Goal: Task Accomplishment & Management: Manage account settings

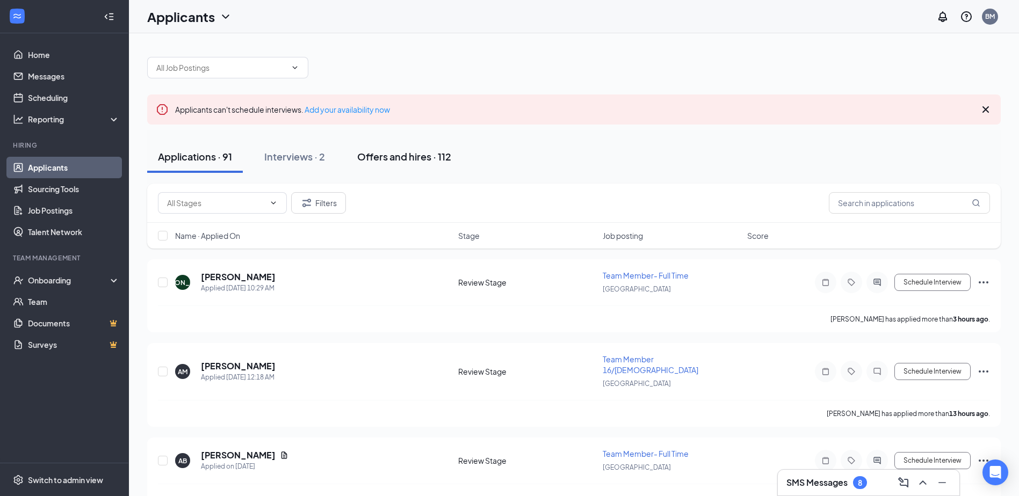
click at [422, 148] on button "Offers and hires · 112" at bounding box center [403, 157] width 115 height 32
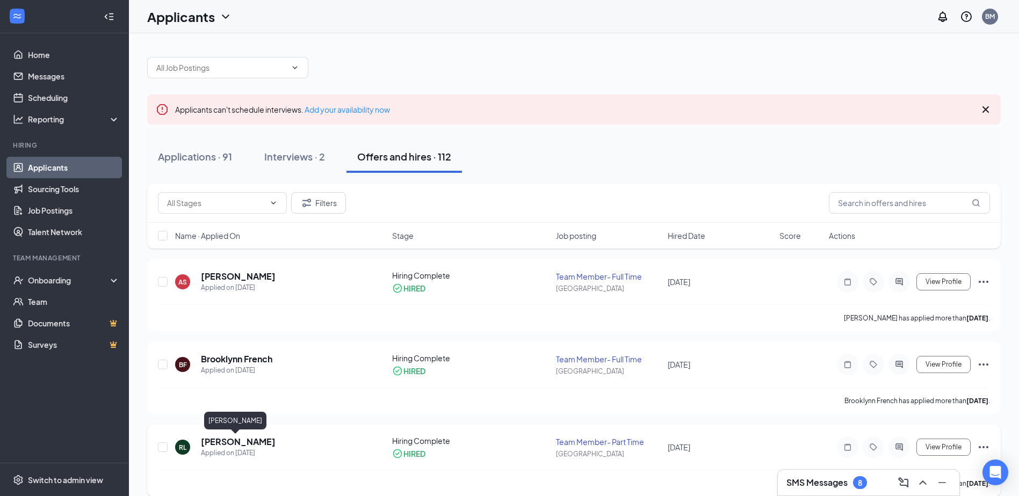
click at [227, 441] on h5 "[PERSON_NAME]" at bounding box center [238, 442] width 75 height 12
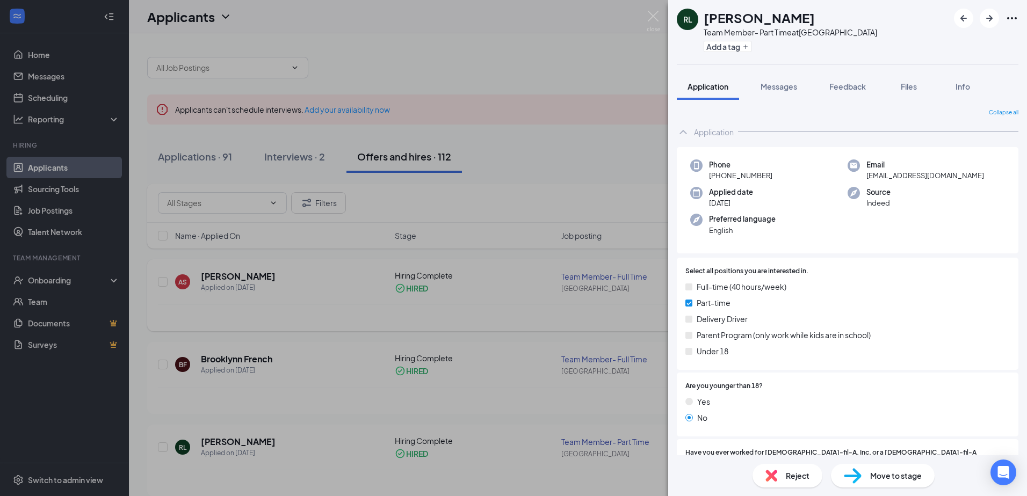
click at [315, 296] on div "[PERSON_NAME] [PERSON_NAME] Team Member- Part Time at [GEOGRAPHIC_DATA] Add a t…" at bounding box center [513, 248] width 1027 height 496
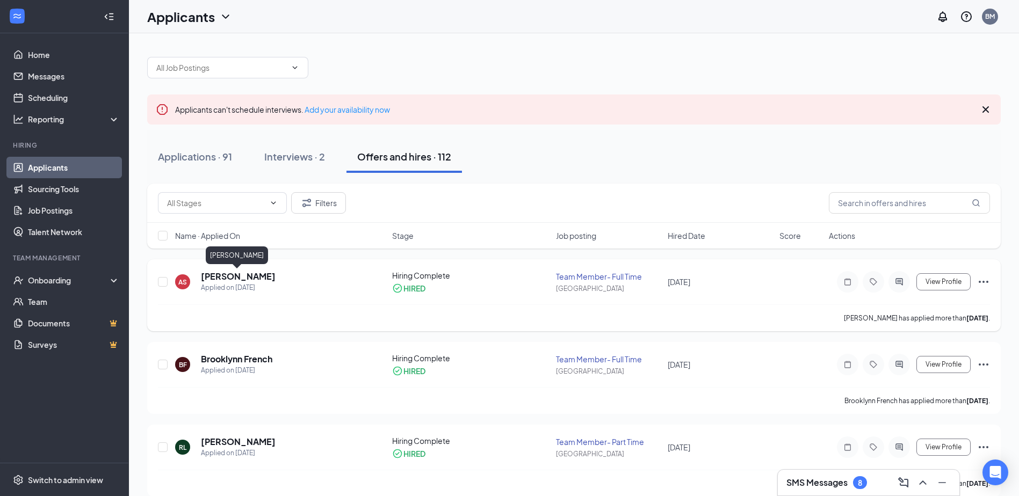
click at [233, 275] on h5 "[PERSON_NAME]" at bounding box center [238, 277] width 75 height 12
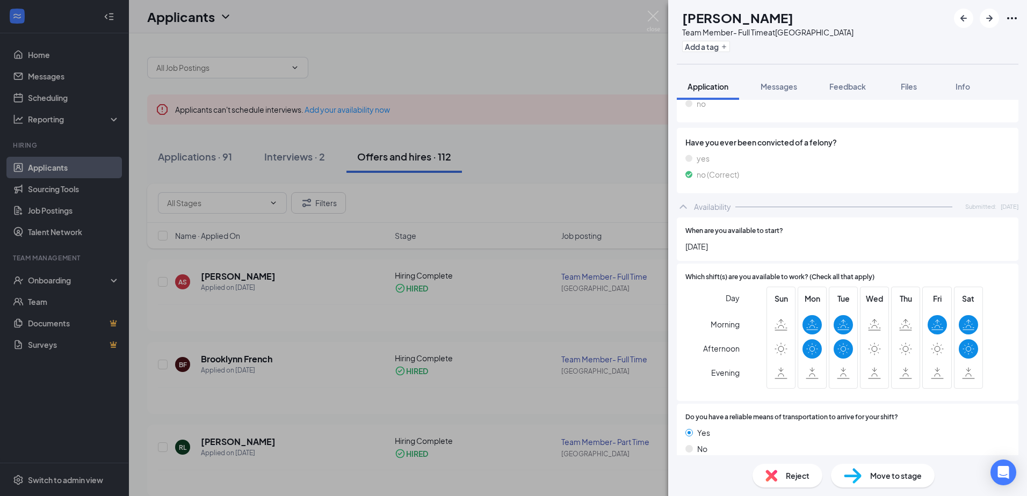
scroll to position [1098, 0]
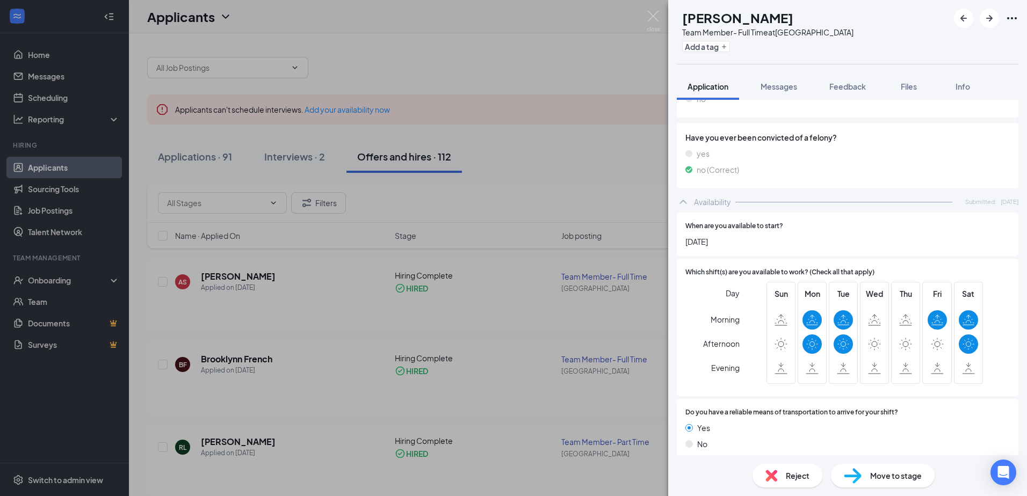
click at [359, 334] on div "AS [PERSON_NAME] Team Member- Full Time at [GEOGRAPHIC_DATA] Add a tag Applicat…" at bounding box center [513, 248] width 1027 height 496
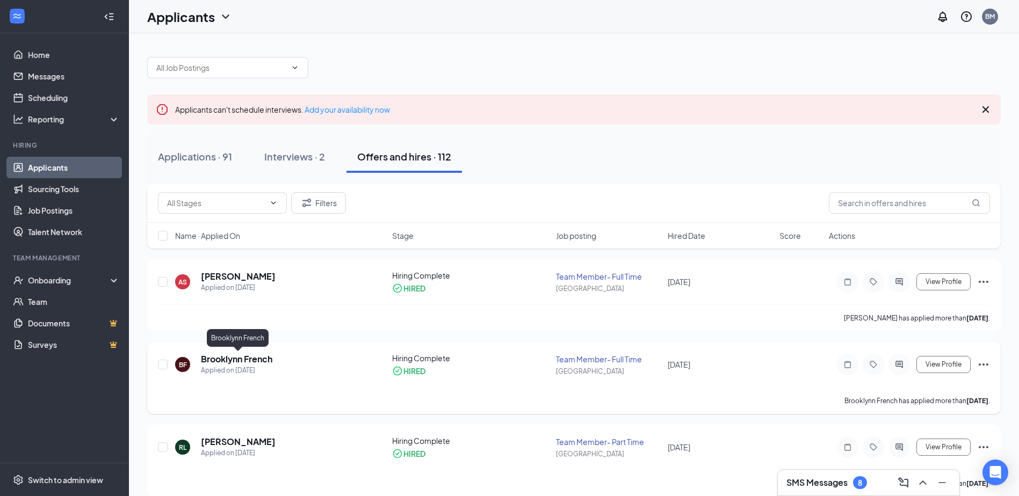
click at [264, 356] on h5 "Brooklynn French" at bounding box center [236, 359] width 71 height 12
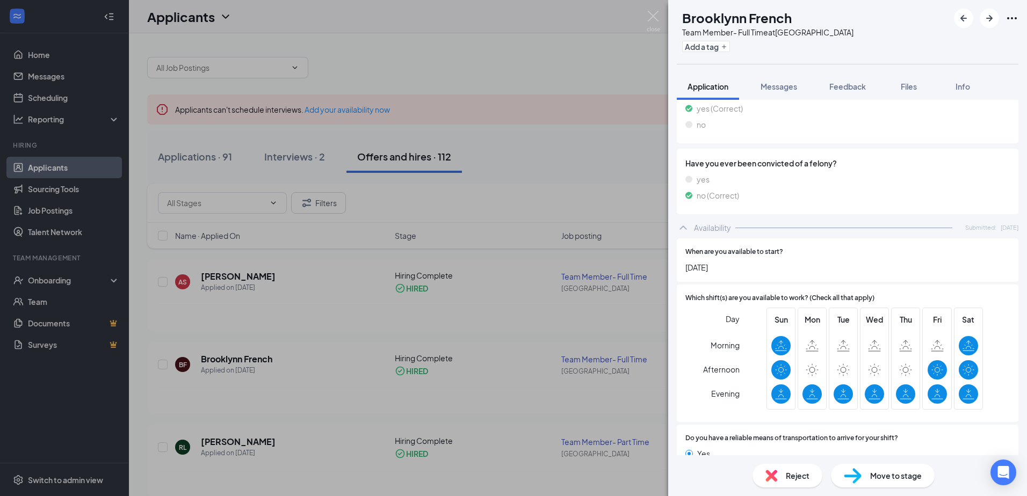
scroll to position [1157, 0]
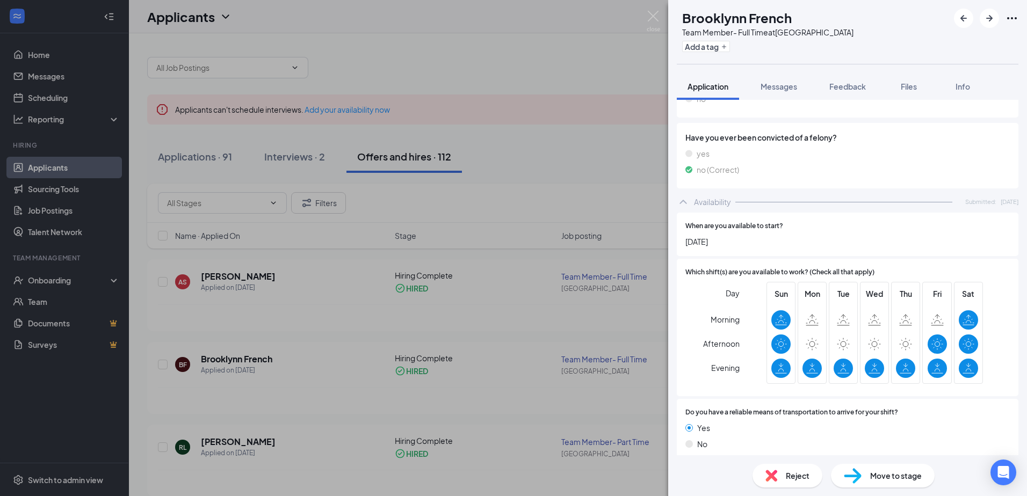
click at [448, 355] on div "BF Brooklynn French Team Member- Full Time at [GEOGRAPHIC_DATA] Add a tag Appli…" at bounding box center [513, 248] width 1027 height 496
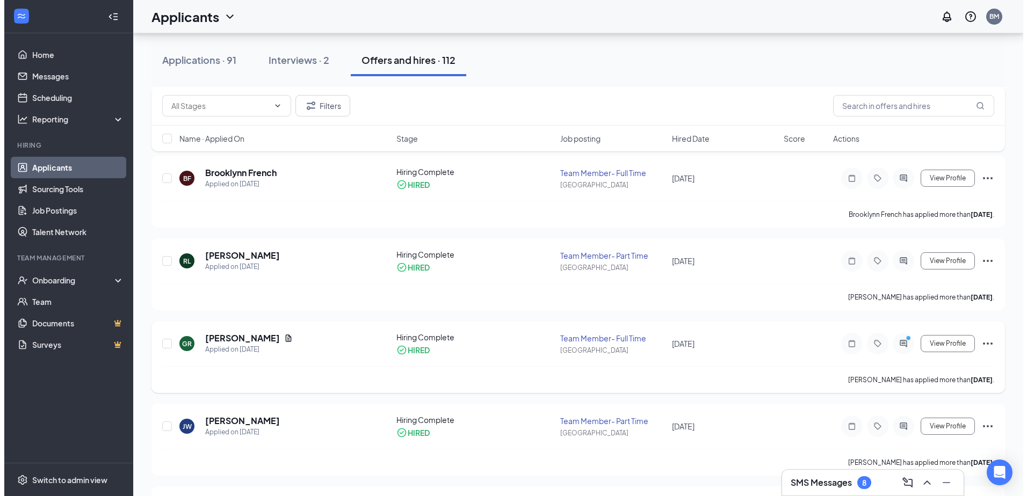
scroll to position [215, 0]
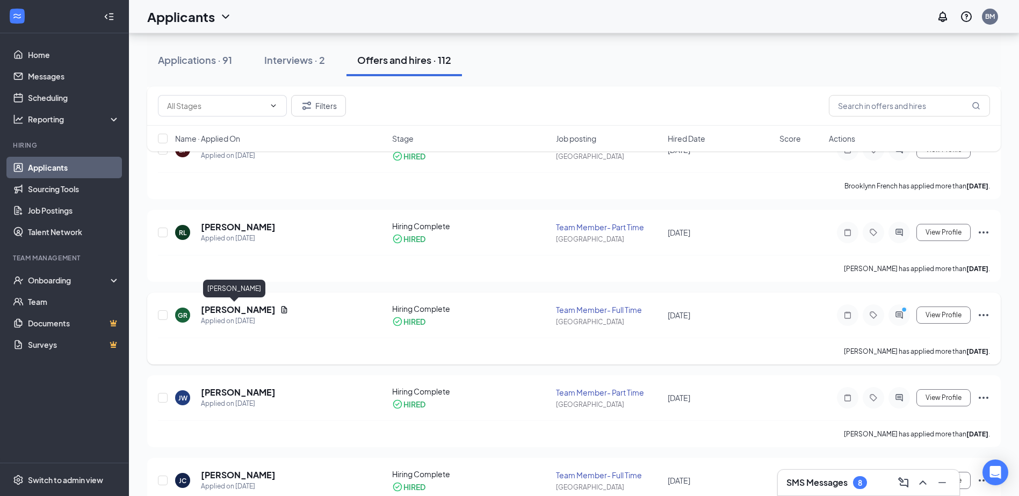
drag, startPoint x: 224, startPoint y: 307, endPoint x: 276, endPoint y: 307, distance: 52.1
click at [224, 307] on h5 "[PERSON_NAME]" at bounding box center [238, 310] width 75 height 12
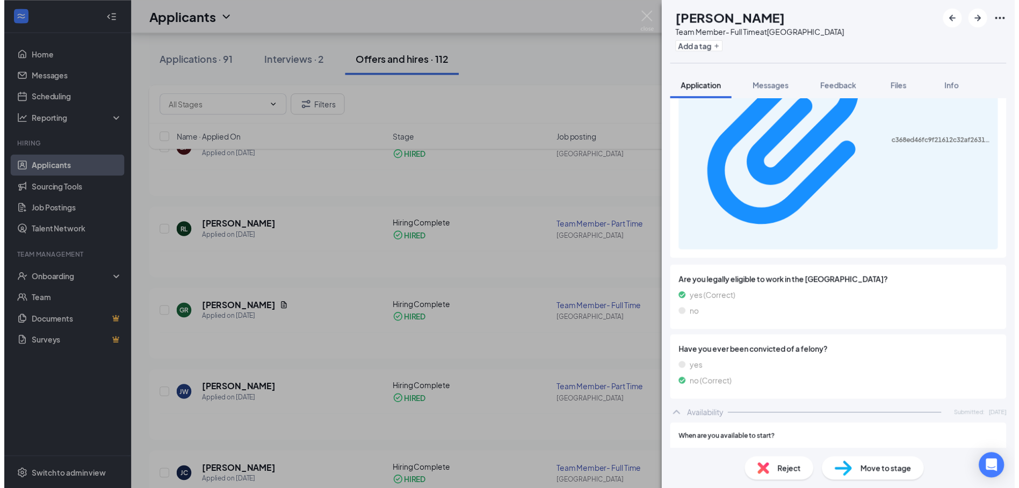
scroll to position [1310, 0]
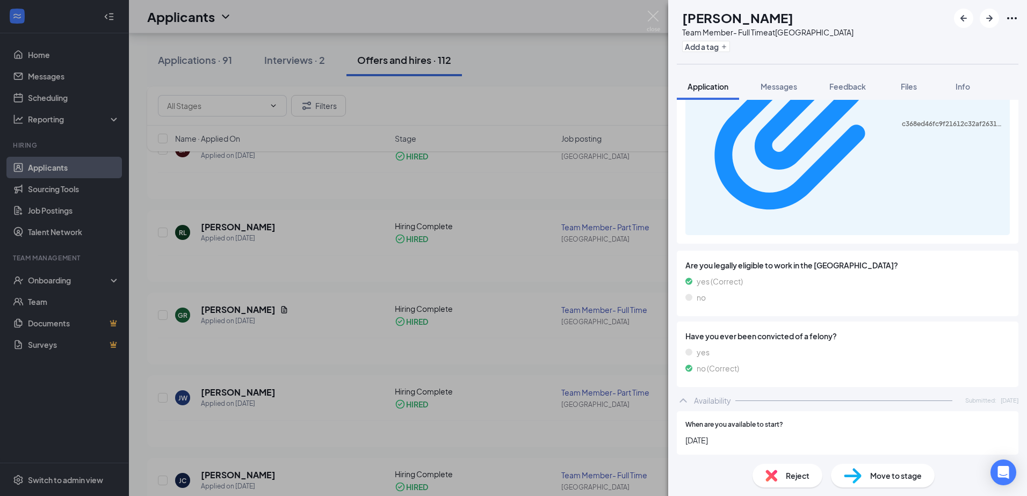
click at [474, 353] on div "GR [PERSON_NAME] Team Member- Full Time at [GEOGRAPHIC_DATA] Add a tag Applicat…" at bounding box center [513, 248] width 1027 height 496
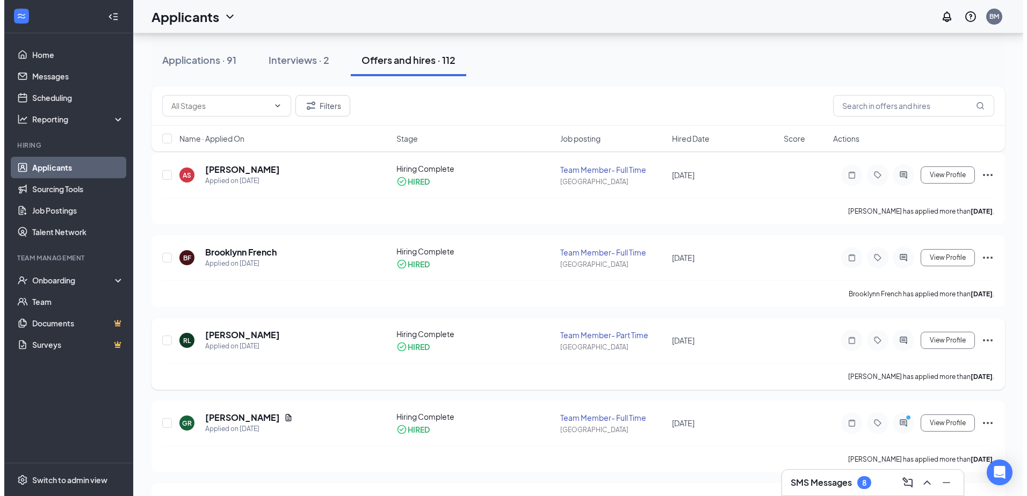
scroll to position [107, 0]
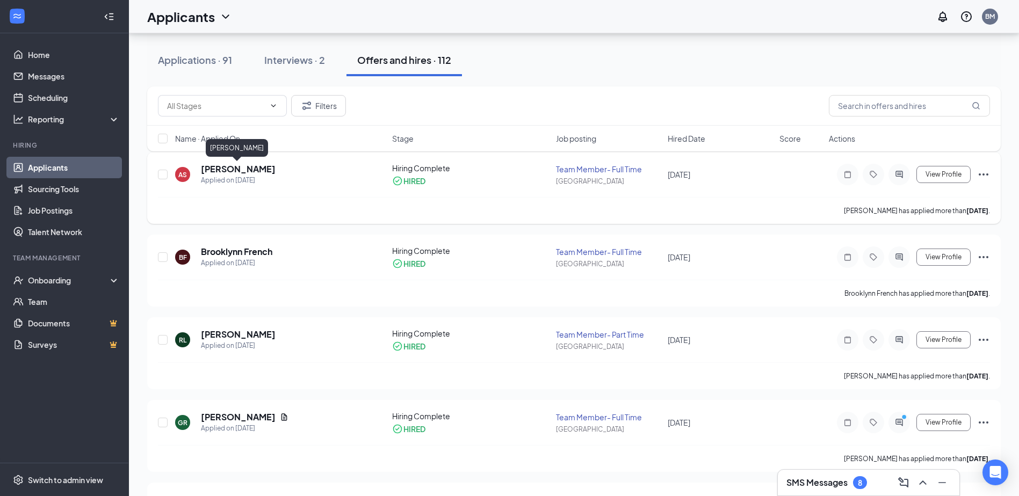
click at [236, 165] on h5 "[PERSON_NAME]" at bounding box center [238, 169] width 75 height 12
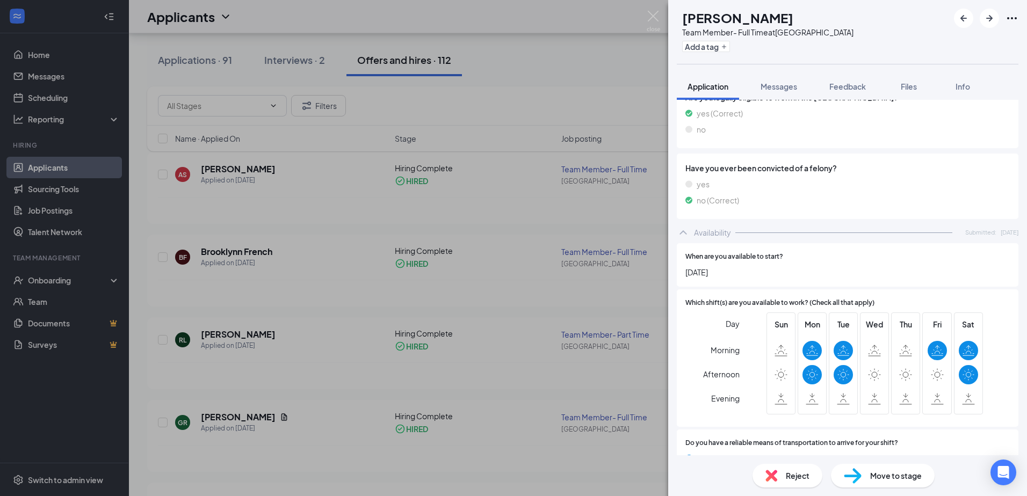
scroll to position [1098, 0]
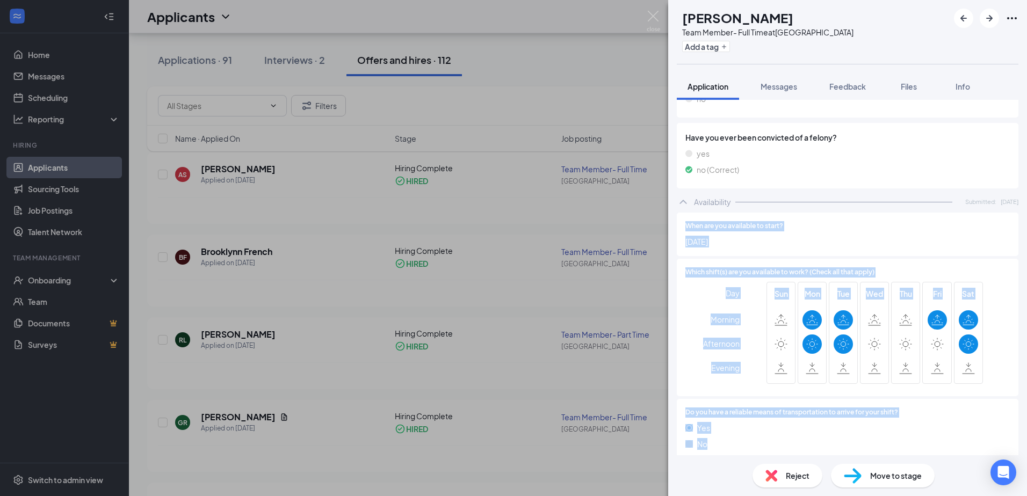
drag, startPoint x: 759, startPoint y: 441, endPoint x: 687, endPoint y: 209, distance: 243.4
click at [687, 213] on div "When are you available to start? [DATE] Which shift(s) are you available to wor…" at bounding box center [848, 339] width 342 height 253
click at [686, 221] on span "When are you available to start?" at bounding box center [734, 226] width 98 height 10
drag, startPoint x: 683, startPoint y: 213, endPoint x: 946, endPoint y: 467, distance: 365.0
click at [946, 467] on div "AS [PERSON_NAME] Team Member- Full Time at [GEOGRAPHIC_DATA] Add a tag Applicat…" at bounding box center [847, 248] width 359 height 496
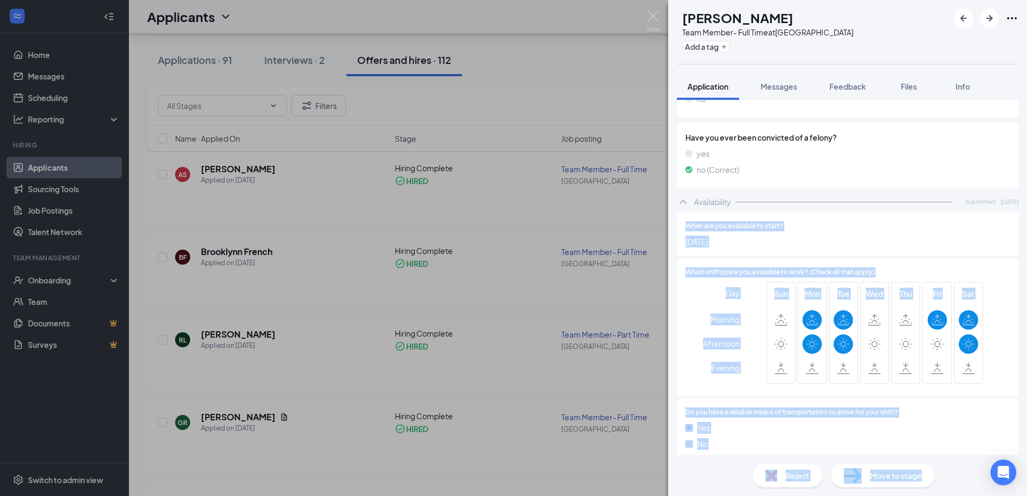
drag, startPoint x: 946, startPoint y: 467, endPoint x: 950, endPoint y: 474, distance: 8.2
click at [950, 474] on div "Reject Move to stage" at bounding box center [847, 475] width 359 height 41
drag, startPoint x: 974, startPoint y: 490, endPoint x: 690, endPoint y: 133, distance: 456.3
click at [690, 133] on div "AS [PERSON_NAME] Team Member- Full Time at [GEOGRAPHIC_DATA] Add a tag Applicat…" at bounding box center [847, 248] width 359 height 496
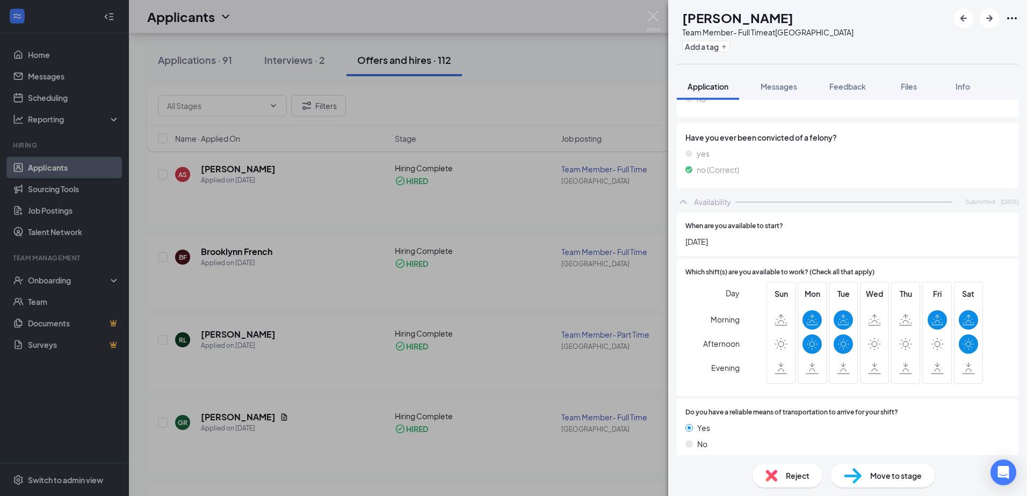
drag, startPoint x: 690, startPoint y: 133, endPoint x: 684, endPoint y: 130, distance: 6.8
click at [684, 130] on div "Have you ever been convicted of a felony? yes no (Correct)" at bounding box center [848, 156] width 342 height 66
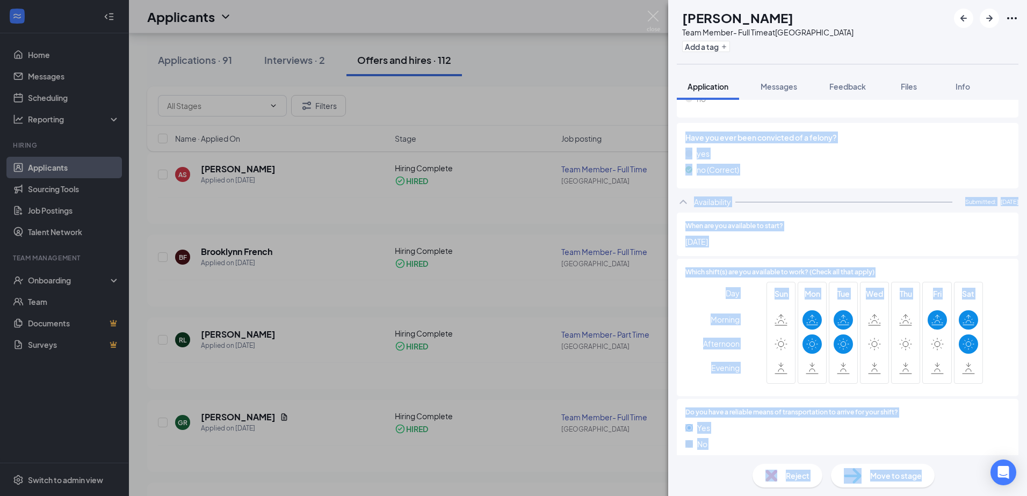
drag, startPoint x: 683, startPoint y: 127, endPoint x: 951, endPoint y: 474, distance: 438.8
click at [951, 474] on div "AS [PERSON_NAME] Team Member- Full Time at [GEOGRAPHIC_DATA] Add a tag Applicat…" at bounding box center [847, 248] width 359 height 496
drag, startPoint x: 951, startPoint y: 474, endPoint x: 954, endPoint y: 480, distance: 6.7
click at [954, 480] on div "Reject Move to stage" at bounding box center [847, 475] width 359 height 41
drag, startPoint x: 968, startPoint y: 484, endPoint x: 685, endPoint y: 128, distance: 454.8
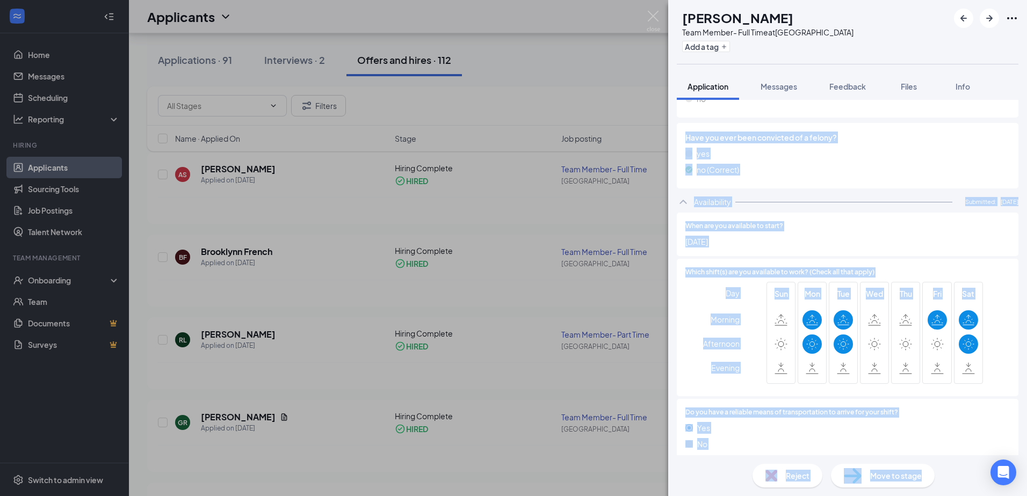
click at [685, 128] on div "AS [PERSON_NAME] Team Member- Full Time at [GEOGRAPHIC_DATA] Add a tag Applicat…" at bounding box center [847, 248] width 359 height 496
click at [934, 408] on div "Do you have a reliable means of transportation to arrive for your shift? Yes No" at bounding box center [847, 431] width 324 height 47
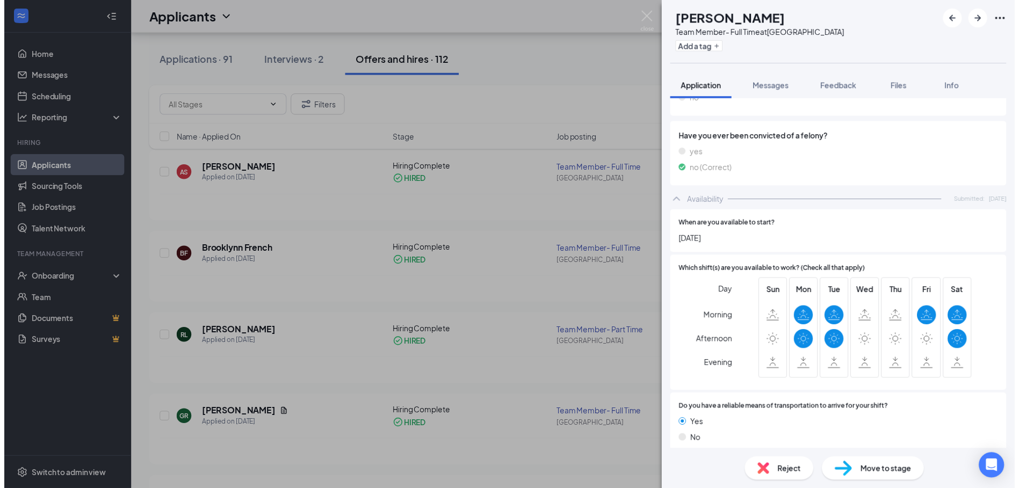
scroll to position [1094, 0]
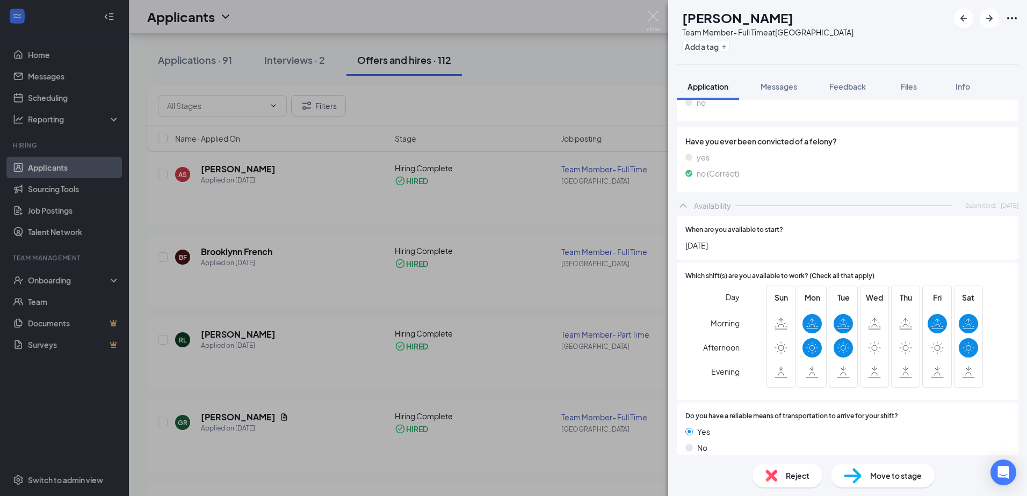
click at [308, 67] on div "AS [PERSON_NAME] Team Member- Full Time at [GEOGRAPHIC_DATA] Add a tag Applicat…" at bounding box center [513, 248] width 1027 height 496
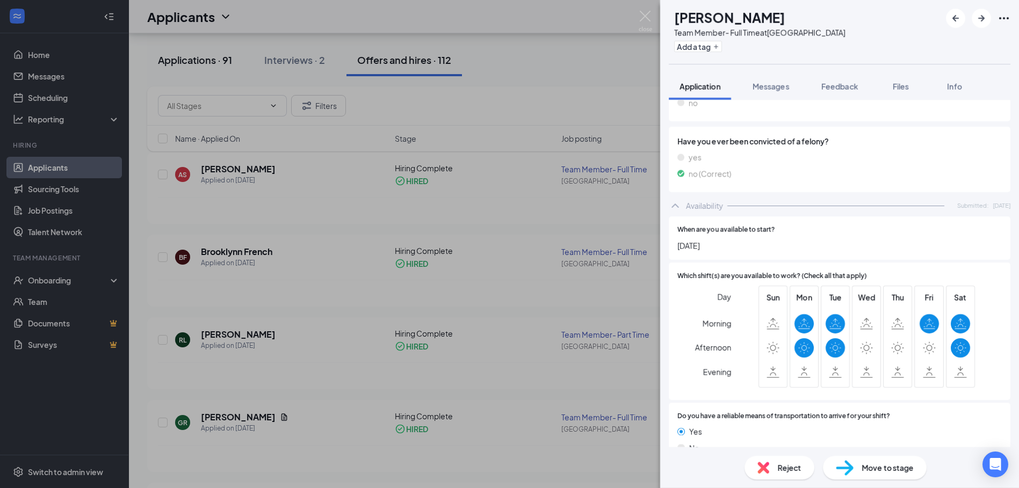
click at [184, 60] on div "Applications · 91" at bounding box center [195, 59] width 74 height 13
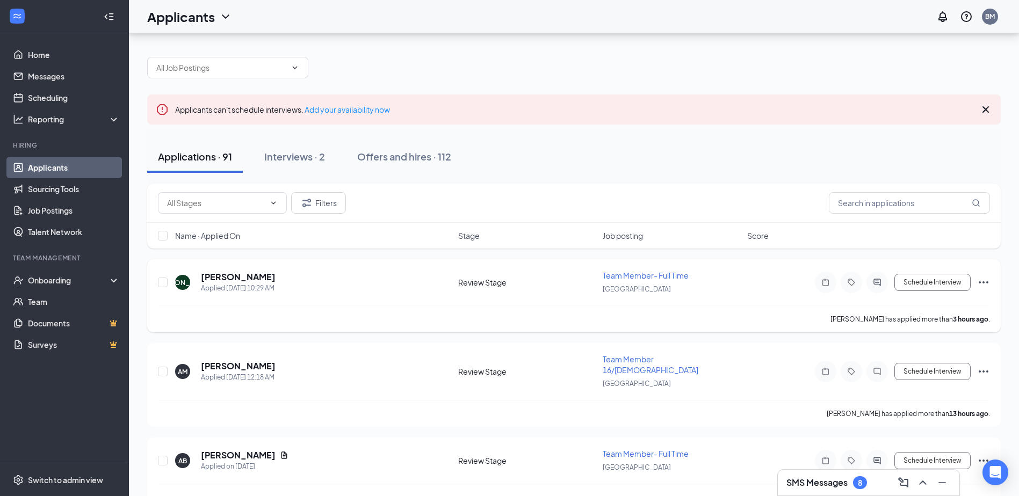
scroll to position [107, 0]
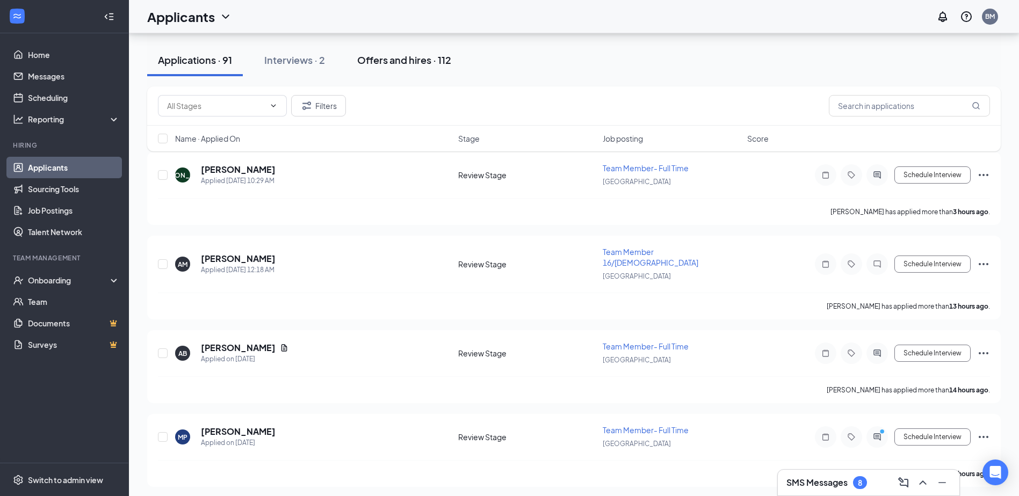
click at [437, 74] on button "Offers and hires · 112" at bounding box center [403, 60] width 115 height 32
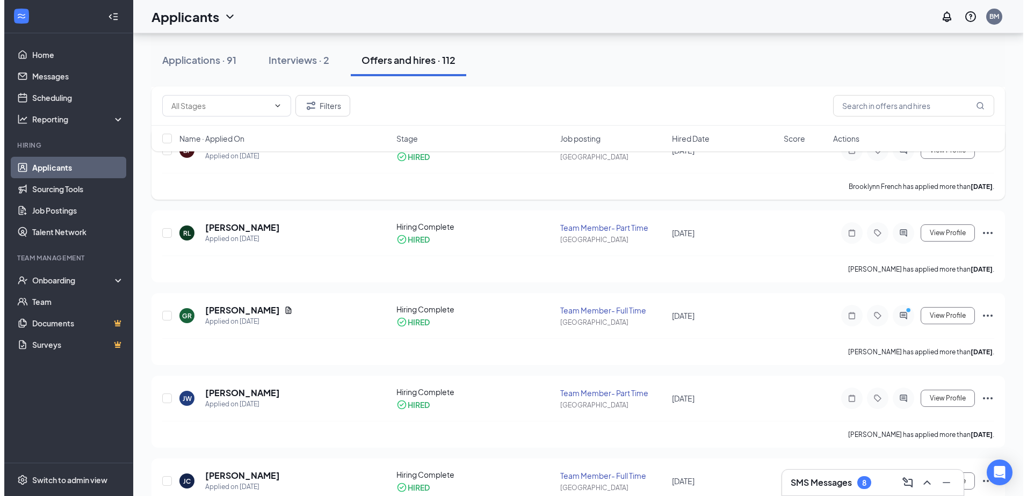
scroll to position [215, 0]
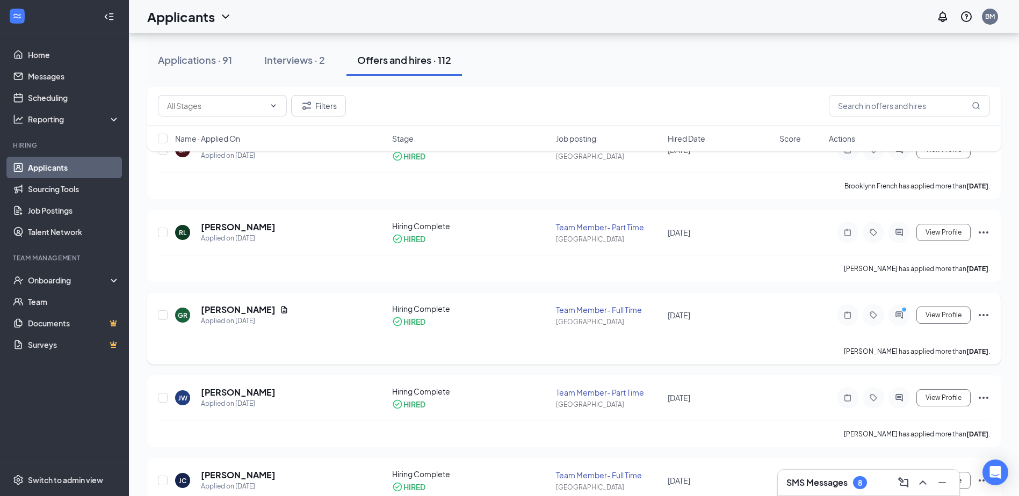
click at [222, 308] on h5 "[PERSON_NAME]" at bounding box center [238, 310] width 75 height 12
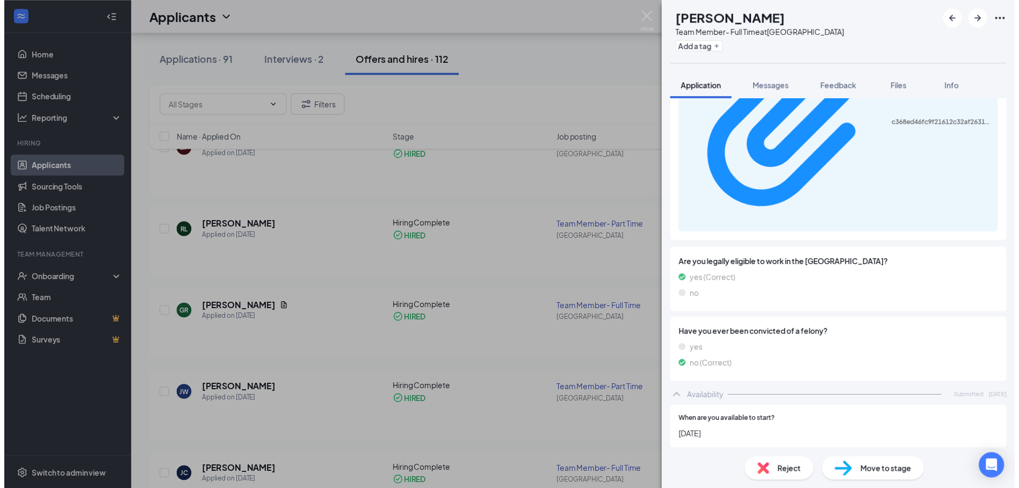
scroll to position [1305, 0]
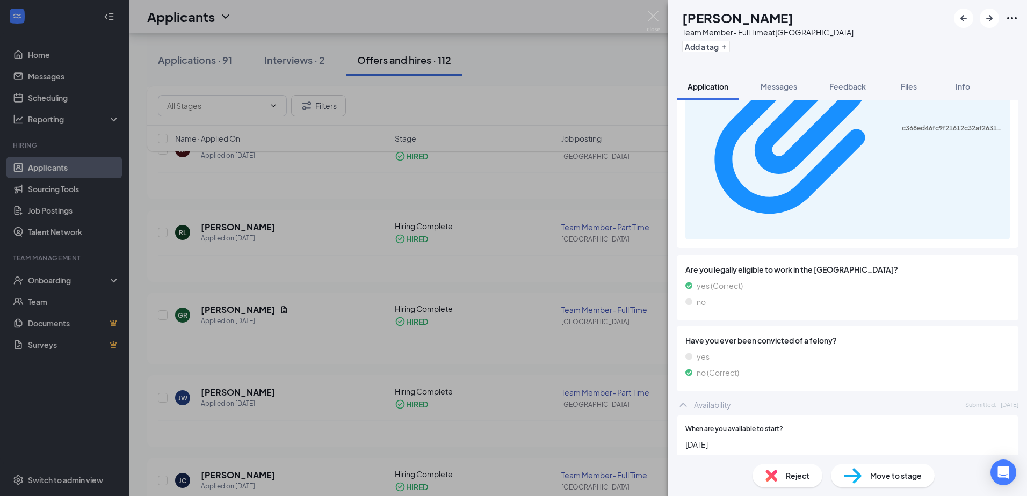
click at [423, 290] on div "GR [PERSON_NAME] Team Member- Full Time at [GEOGRAPHIC_DATA] Add a tag Applicat…" at bounding box center [513, 248] width 1027 height 496
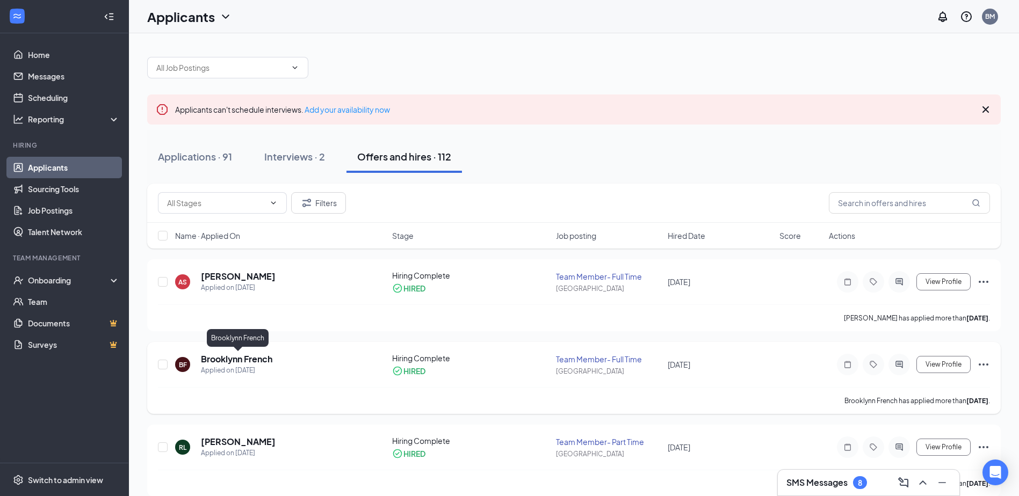
click at [231, 368] on div "Applied on [DATE]" at bounding box center [236, 370] width 71 height 11
click at [240, 357] on h5 "Brooklynn French" at bounding box center [236, 359] width 71 height 12
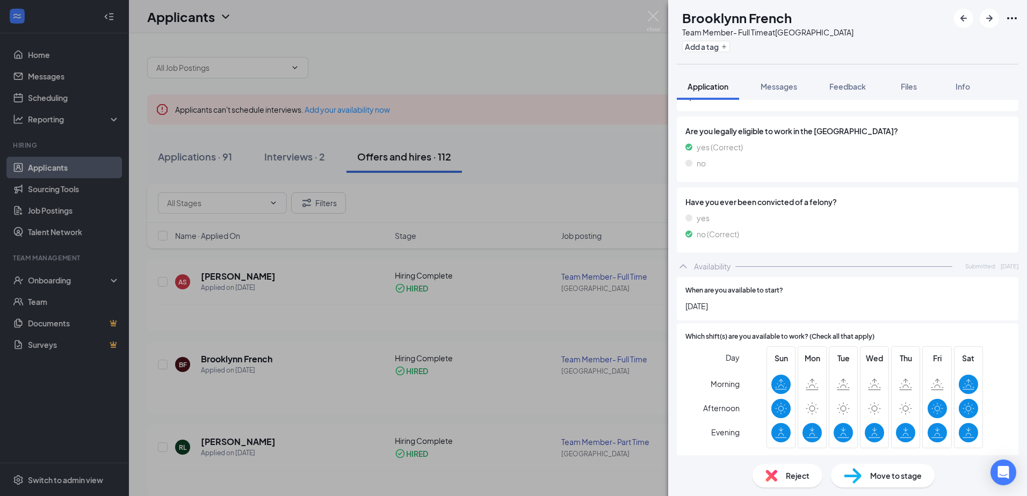
scroll to position [1157, 0]
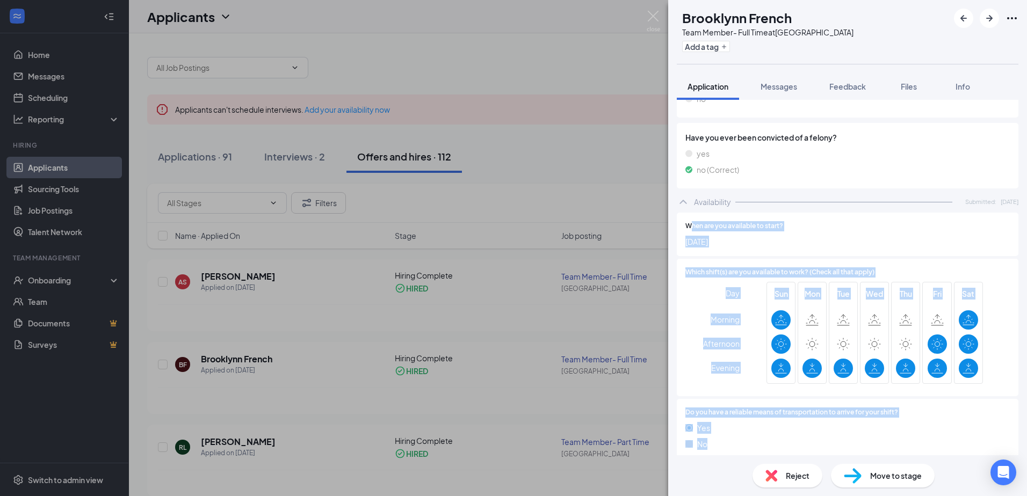
drag, startPoint x: 744, startPoint y: 432, endPoint x: 691, endPoint y: 217, distance: 220.8
click at [691, 217] on div "When are you available to start? [DATE] Which shift(s) are you available to wor…" at bounding box center [848, 339] width 342 height 253
click at [690, 221] on span "When are you available to start?" at bounding box center [734, 226] width 98 height 10
drag, startPoint x: 685, startPoint y: 215, endPoint x: 879, endPoint y: 431, distance: 290.1
click at [879, 431] on div "When are you available to start? [DATE] Which shift(s) are you available to wor…" at bounding box center [848, 339] width 342 height 253
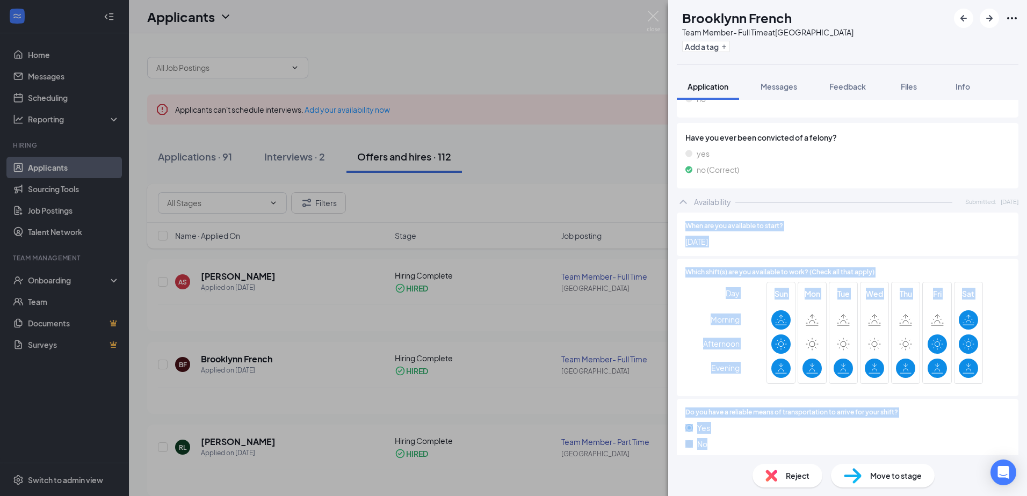
drag, startPoint x: 879, startPoint y: 431, endPoint x: 846, endPoint y: 429, distance: 32.9
click at [846, 438] on div "No" at bounding box center [847, 444] width 324 height 12
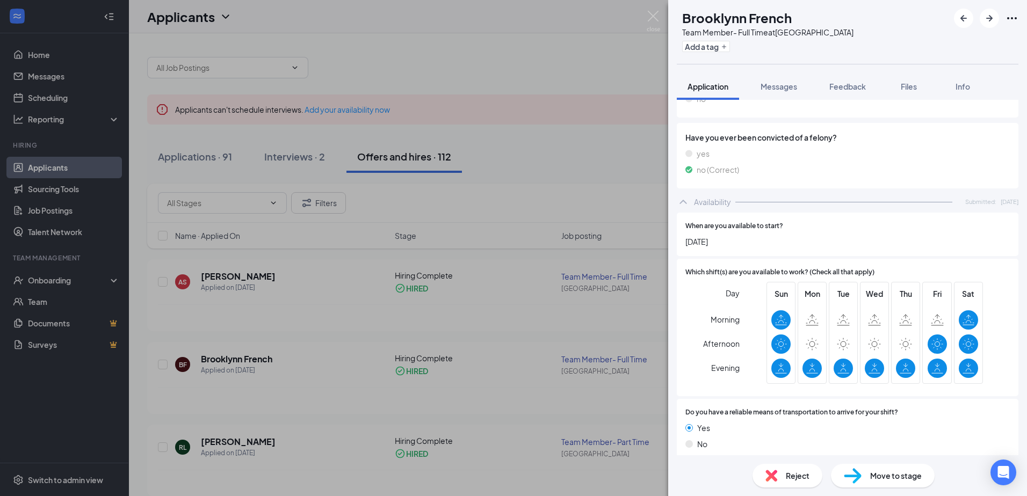
click at [846, 438] on div "No" at bounding box center [847, 444] width 324 height 12
click at [825, 438] on div "No" at bounding box center [847, 444] width 324 height 12
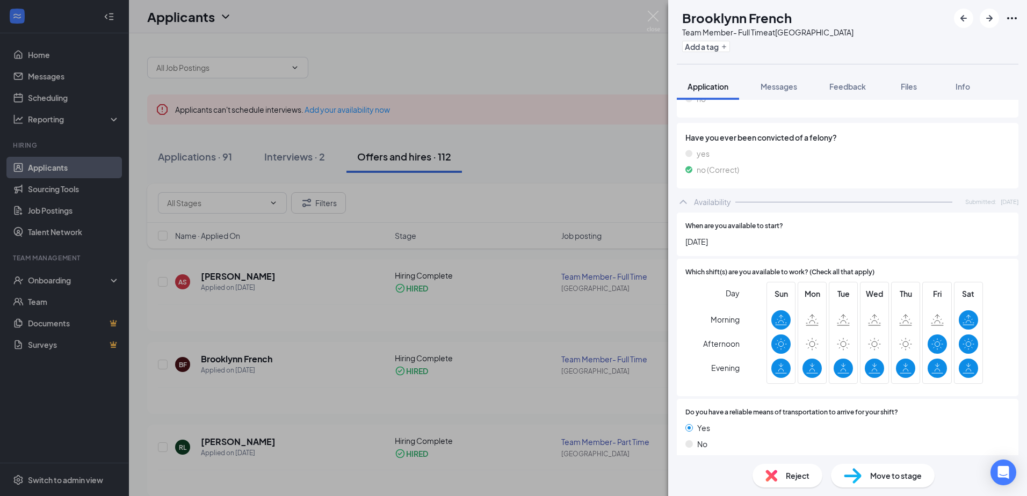
click at [825, 438] on div "No" at bounding box center [847, 444] width 324 height 12
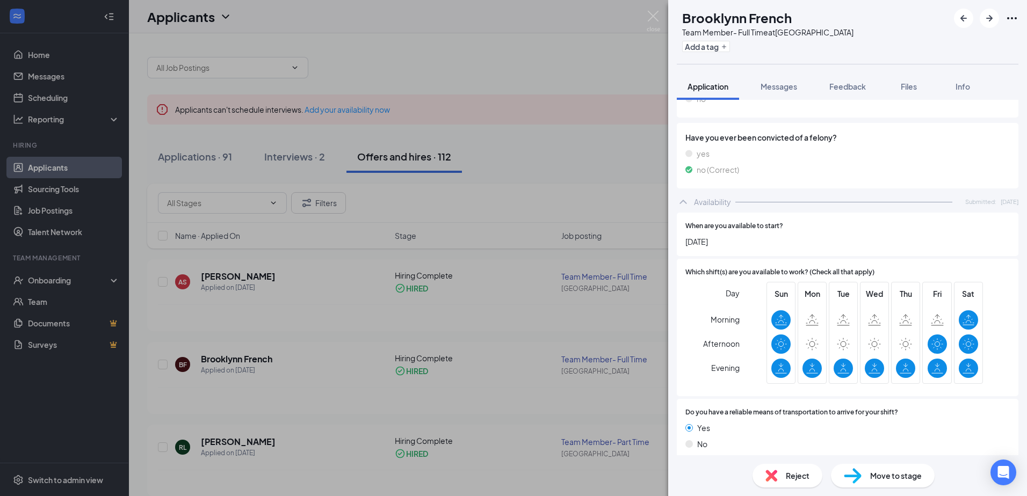
click at [825, 438] on div "No" at bounding box center [847, 444] width 324 height 12
drag, startPoint x: 707, startPoint y: 23, endPoint x: 776, endPoint y: 55, distance: 76.6
click at [776, 55] on div "BF Brooklynn [DEMOGRAPHIC_DATA] Team Member- Full Time at [GEOGRAPHIC_DATA] Add…" at bounding box center [847, 32] width 359 height 64
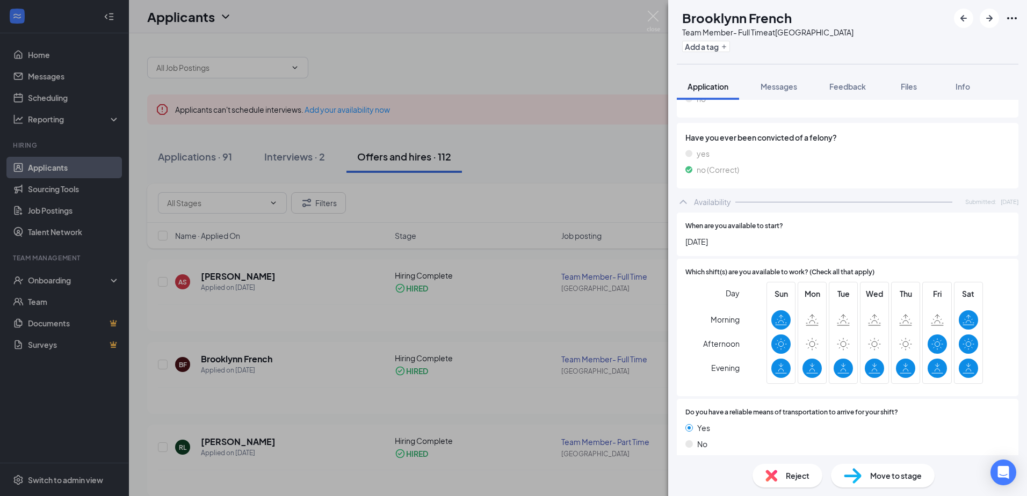
click at [788, 343] on label at bounding box center [780, 344] width 19 height 19
drag, startPoint x: 685, startPoint y: 224, endPoint x: 841, endPoint y: 386, distance: 224.5
click at [841, 386] on div "When are you available to start? [DATE] Which shift(s) are you available to wor…" at bounding box center [848, 339] width 342 height 253
drag, startPoint x: 841, startPoint y: 386, endPoint x: 864, endPoint y: 418, distance: 39.6
click at [870, 409] on div "Do you have a reliable means of transportation to arrive for your shift? Yes No" at bounding box center [847, 431] width 324 height 47
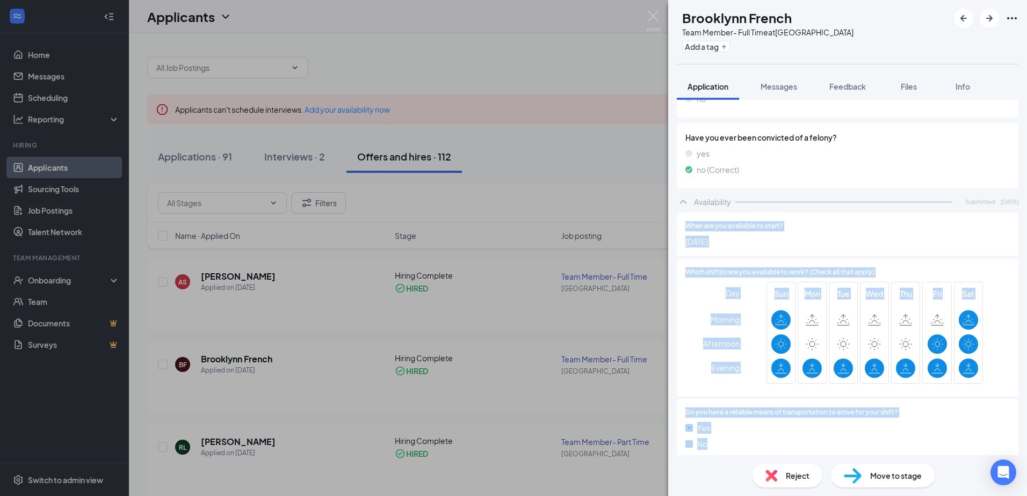
drag, startPoint x: 817, startPoint y: 441, endPoint x: 685, endPoint y: 221, distance: 256.8
click at [685, 221] on div "When are you available to start? [DATE] Which shift(s) are you available to wor…" at bounding box center [848, 339] width 342 height 253
click at [685, 221] on div "When are you available to start? [DATE]" at bounding box center [848, 234] width 342 height 43
drag, startPoint x: 680, startPoint y: 212, endPoint x: 798, endPoint y: 451, distance: 266.3
click at [798, 451] on div "When are you available to start? [DATE] Which shift(s) are you available to wor…" at bounding box center [848, 339] width 342 height 253
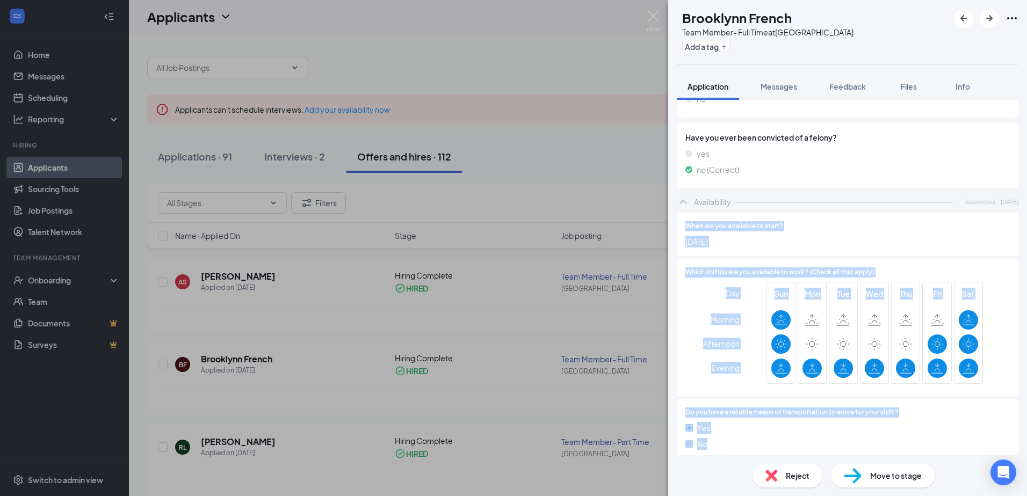
drag, startPoint x: 798, startPoint y: 451, endPoint x: 878, endPoint y: 432, distance: 82.3
click at [878, 438] on div "No" at bounding box center [847, 444] width 324 height 12
drag, startPoint x: 867, startPoint y: 436, endPoint x: 826, endPoint y: 436, distance: 40.8
click at [867, 438] on div "No" at bounding box center [847, 444] width 324 height 12
click at [789, 425] on div "Yes No" at bounding box center [847, 438] width 324 height 32
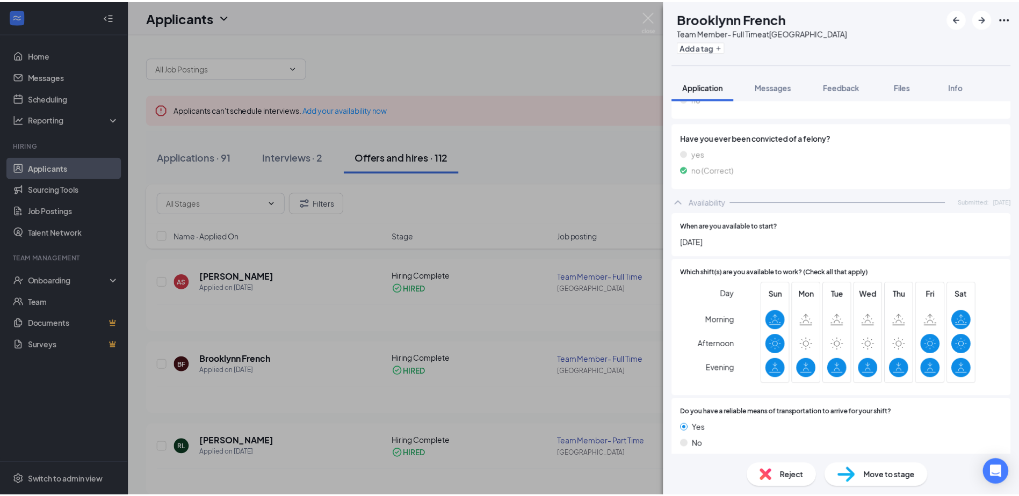
scroll to position [1153, 0]
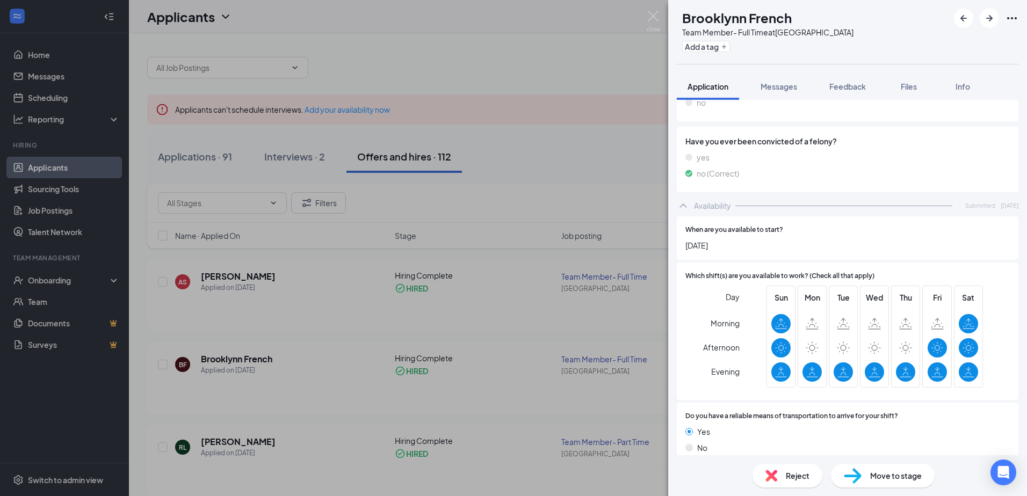
click at [372, 368] on div "BF Brooklynn French Team Member- Full Time at [GEOGRAPHIC_DATA] Add a tag Appli…" at bounding box center [513, 248] width 1027 height 496
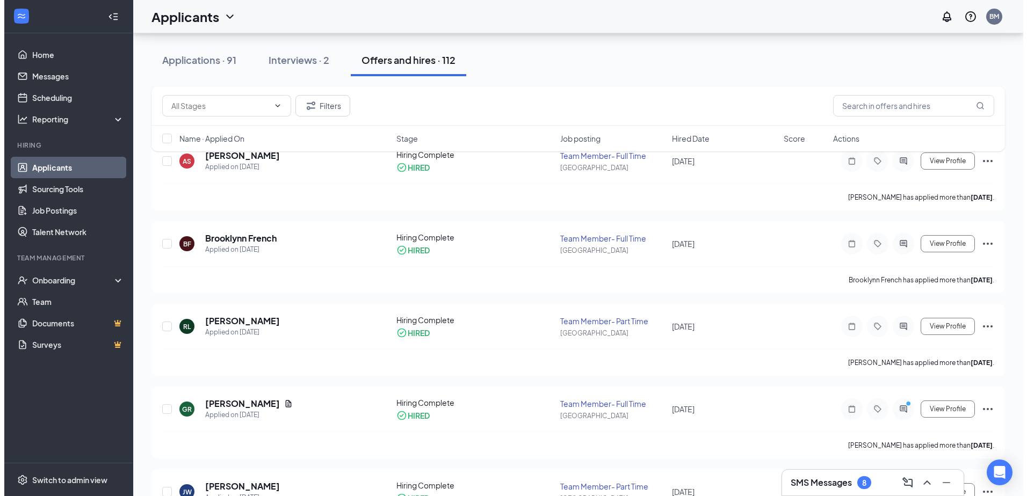
scroll to position [161, 0]
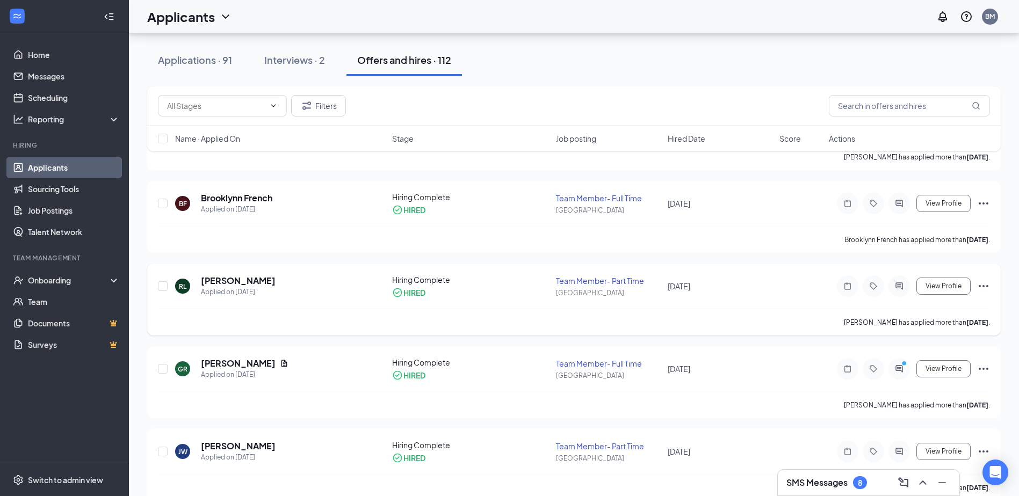
click at [244, 286] on h5 "[PERSON_NAME]" at bounding box center [238, 281] width 75 height 12
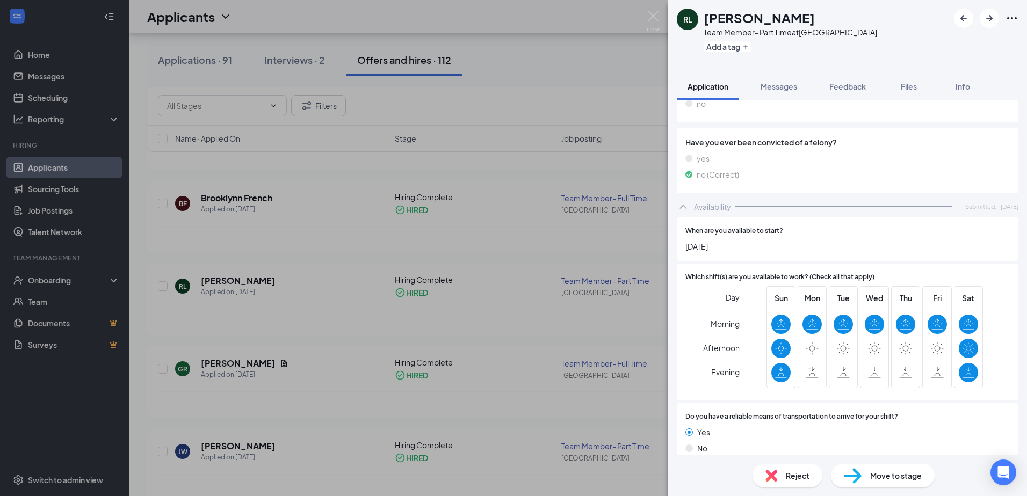
scroll to position [780, 0]
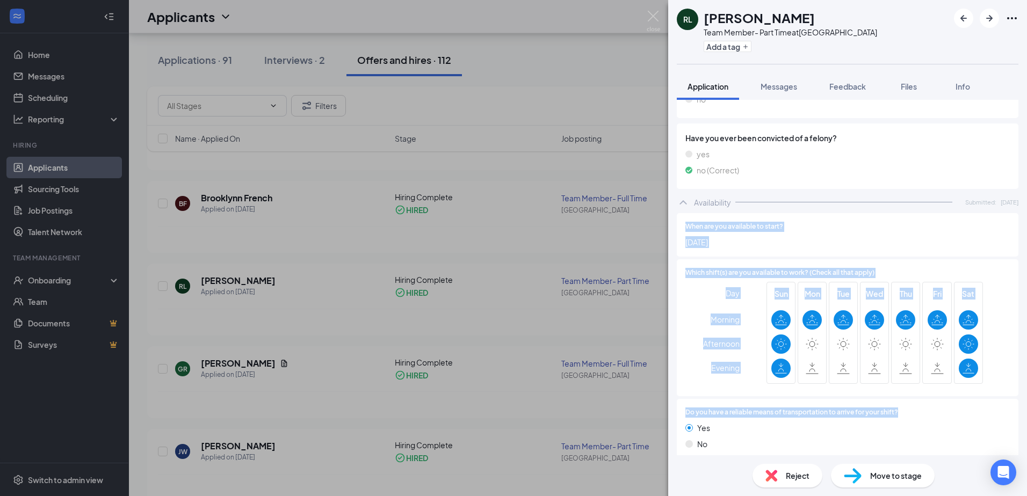
drag, startPoint x: 684, startPoint y: 213, endPoint x: 915, endPoint y: 404, distance: 299.8
click at [915, 404] on div "When are you available to start? [DATE] Which shift(s) are you available to wor…" at bounding box center [848, 339] width 342 height 253
click at [915, 408] on div at bounding box center [954, 413] width 112 height 10
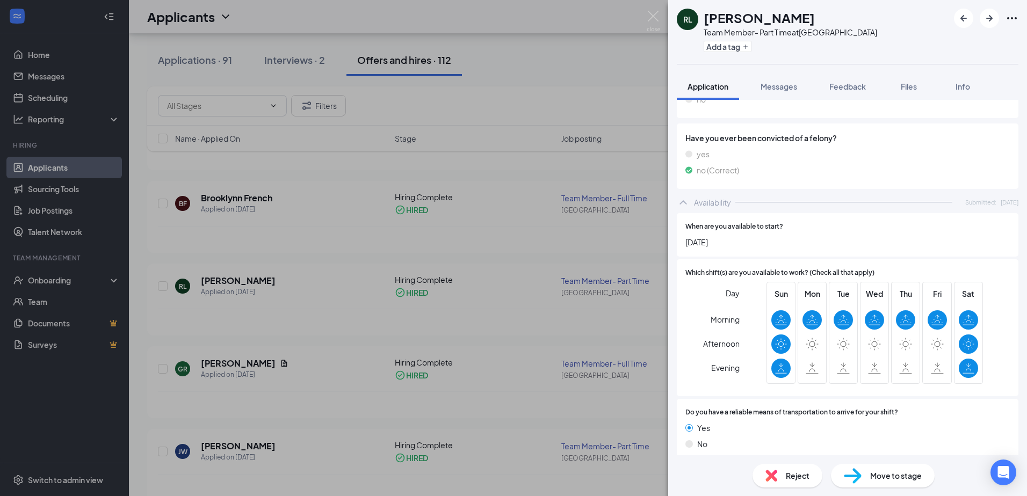
click at [915, 408] on div at bounding box center [954, 413] width 112 height 10
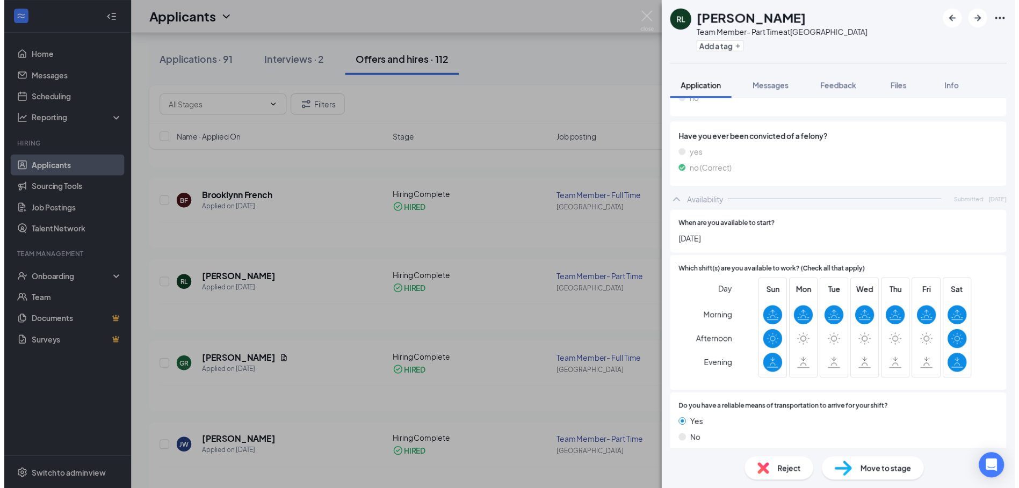
scroll to position [776, 0]
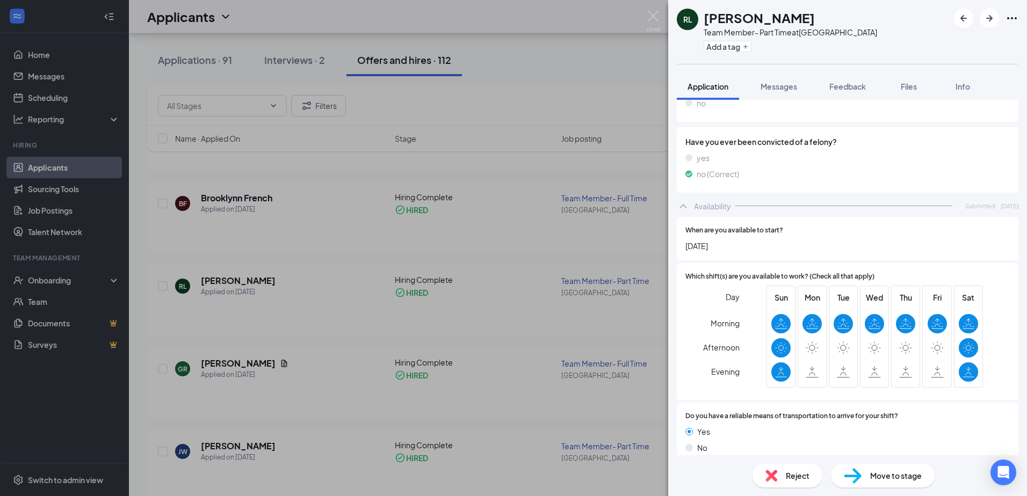
drag, startPoint x: 444, startPoint y: 106, endPoint x: 280, endPoint y: 50, distance: 173.2
click at [442, 107] on div "[PERSON_NAME] [PERSON_NAME] Team Member- Part Time at [GEOGRAPHIC_DATA] Add a t…" at bounding box center [513, 248] width 1027 height 496
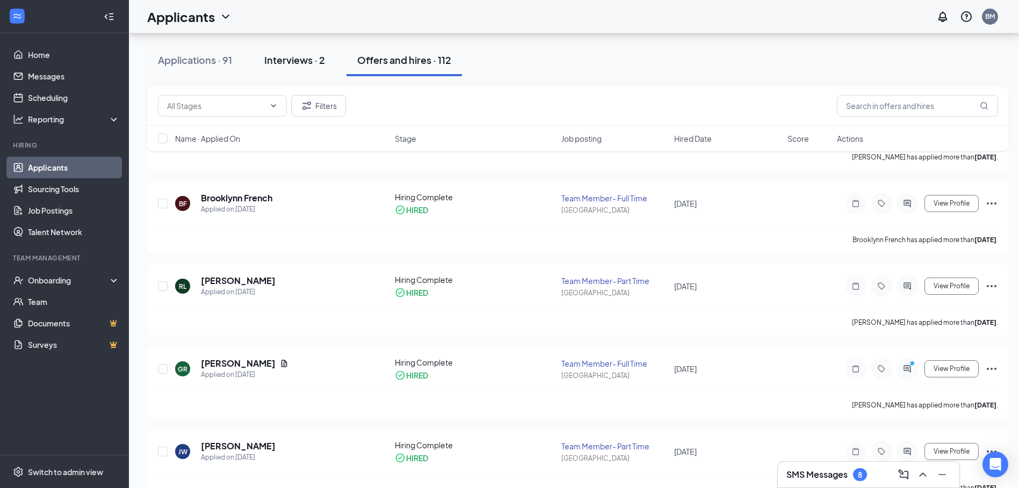
click at [280, 50] on button "Interviews · 2" at bounding box center [294, 60] width 82 height 32
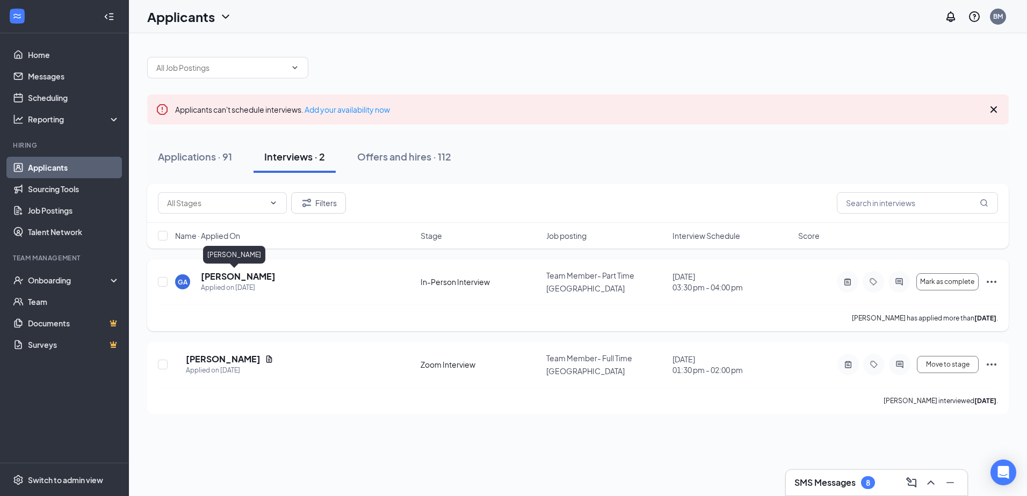
click at [229, 271] on h5 "[PERSON_NAME]" at bounding box center [238, 277] width 75 height 12
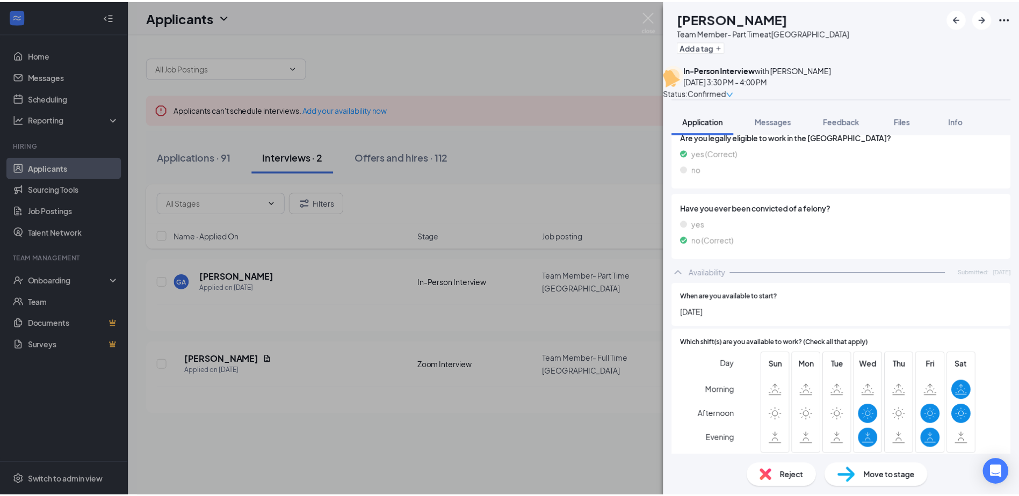
scroll to position [1143, 0]
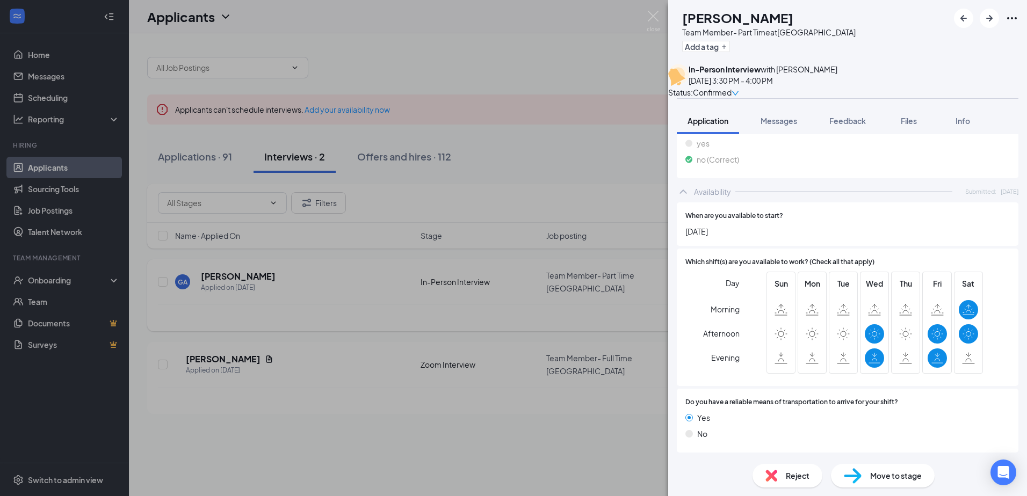
click at [399, 268] on div "GA [PERSON_NAME] Team Member- Part Time at [GEOGRAPHIC_DATA] Add a tag In-Perso…" at bounding box center [513, 248] width 1027 height 496
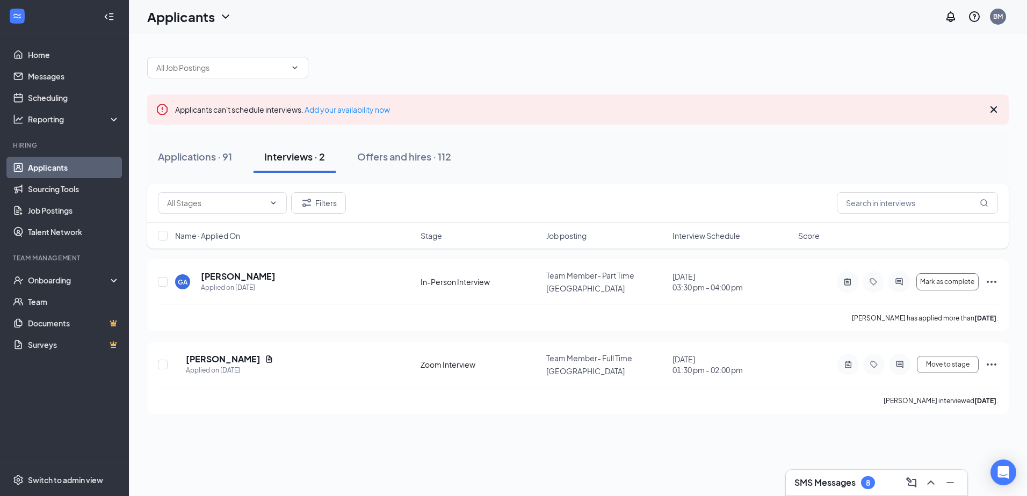
click at [346, 427] on div "Applicants can't schedule interviews. Add your availability now Applications · …" at bounding box center [578, 264] width 898 height 463
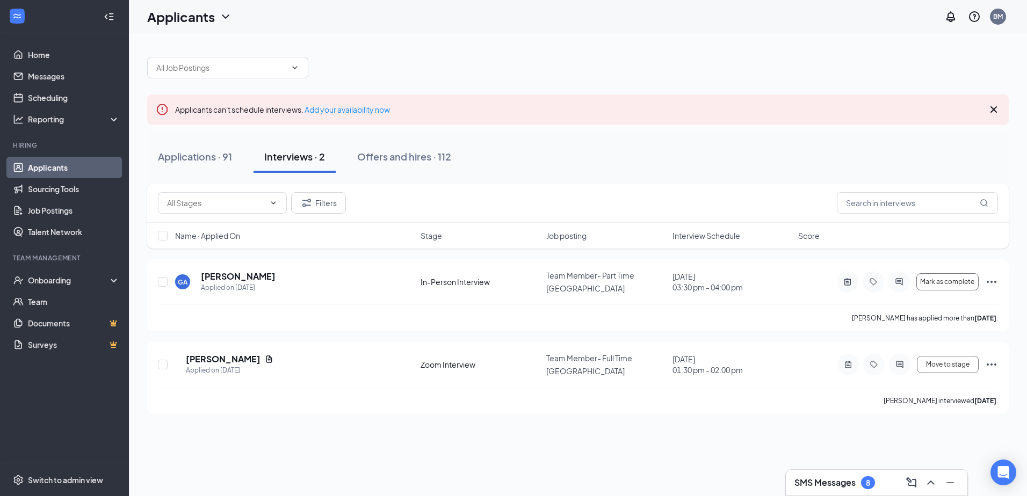
click at [346, 427] on div "Applicants can't schedule interviews. Add your availability now Applications · …" at bounding box center [578, 264] width 898 height 463
click at [363, 156] on div "Offers and hires · 112" at bounding box center [404, 156] width 94 height 13
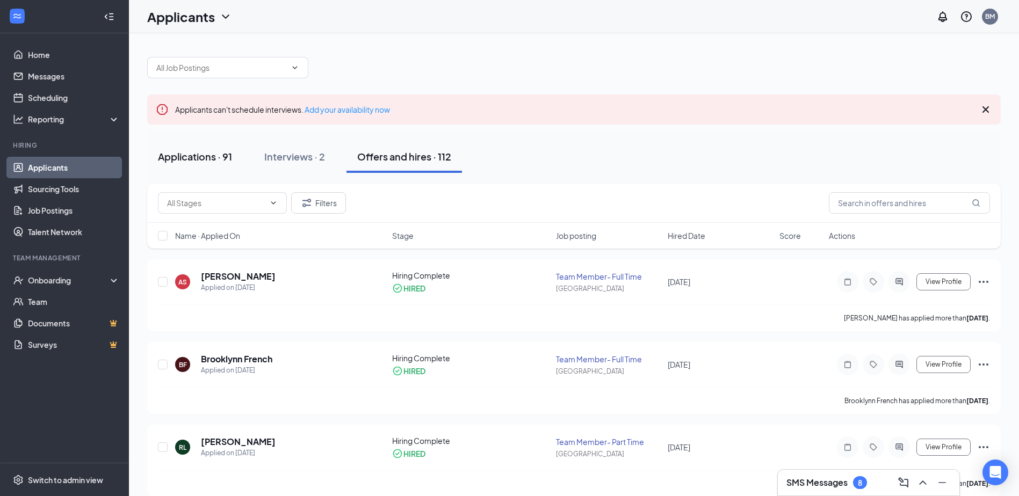
click at [197, 155] on div "Applications · 91" at bounding box center [195, 156] width 74 height 13
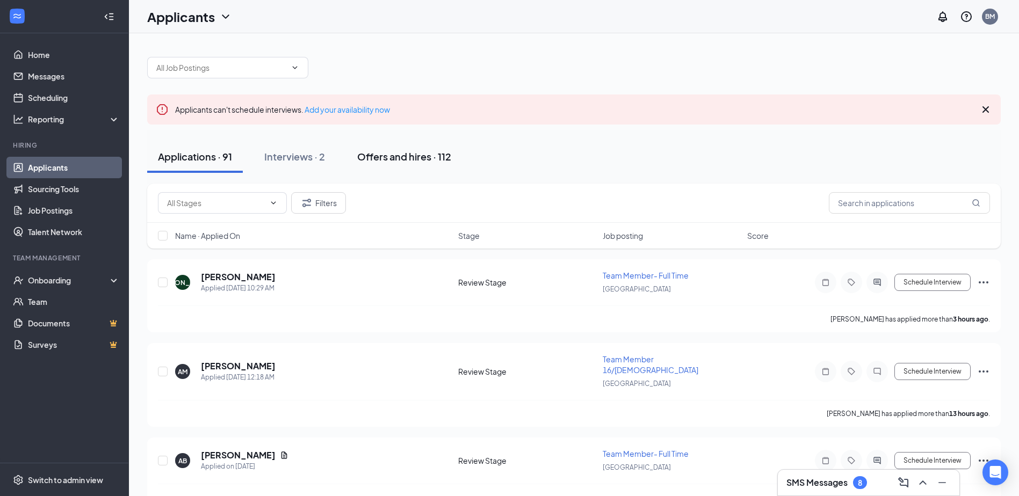
click at [448, 158] on div "Offers and hires · 112" at bounding box center [404, 156] width 94 height 13
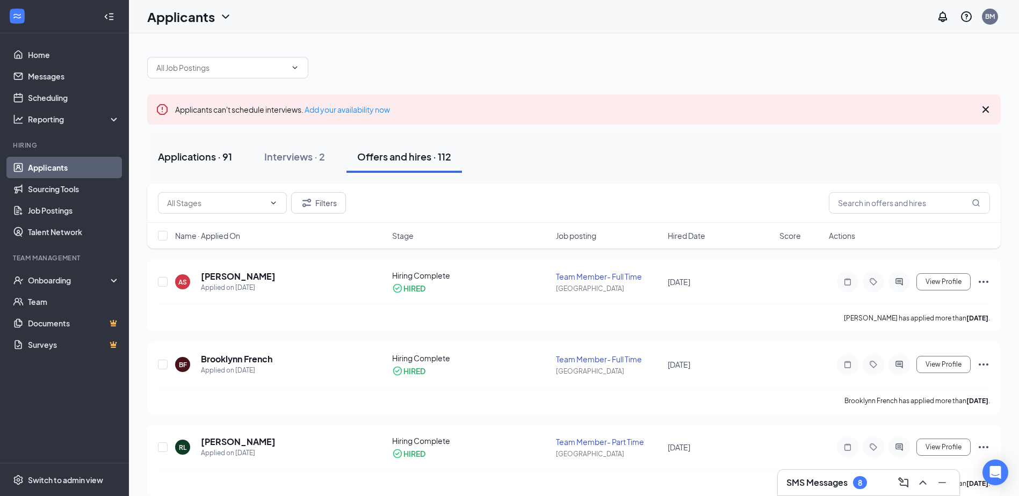
drag, startPoint x: 190, startPoint y: 143, endPoint x: 216, endPoint y: 154, distance: 28.1
click at [193, 143] on button "Applications · 91" at bounding box center [195, 157] width 96 height 32
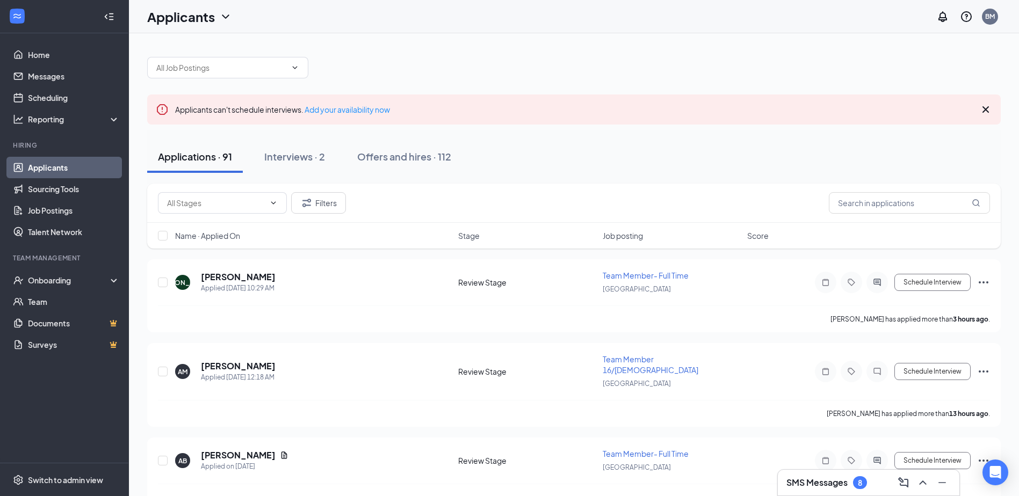
click at [216, 154] on div "Applications · 91" at bounding box center [195, 156] width 74 height 13
click at [253, 279] on h5 "[PERSON_NAME]" at bounding box center [238, 277] width 75 height 12
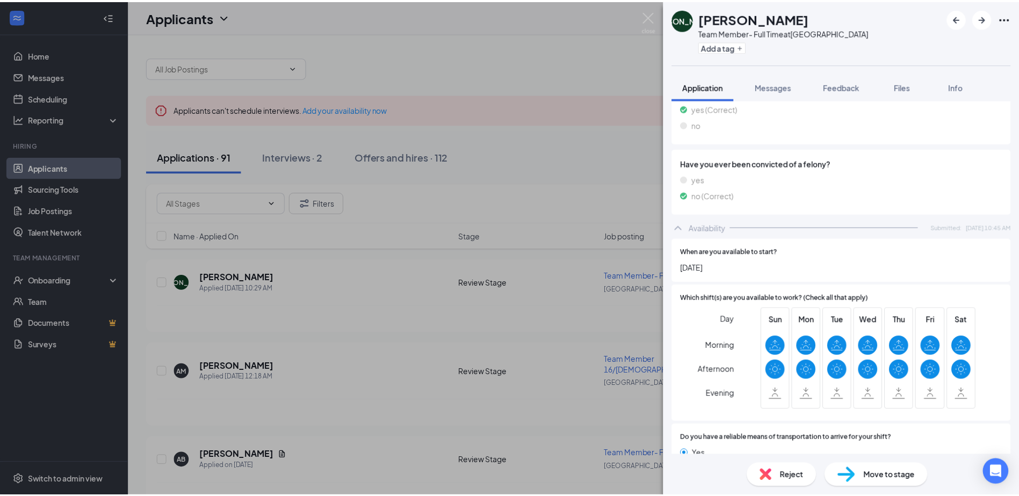
scroll to position [724, 0]
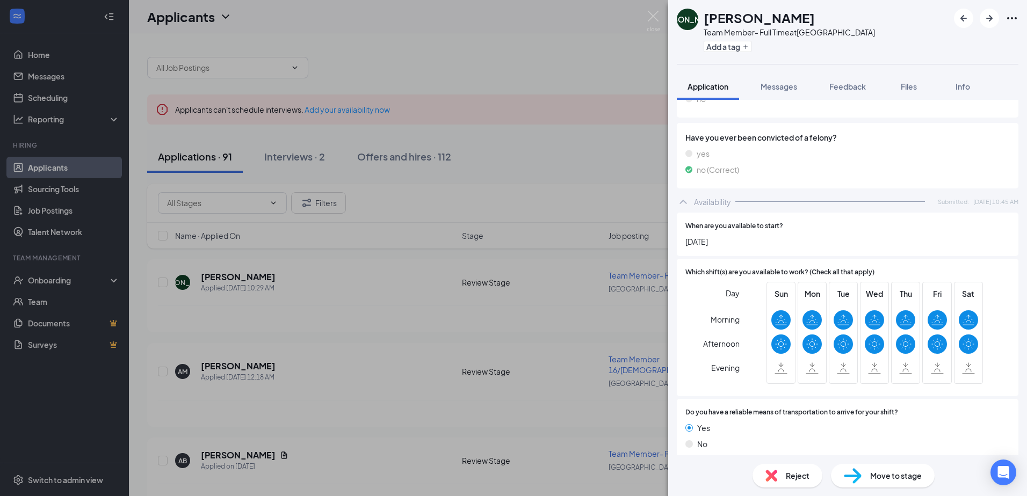
click at [408, 341] on div "[PERSON_NAME] Team Member- Full Time at [GEOGRAPHIC_DATA] Add a tag Application…" at bounding box center [513, 248] width 1027 height 496
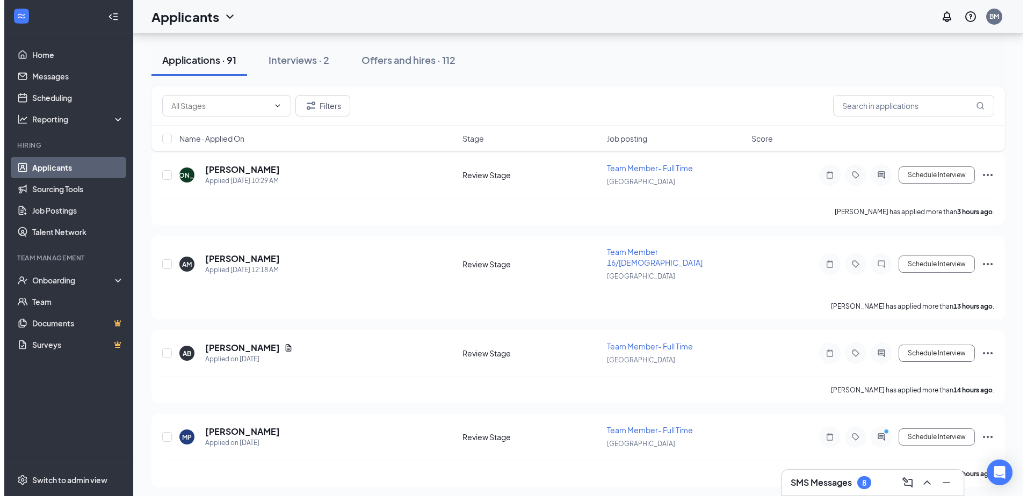
scroll to position [215, 0]
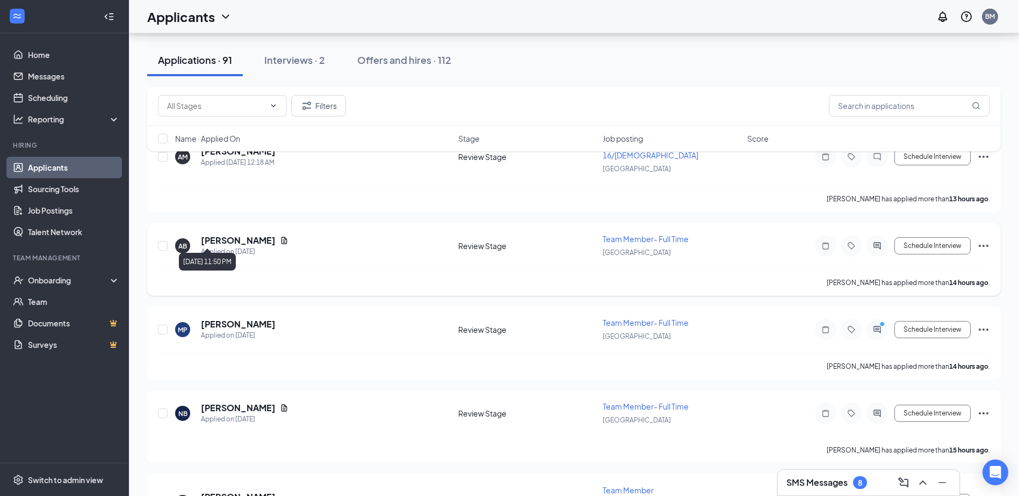
click at [222, 235] on h5 "[PERSON_NAME]" at bounding box center [238, 241] width 75 height 12
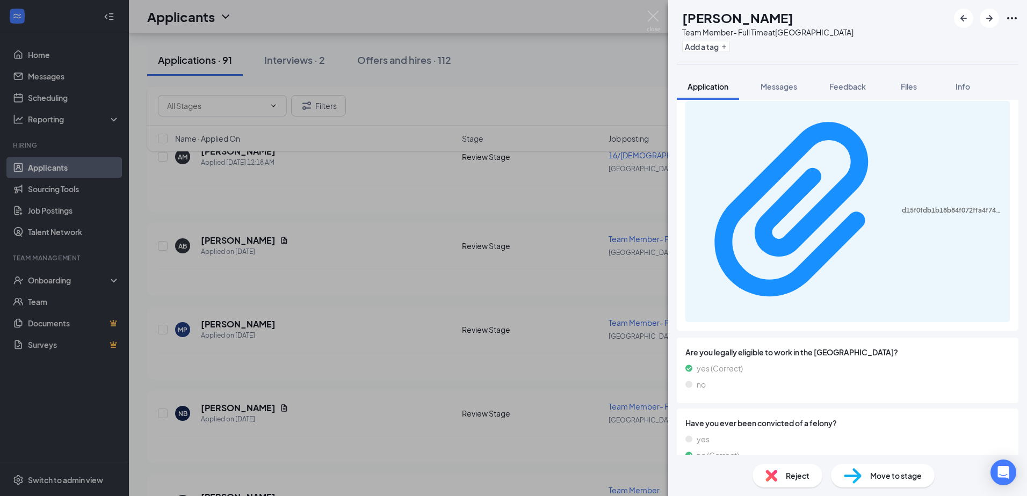
scroll to position [838, 0]
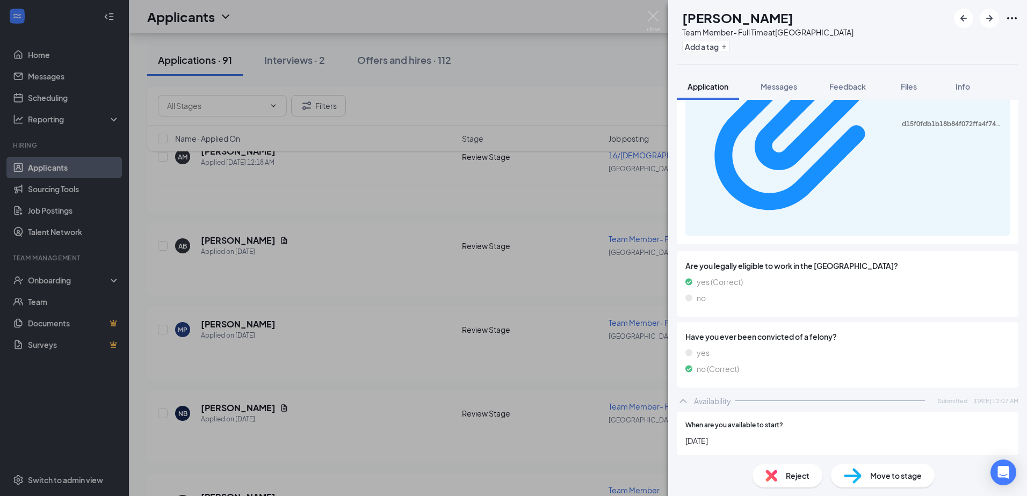
click at [428, 303] on div "AB [PERSON_NAME] Team Member- Full Time at [GEOGRAPHIC_DATA] Add a tag Applicat…" at bounding box center [513, 248] width 1027 height 496
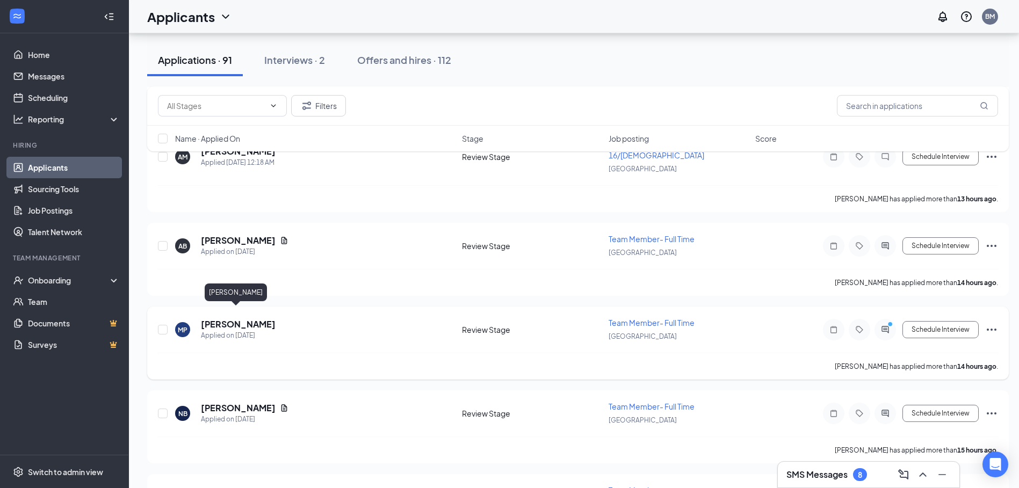
click at [237, 318] on h5 "[PERSON_NAME]" at bounding box center [238, 324] width 75 height 12
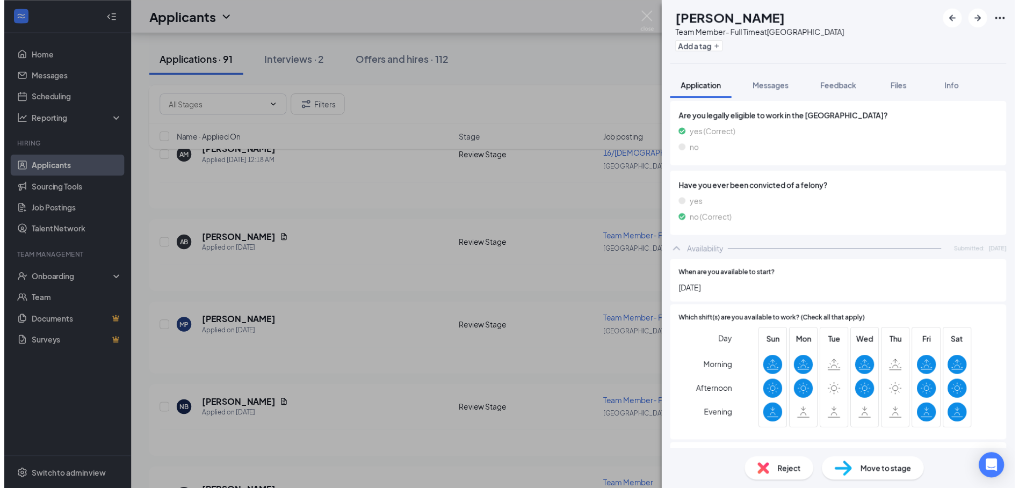
scroll to position [1116, 0]
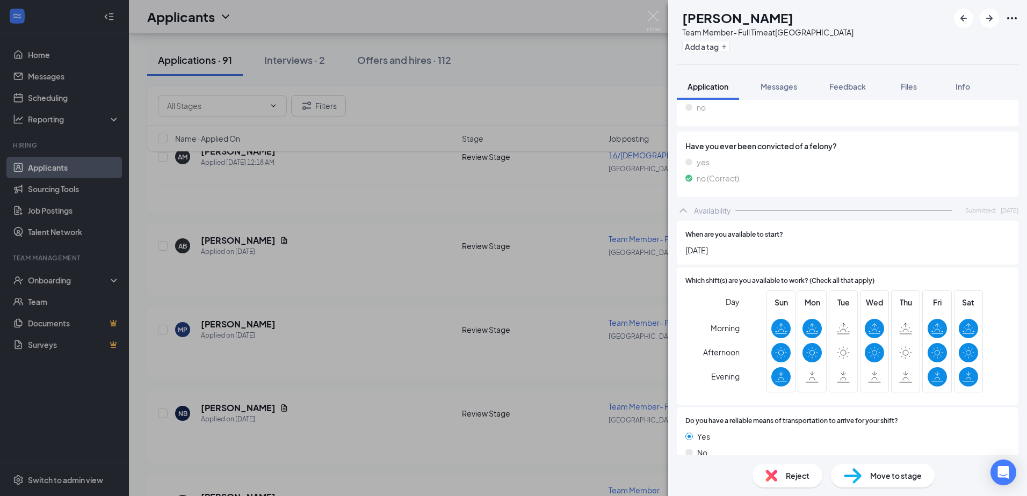
click at [346, 396] on div "[PERSON_NAME] pretzel Team Member- Full Time at [GEOGRAPHIC_DATA] Add a tag App…" at bounding box center [513, 248] width 1027 height 496
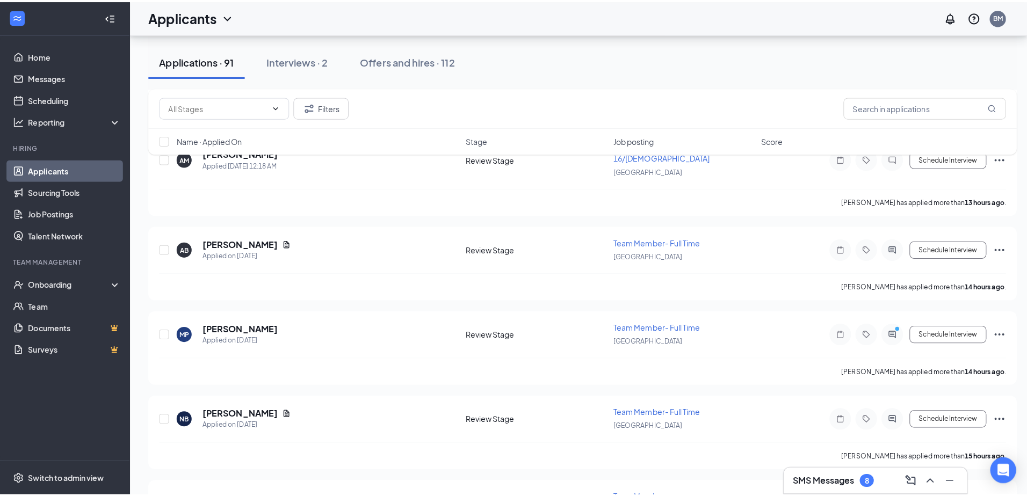
scroll to position [430, 0]
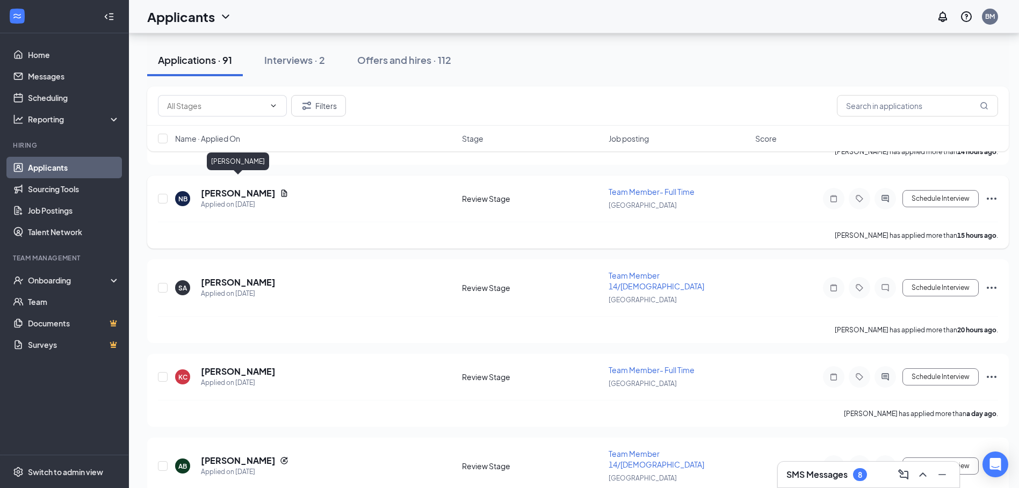
click at [239, 187] on h5 "[PERSON_NAME]" at bounding box center [238, 193] width 75 height 12
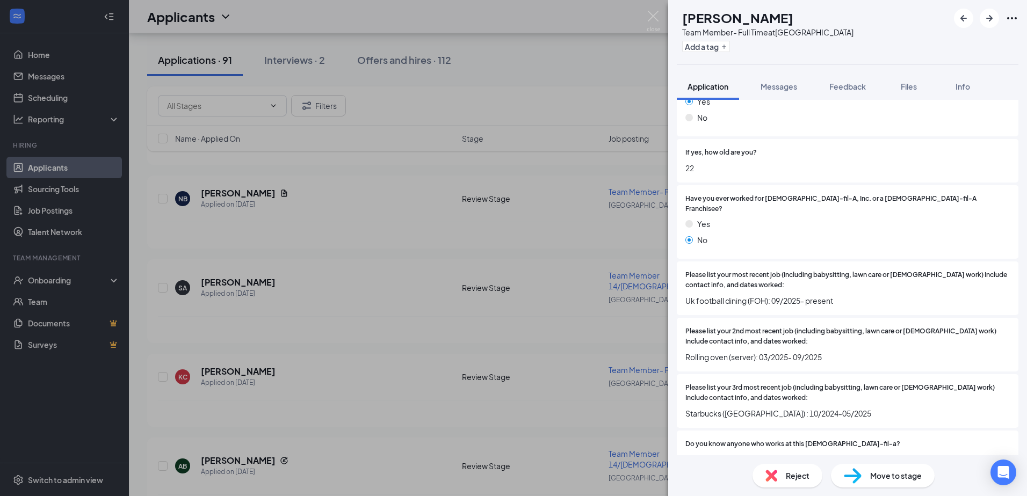
scroll to position [299, 0]
click at [327, 363] on div "NB [PERSON_NAME] Team Member- Full Time at [GEOGRAPHIC_DATA] Add a tag Applicat…" at bounding box center [513, 248] width 1027 height 496
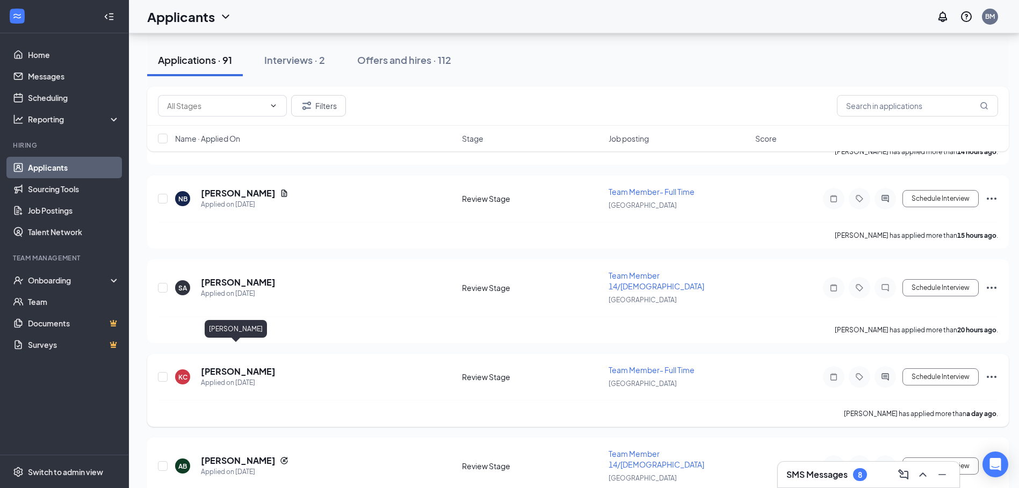
click at [234, 366] on h5 "[PERSON_NAME]" at bounding box center [238, 372] width 75 height 12
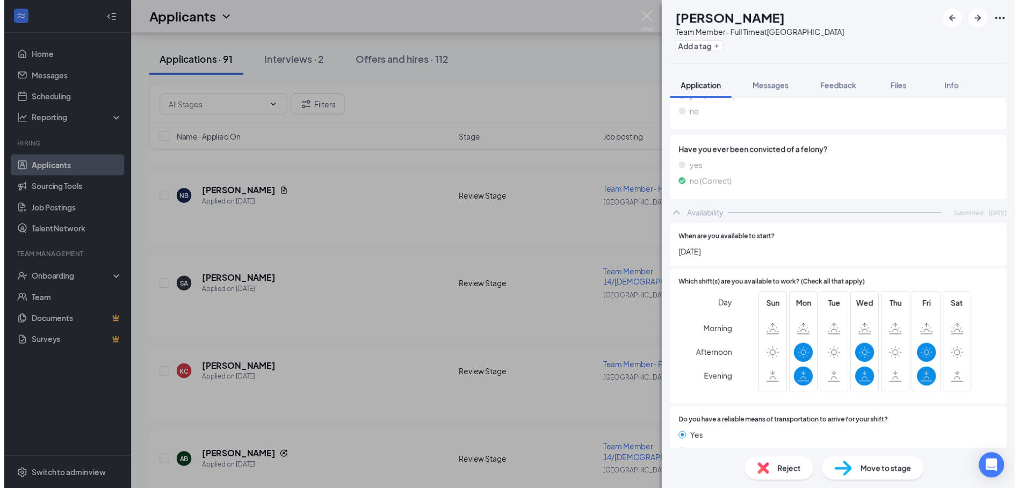
scroll to position [941, 0]
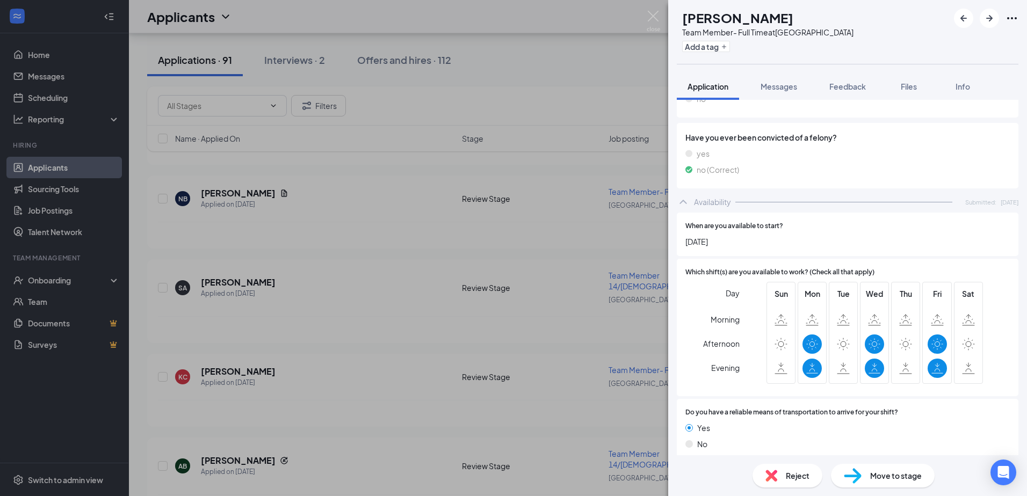
click at [431, 408] on div "[PERSON_NAME] Team Member- Full Time at [GEOGRAPHIC_DATA] Add a tag Application…" at bounding box center [513, 248] width 1027 height 496
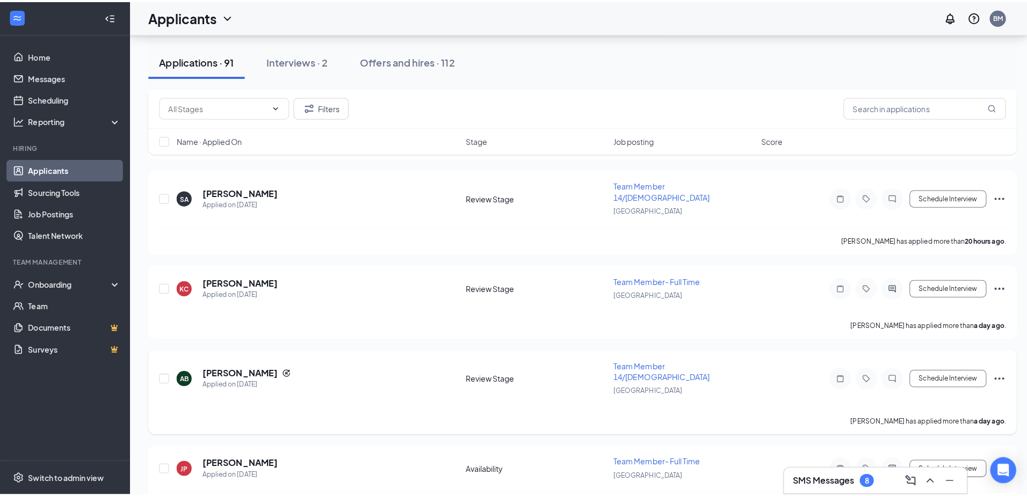
scroll to position [537, 0]
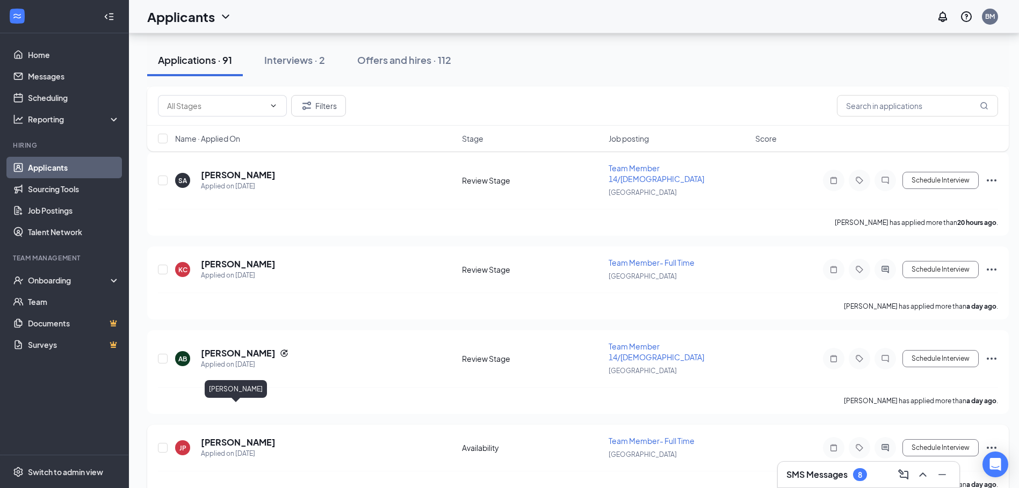
click at [229, 437] on h5 "[PERSON_NAME]" at bounding box center [238, 443] width 75 height 12
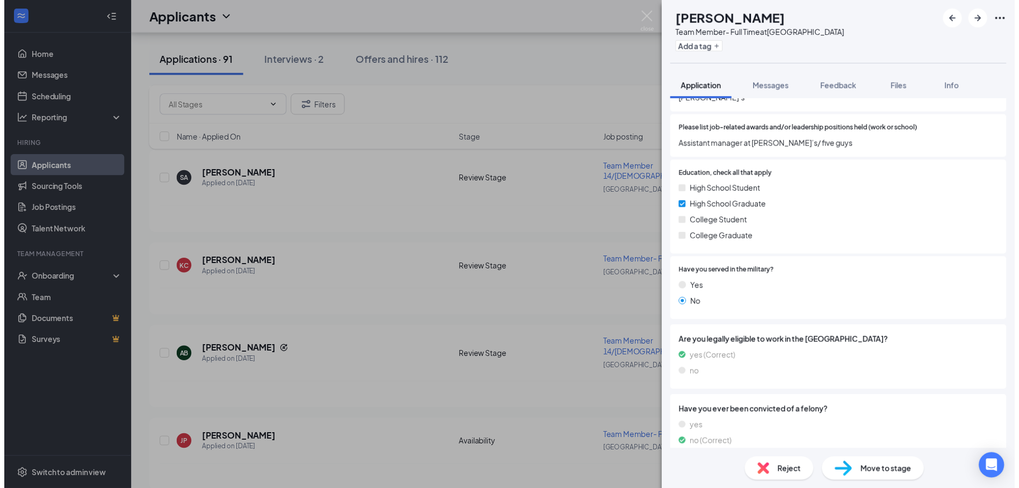
scroll to position [593, 0]
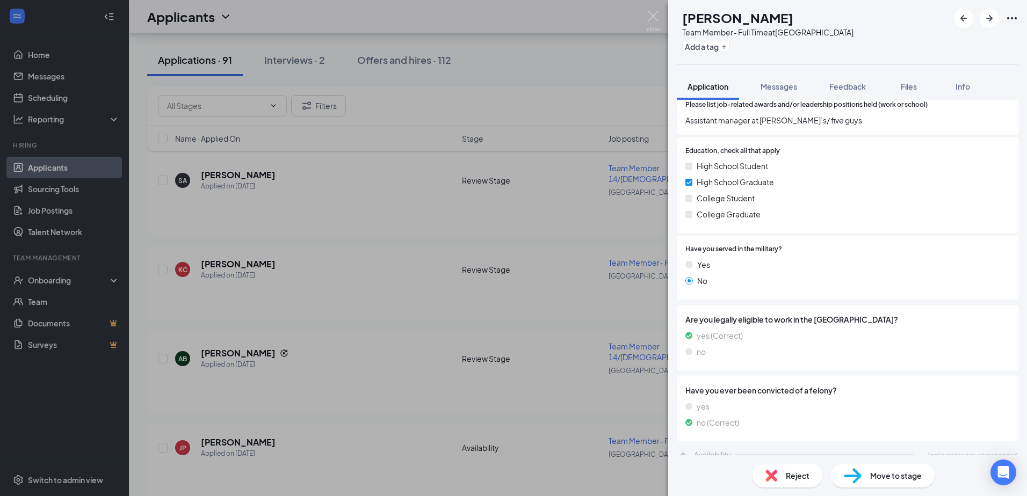
click at [526, 369] on div "[PERSON_NAME] Team Member- Full Time at [GEOGRAPHIC_DATA] Add a tag Application…" at bounding box center [513, 248] width 1027 height 496
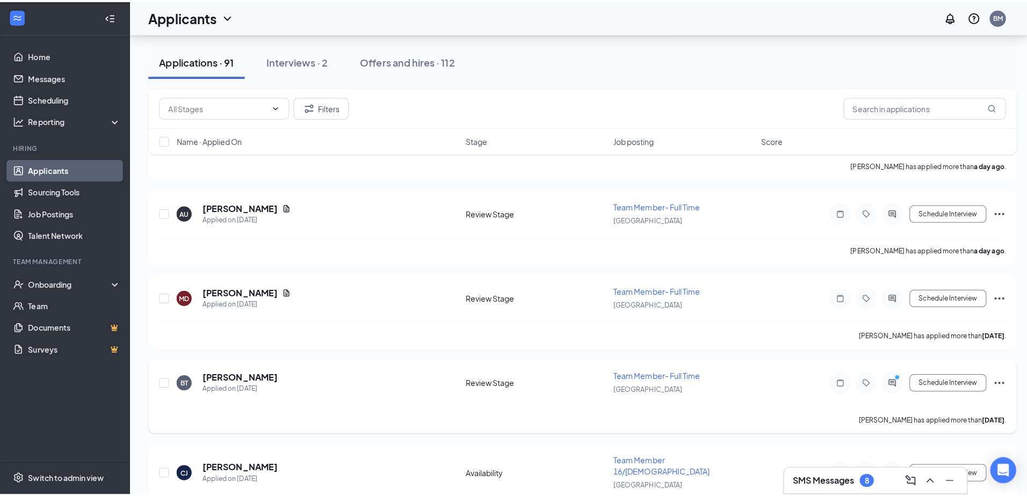
scroll to position [859, 0]
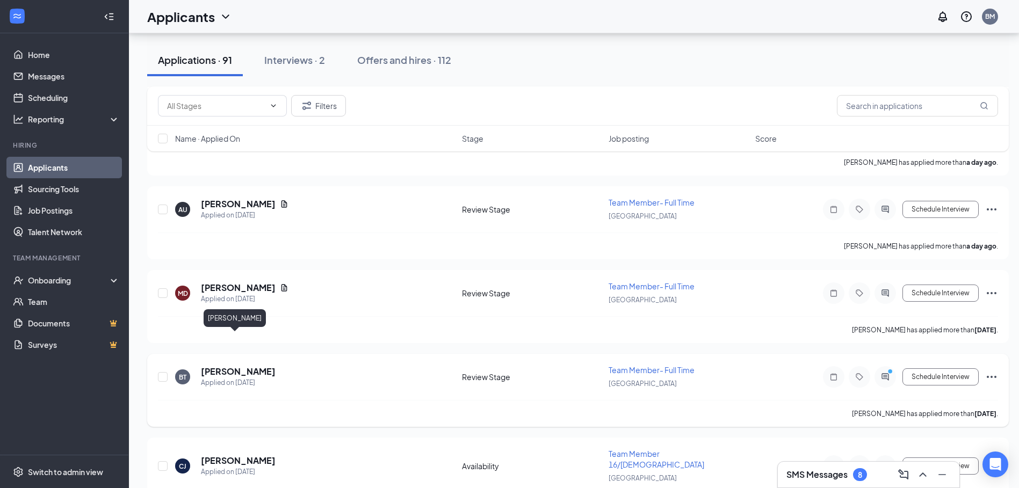
click at [217, 365] on div "BT [PERSON_NAME] Applied on [DATE] Review Stage Team Member- Full Time [GEOGRAP…" at bounding box center [578, 382] width 840 height 35
click at [215, 366] on h5 "[PERSON_NAME]" at bounding box center [238, 372] width 75 height 12
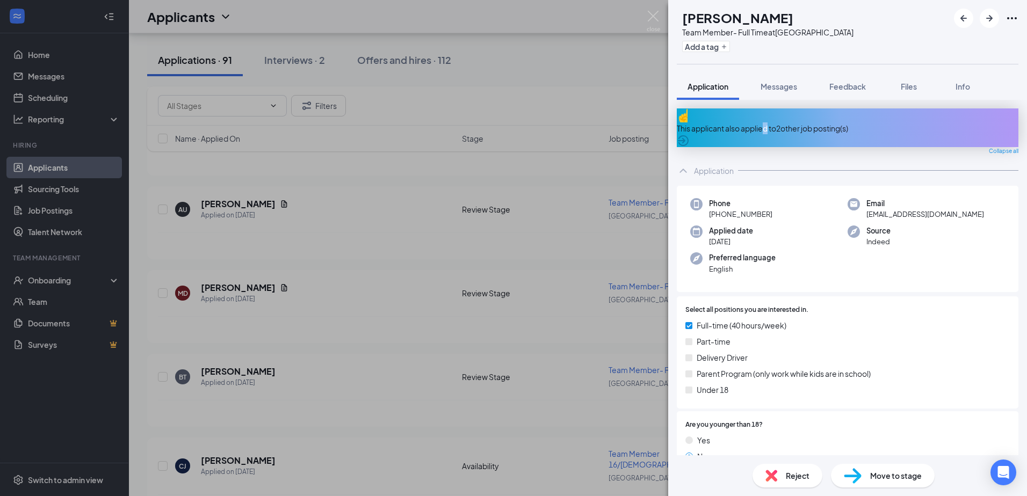
click at [781, 122] on div "This applicant also applied to 2 other job posting(s)" at bounding box center [848, 128] width 342 height 12
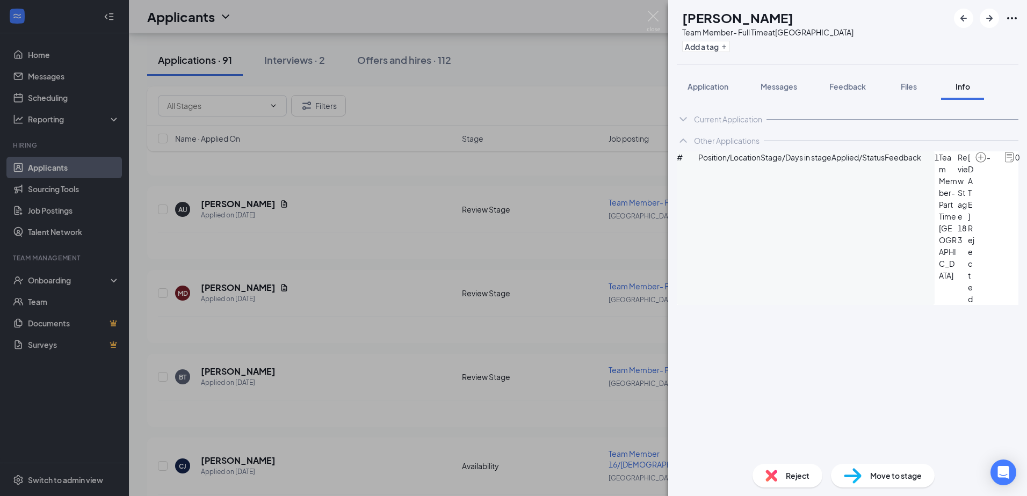
click at [833, 300] on div "Current Application Phone [PHONE_NUMBER] Email [EMAIL_ADDRESS][DOMAIN_NAME] App…" at bounding box center [847, 277] width 359 height 355
click at [732, 84] on button "Application" at bounding box center [708, 86] width 62 height 27
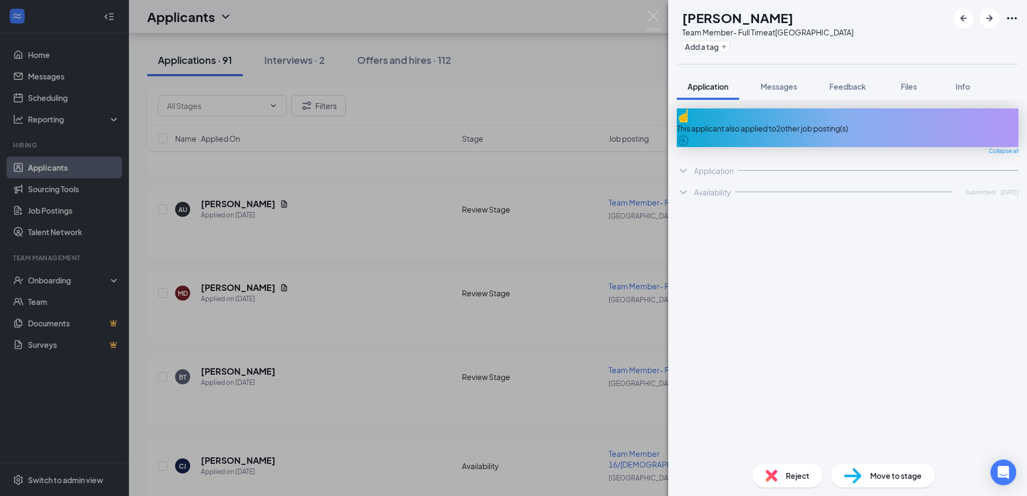
click at [413, 306] on div "BT [PERSON_NAME] Team Member- Full Time at [GEOGRAPHIC_DATA] Add a tag Applicat…" at bounding box center [513, 248] width 1027 height 496
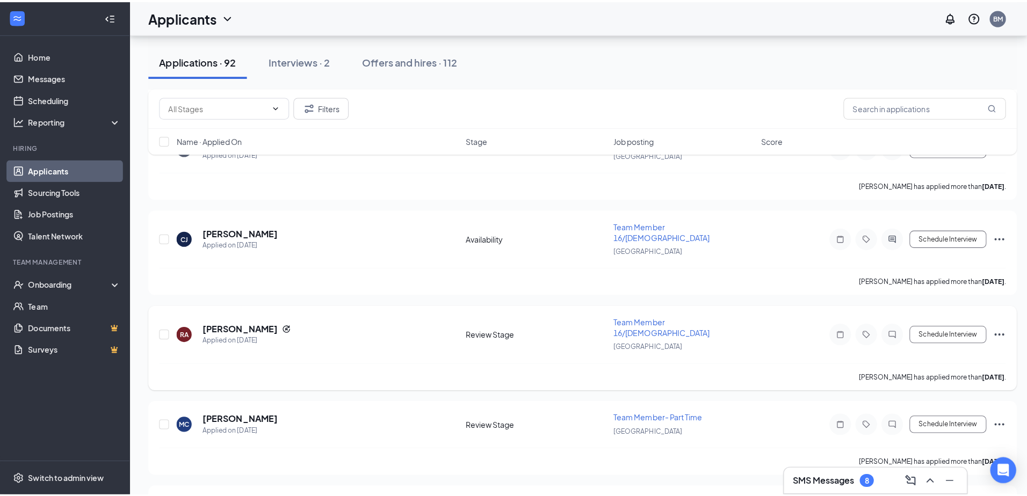
scroll to position [1181, 0]
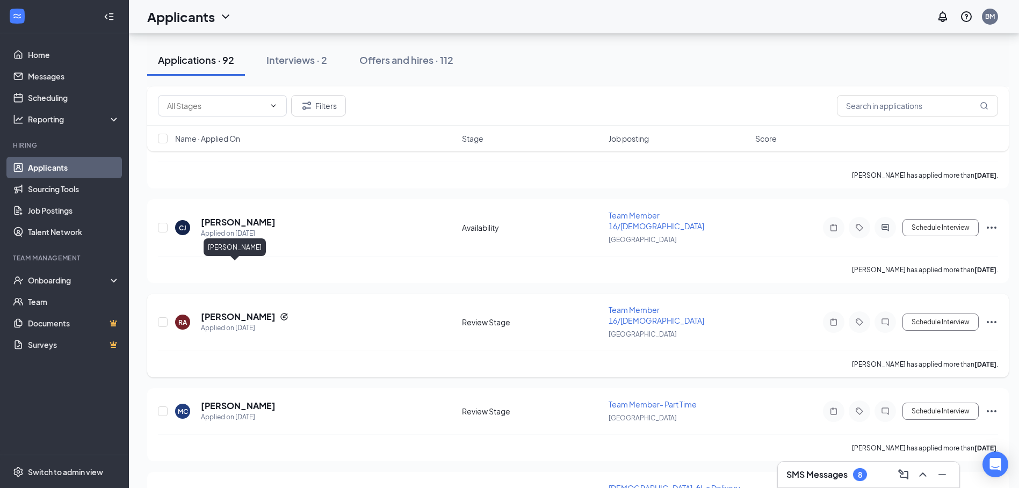
click at [241, 311] on h5 "[PERSON_NAME]" at bounding box center [238, 317] width 75 height 12
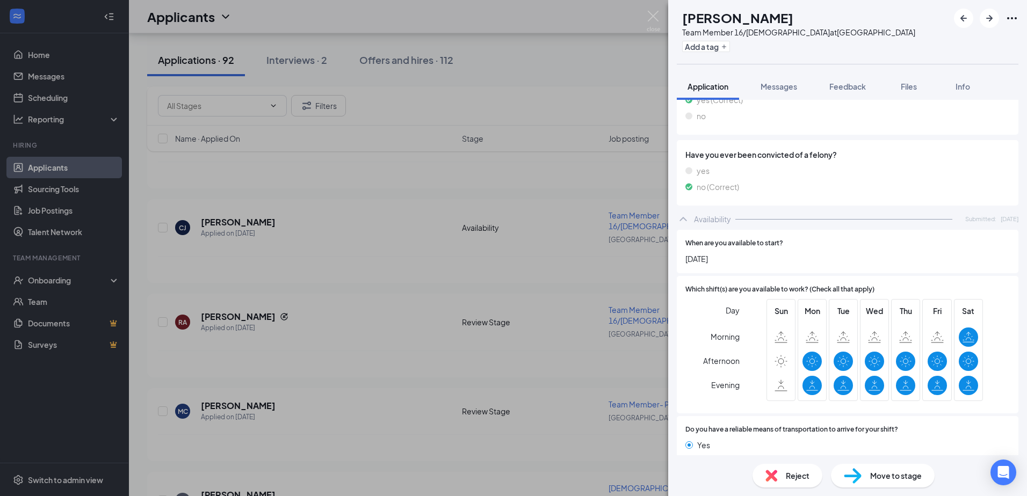
scroll to position [1187, 0]
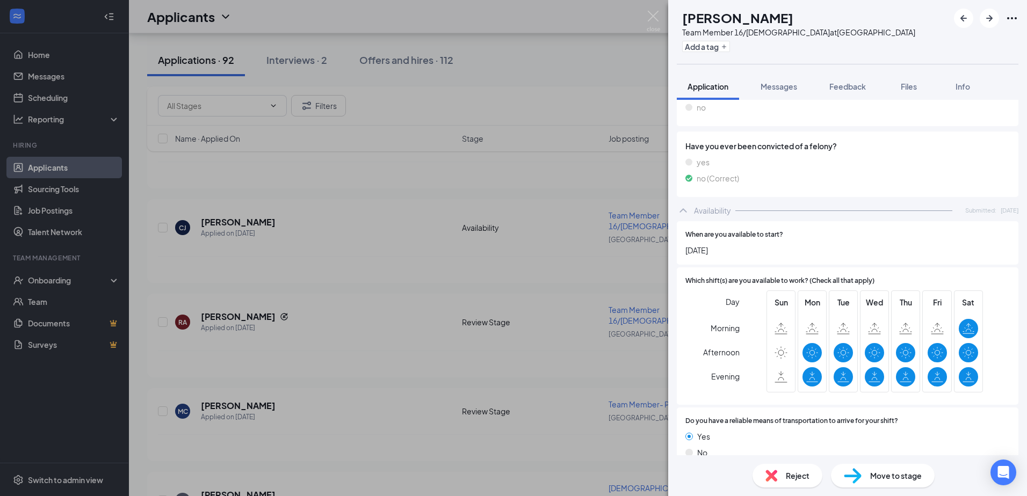
drag, startPoint x: 340, startPoint y: 321, endPoint x: 273, endPoint y: 350, distance: 73.6
click at [323, 330] on div "[PERSON_NAME] Team Member 16/[DEMOGRAPHIC_DATA] at [GEOGRAPHIC_DATA] Add a tag …" at bounding box center [513, 248] width 1027 height 496
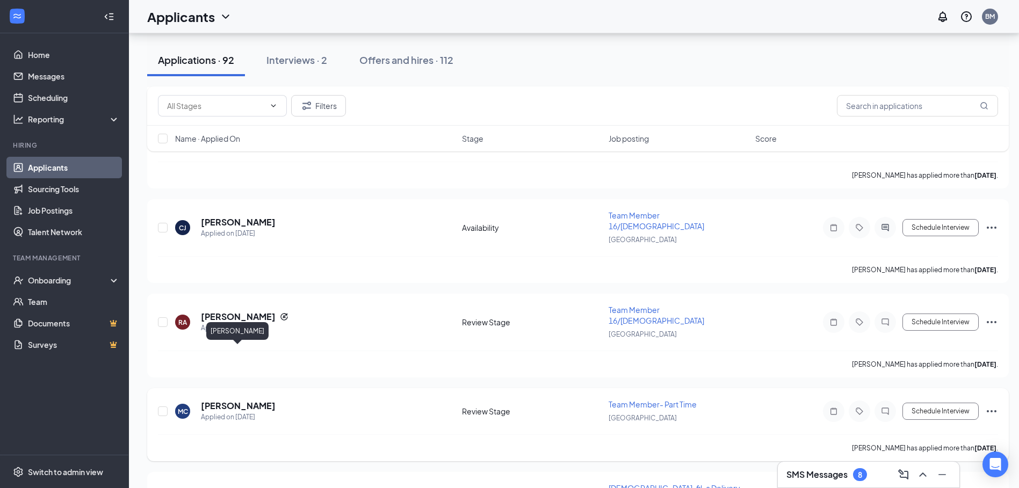
click at [263, 400] on h5 "[PERSON_NAME]" at bounding box center [238, 406] width 75 height 12
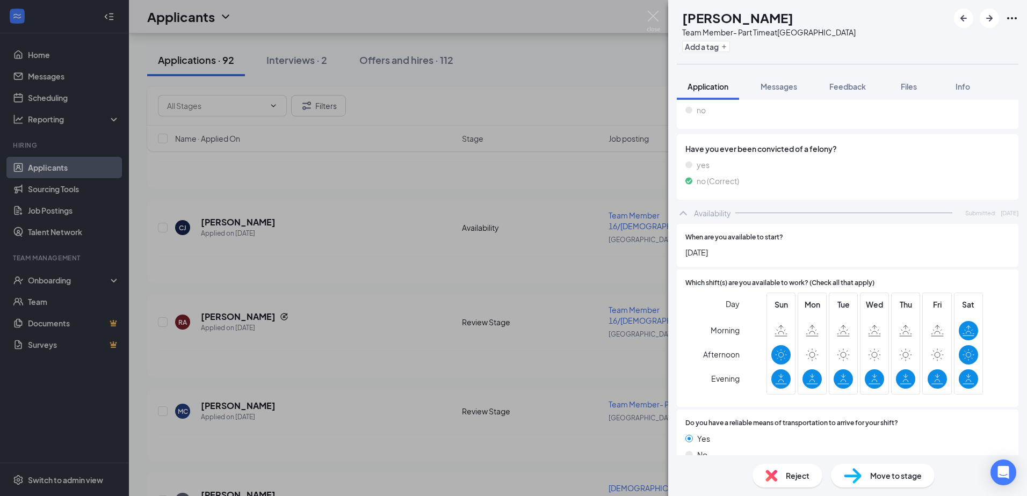
click at [786, 471] on span "Reject" at bounding box center [798, 476] width 24 height 12
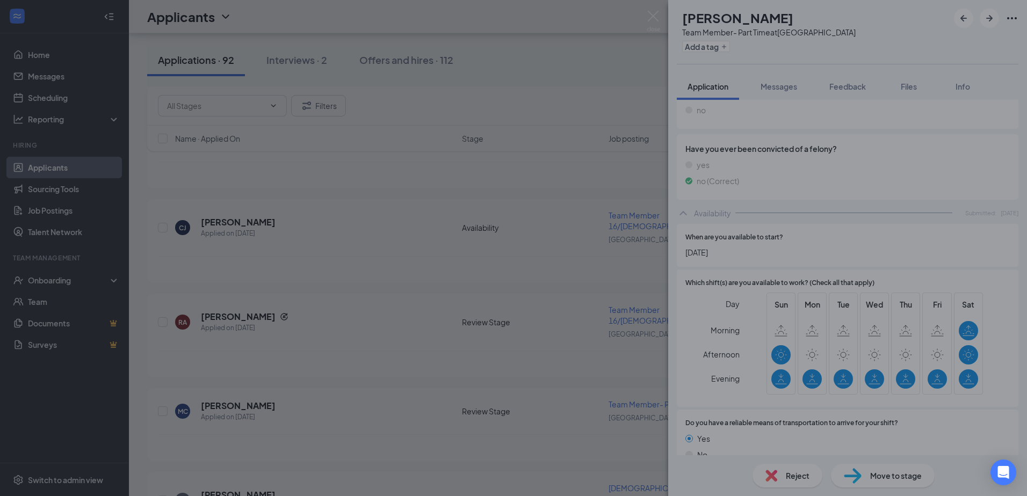
scroll to position [1047, 0]
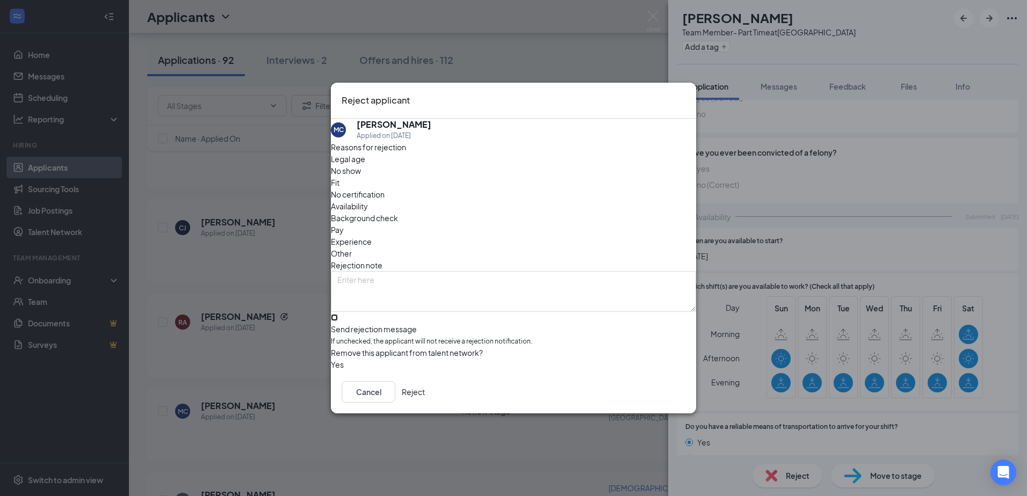
click at [338, 314] on input "Send rejection message If unchecked, the applicant will not receive a rejection…" at bounding box center [334, 317] width 7 height 7
checkbox input "true"
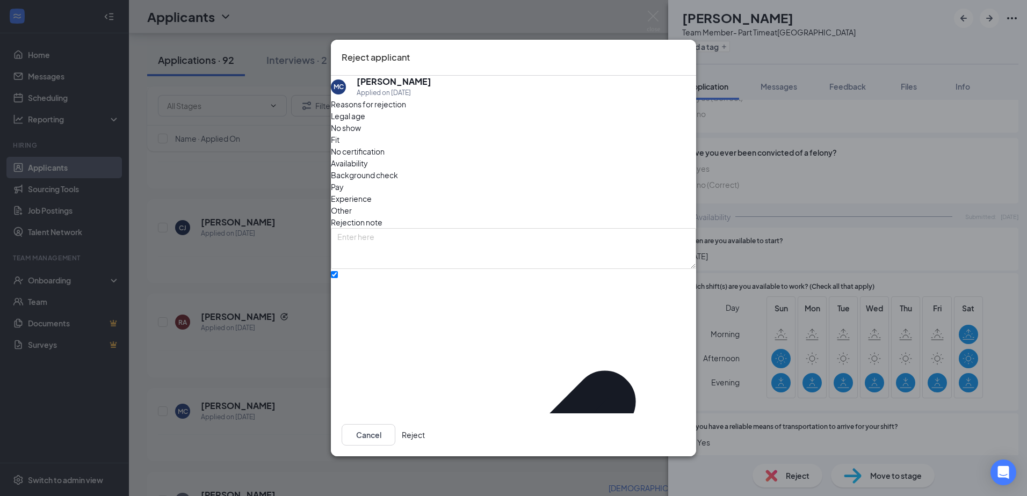
click at [425, 432] on button "Reject" at bounding box center [413, 434] width 23 height 21
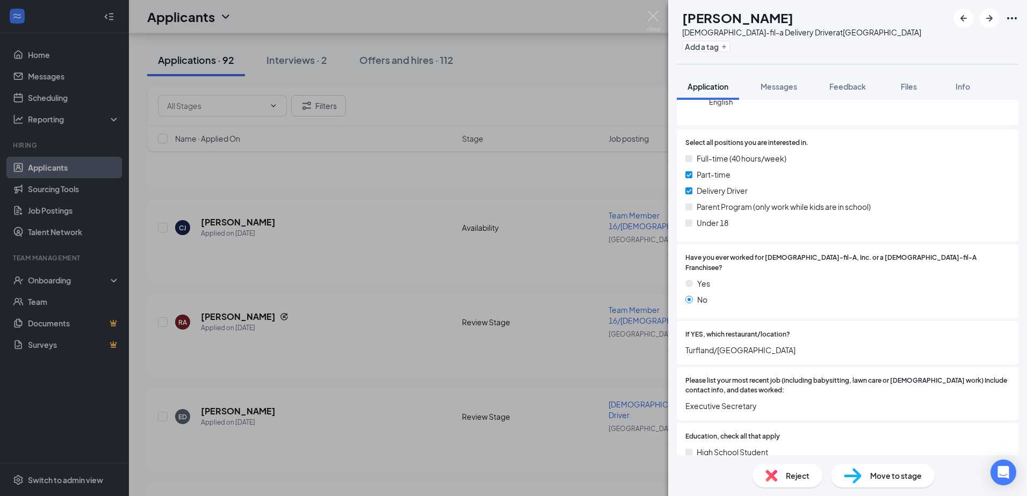
scroll to position [148, 0]
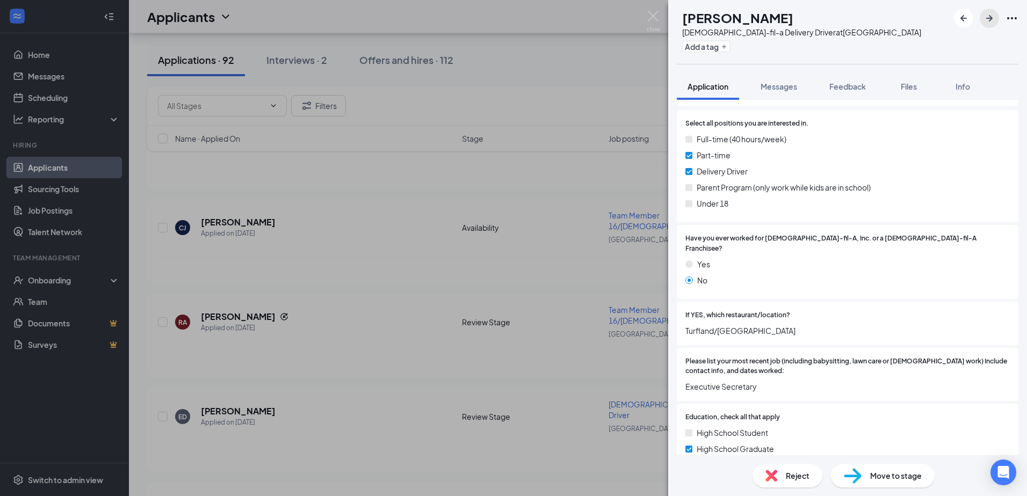
click at [992, 19] on icon "ArrowRight" at bounding box center [989, 18] width 13 height 13
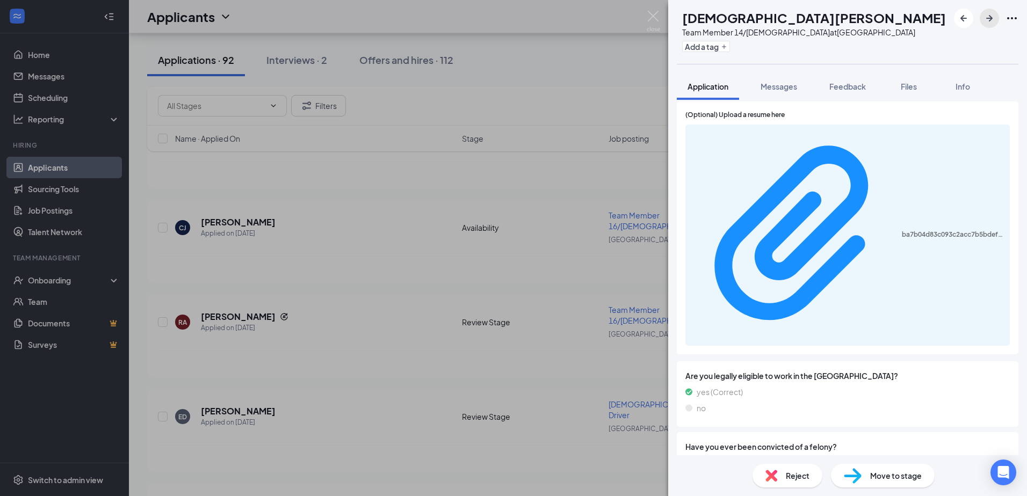
scroll to position [1074, 0]
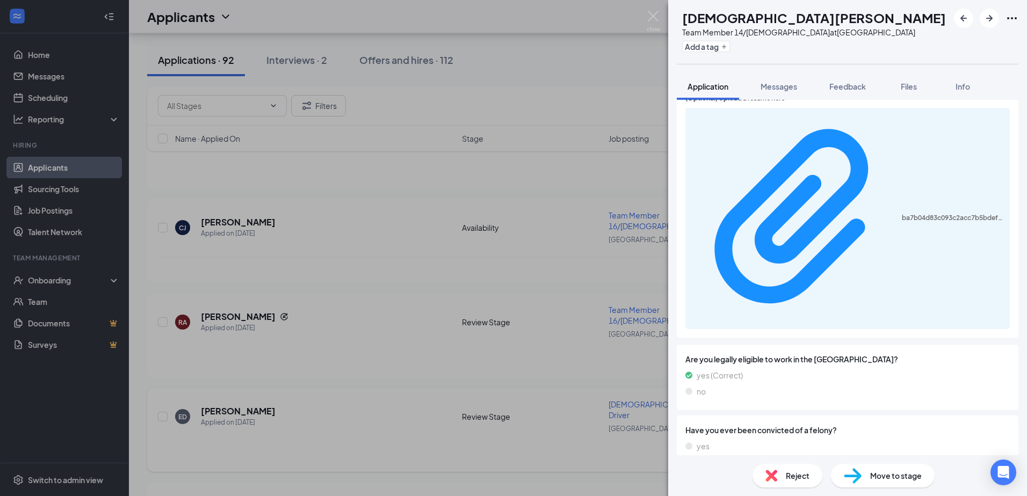
click at [417, 372] on div "CC [DEMOGRAPHIC_DATA][PERSON_NAME] Team Member 14/[DEMOGRAPHIC_DATA] at [GEOGRA…" at bounding box center [513, 248] width 1027 height 496
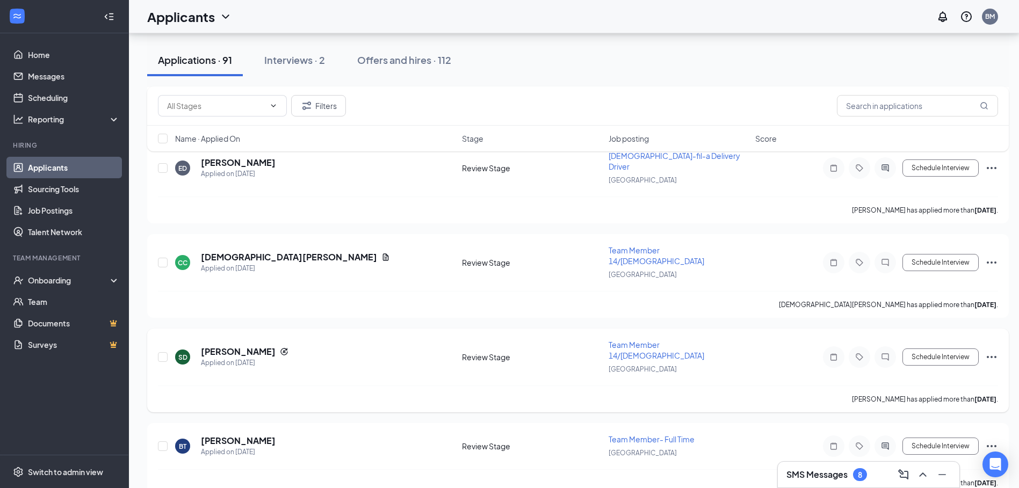
scroll to position [1449, 0]
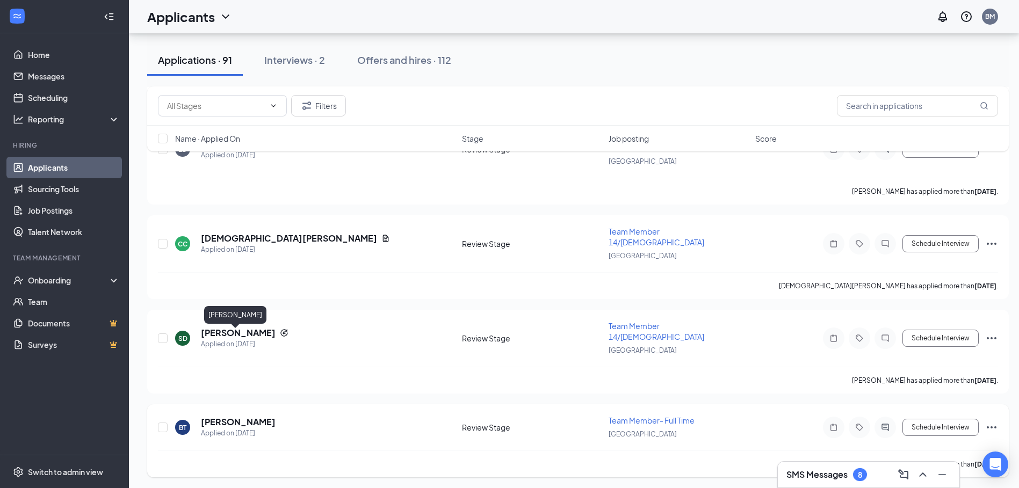
click at [251, 416] on h5 "[PERSON_NAME]" at bounding box center [238, 422] width 75 height 12
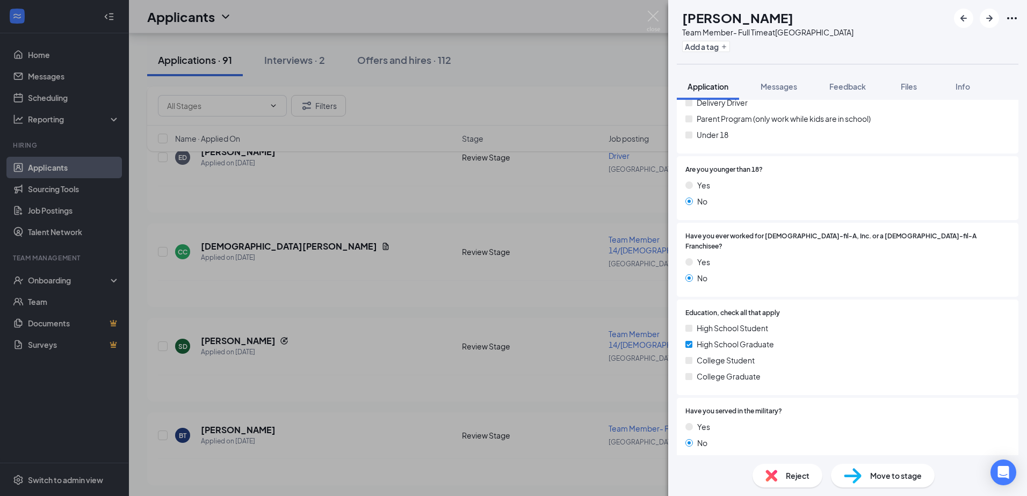
scroll to position [202, 0]
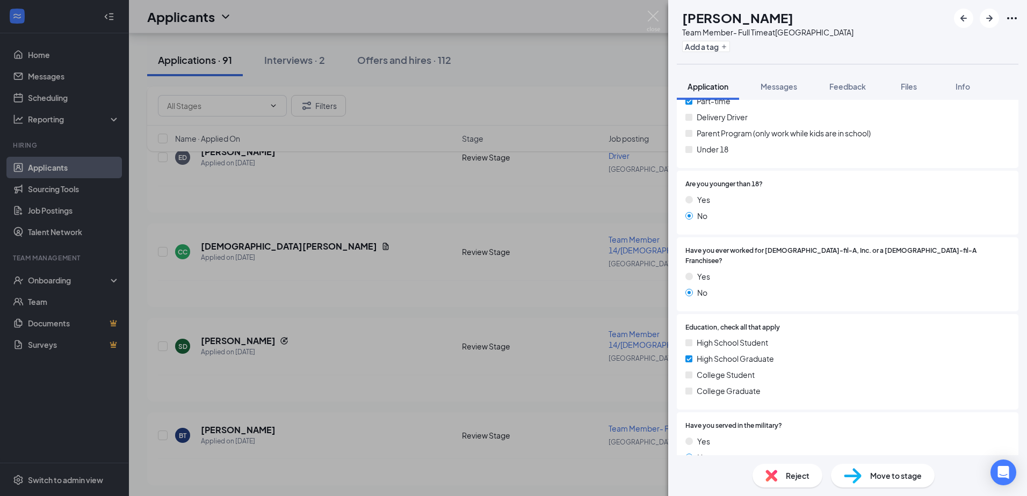
click at [781, 477] on div "Reject" at bounding box center [787, 476] width 70 height 24
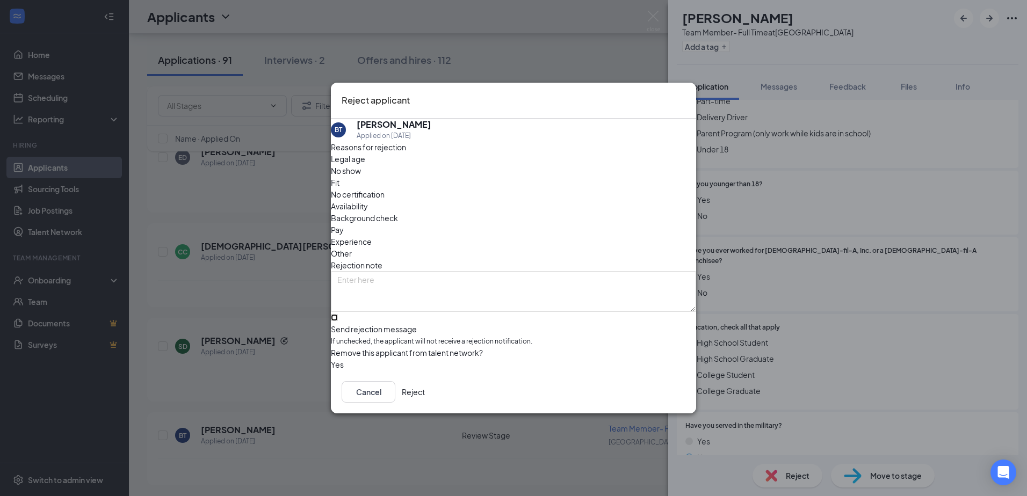
click at [338, 314] on input "Send rejection message If unchecked, the applicant will not receive a rejection…" at bounding box center [334, 317] width 7 height 7
checkbox input "true"
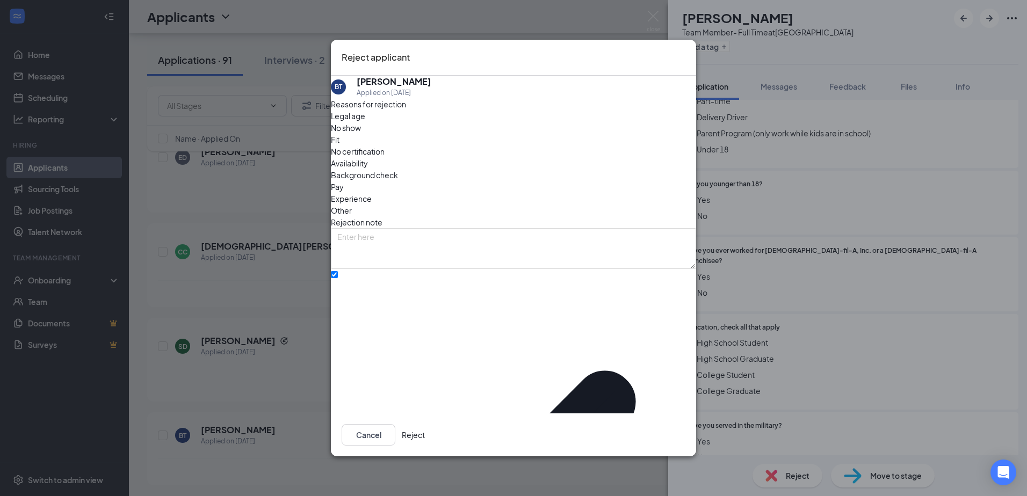
click at [425, 430] on button "Reject" at bounding box center [413, 434] width 23 height 21
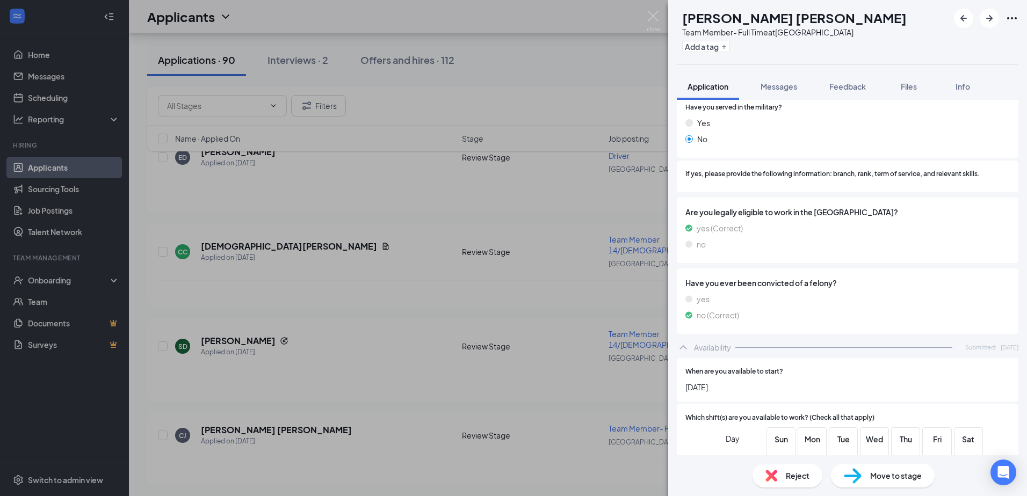
scroll to position [1020, 0]
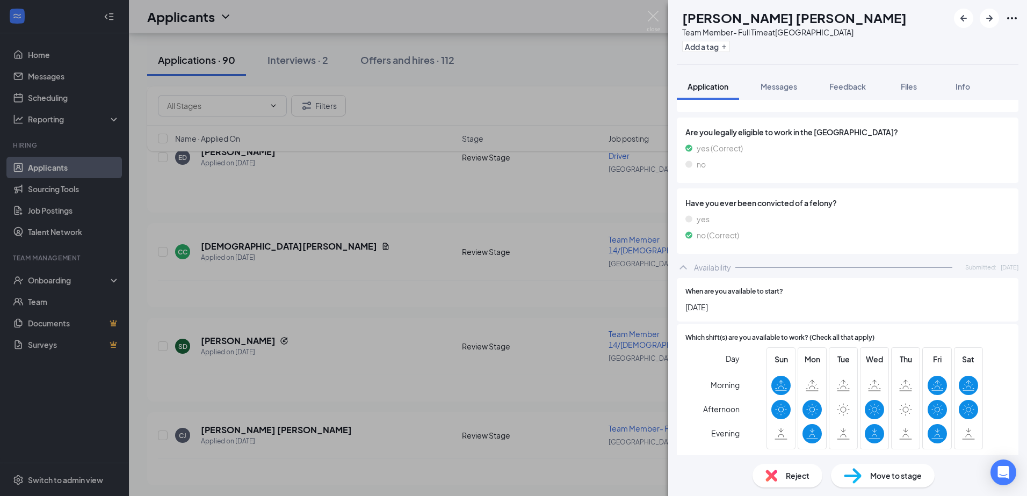
click at [788, 466] on div "Reject" at bounding box center [787, 476] width 70 height 24
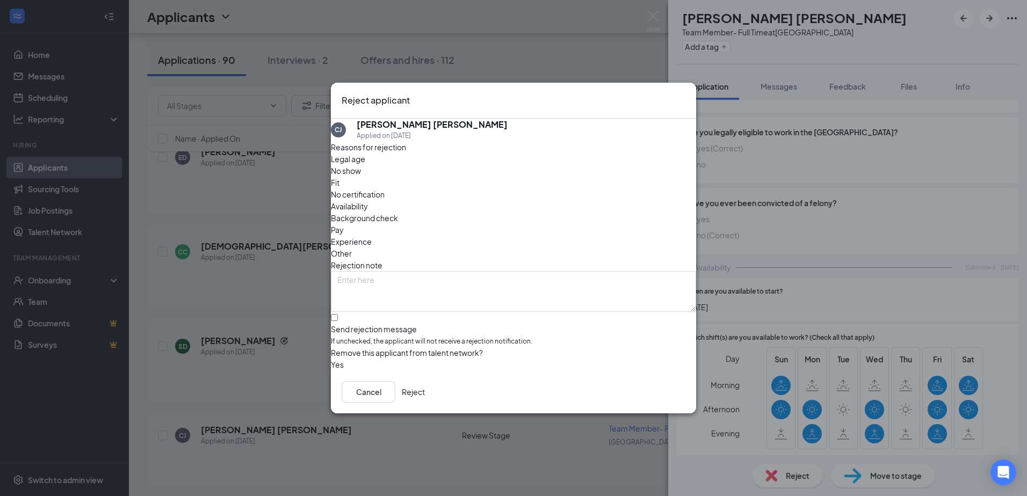
click at [438, 348] on span "Remove this applicant from talent network?" at bounding box center [407, 353] width 152 height 10
click at [338, 314] on input "Send rejection message If unchecked, the applicant will not receive a rejection…" at bounding box center [334, 317] width 7 height 7
checkbox input "true"
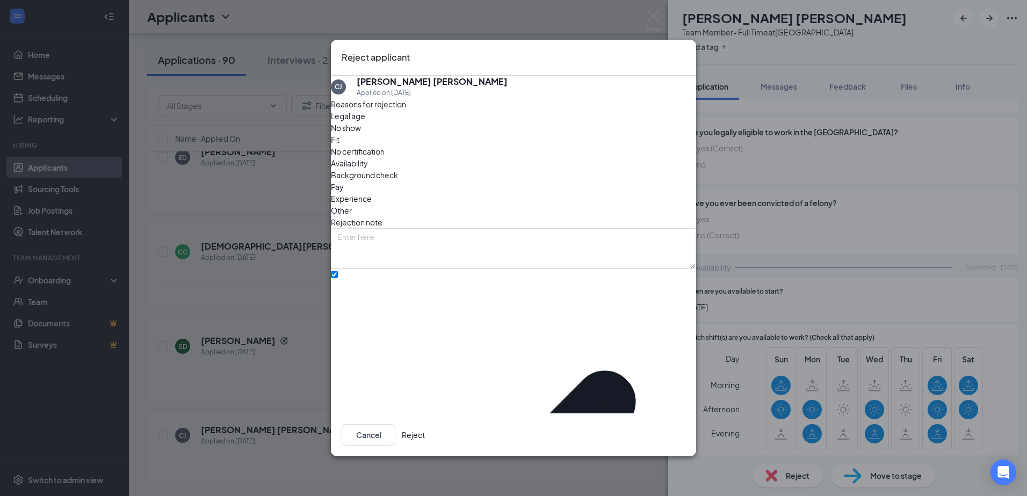
click at [425, 429] on button "Reject" at bounding box center [413, 434] width 23 height 21
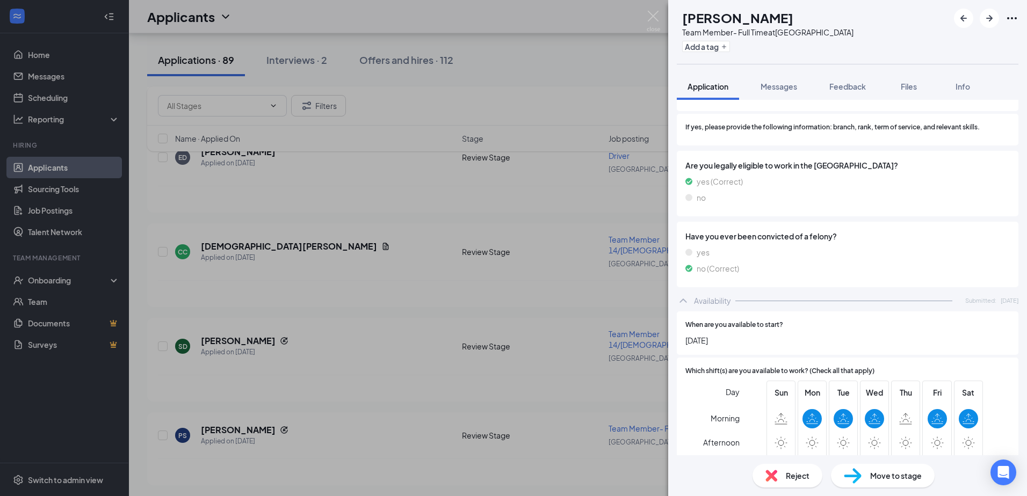
scroll to position [1116, 0]
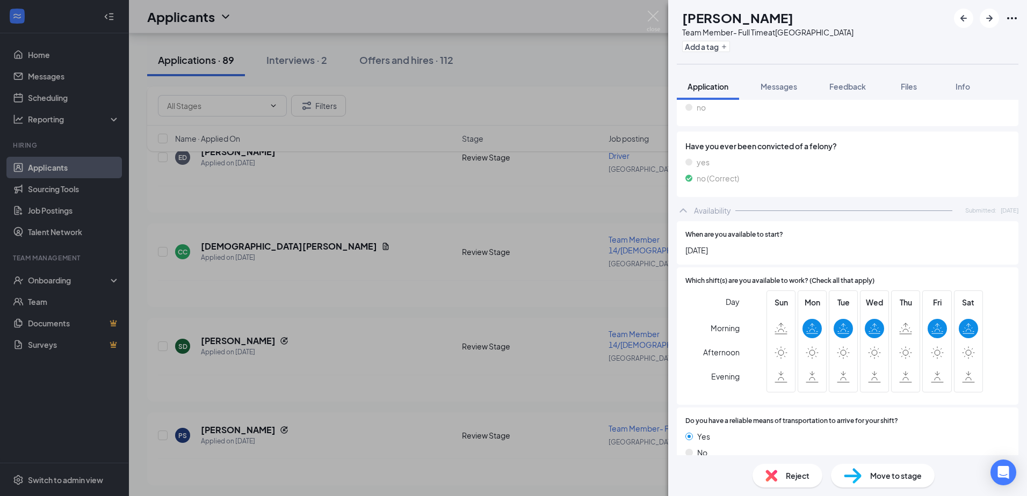
click at [368, 413] on div "PS [PERSON_NAME] Team Member- Full Time at [GEOGRAPHIC_DATA] Add a tag Applicat…" at bounding box center [513, 248] width 1027 height 496
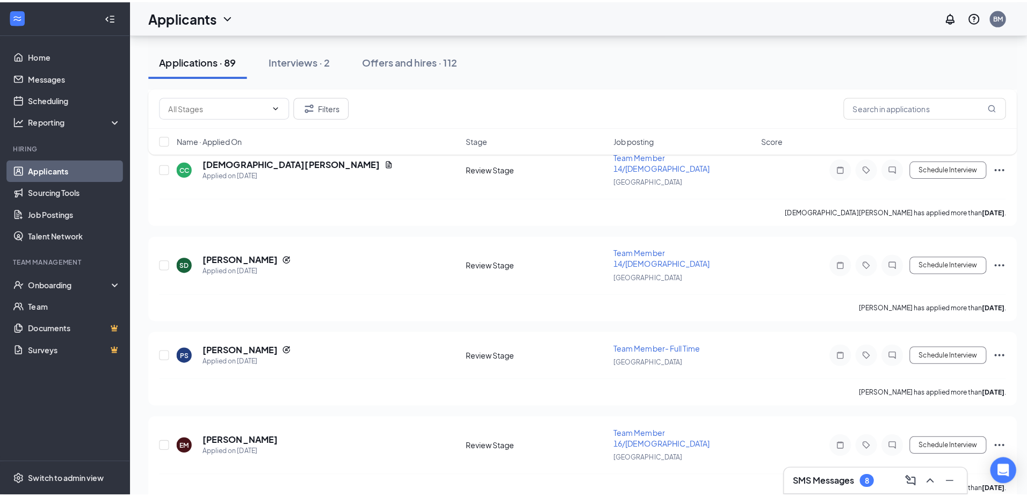
scroll to position [1656, 0]
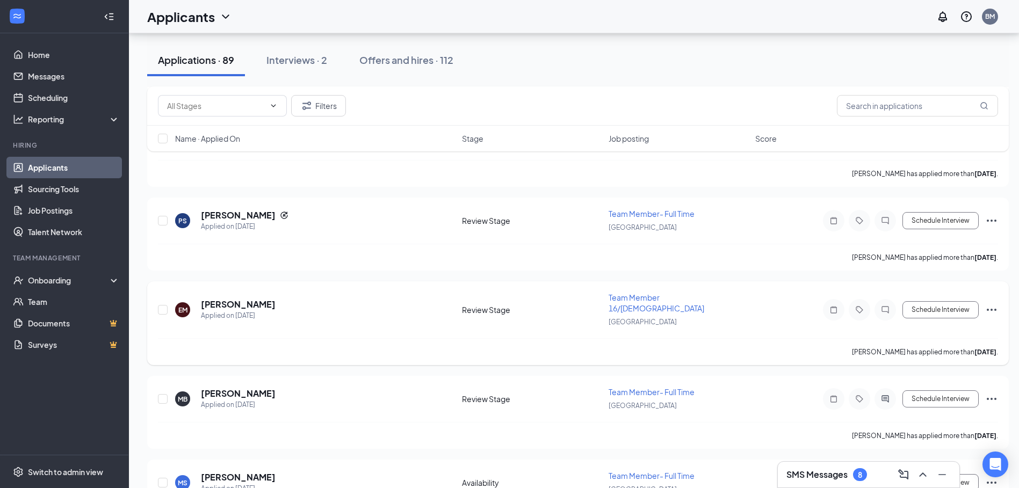
click at [257, 299] on h5 "[PERSON_NAME]" at bounding box center [238, 305] width 75 height 12
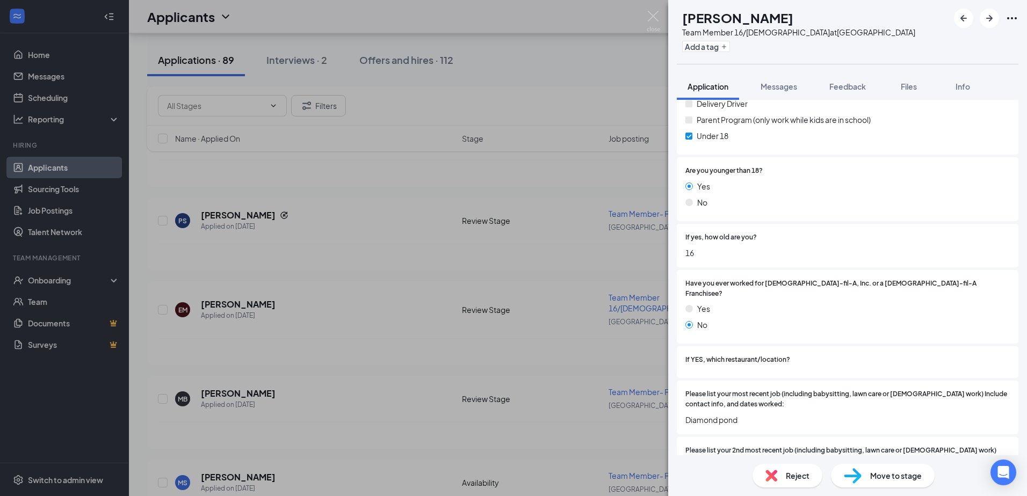
scroll to position [208, 0]
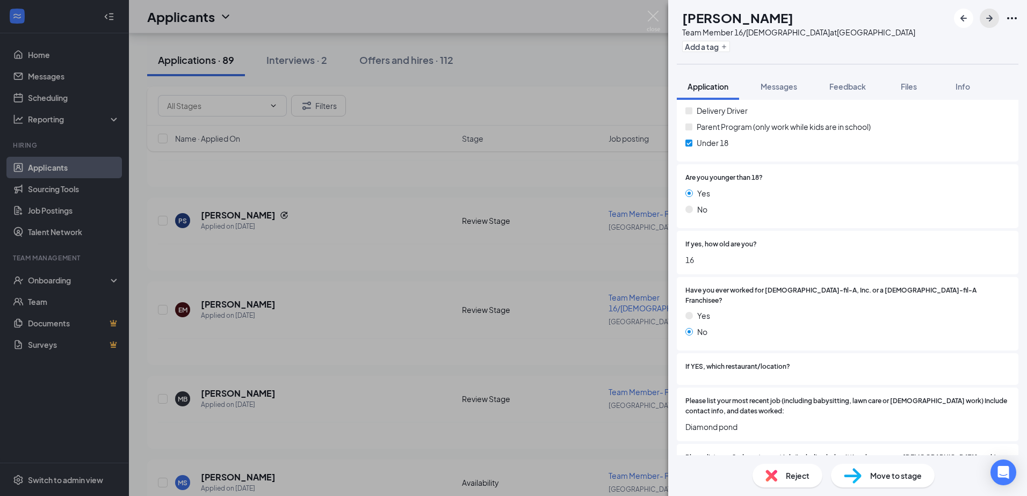
click at [985, 20] on icon "ArrowRight" at bounding box center [989, 18] width 13 height 13
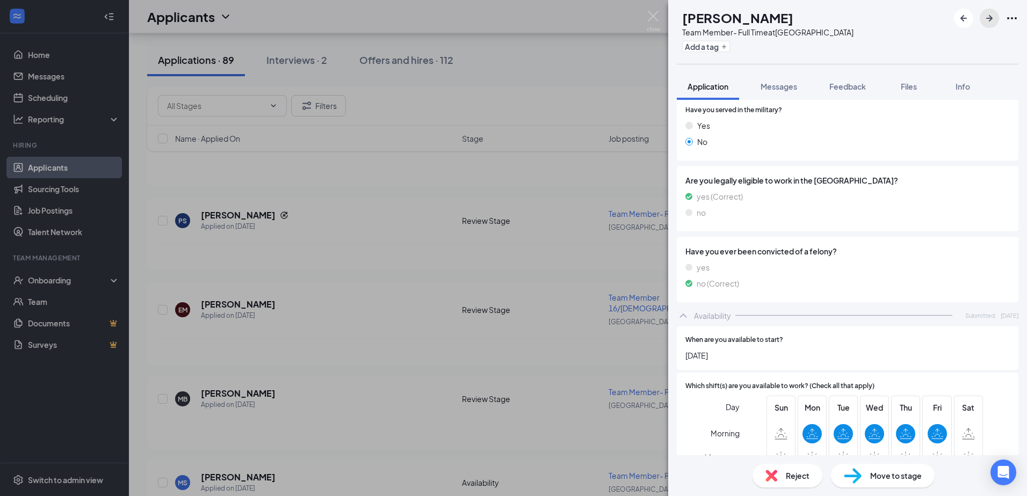
scroll to position [770, 0]
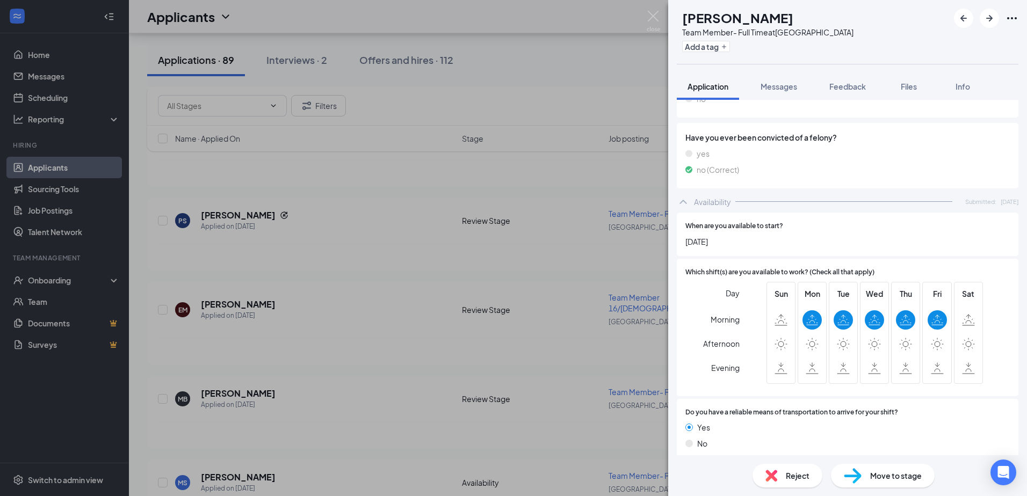
click at [773, 473] on img at bounding box center [771, 476] width 12 height 12
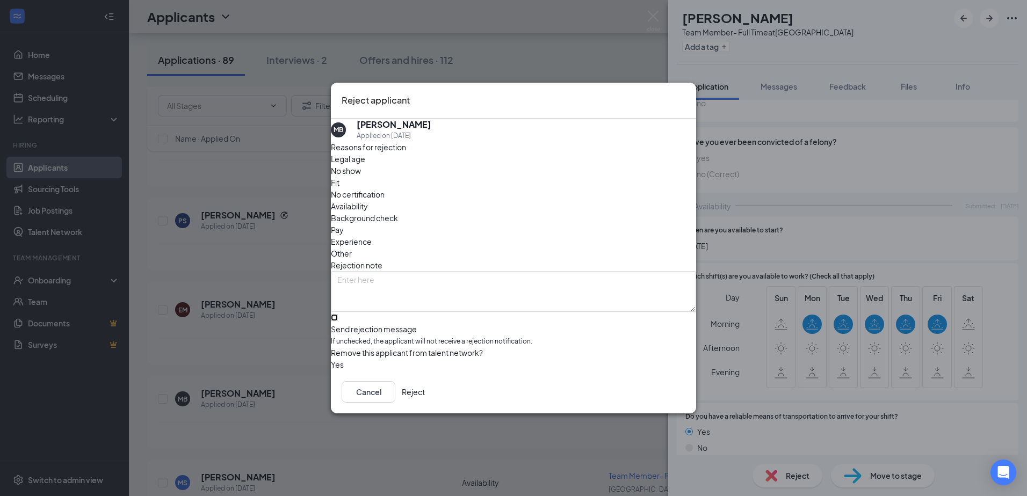
click at [338, 314] on input "Send rejection message If unchecked, the applicant will not receive a rejection…" at bounding box center [334, 317] width 7 height 7
checkbox input "true"
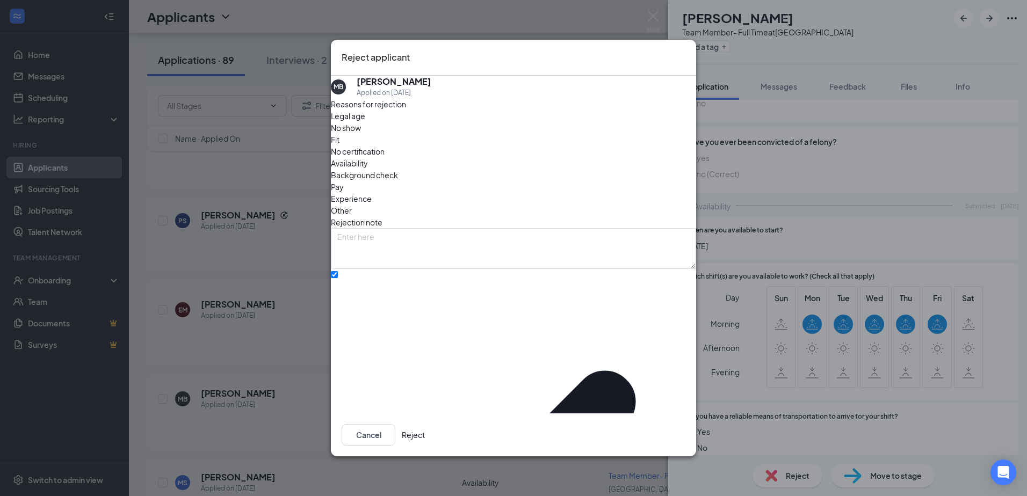
click at [425, 430] on button "Reject" at bounding box center [413, 434] width 23 height 21
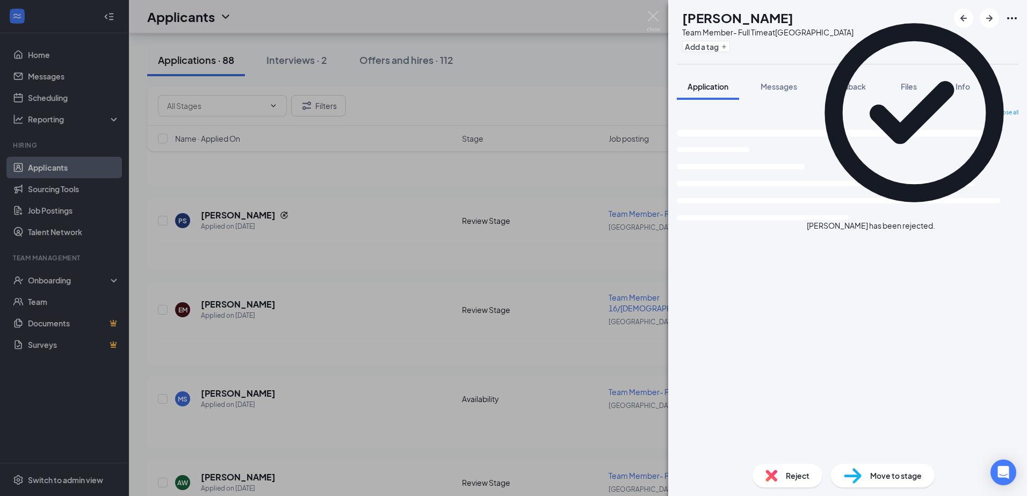
click at [935, 220] on icon "Cross" at bounding box center [935, 220] width 0 height 0
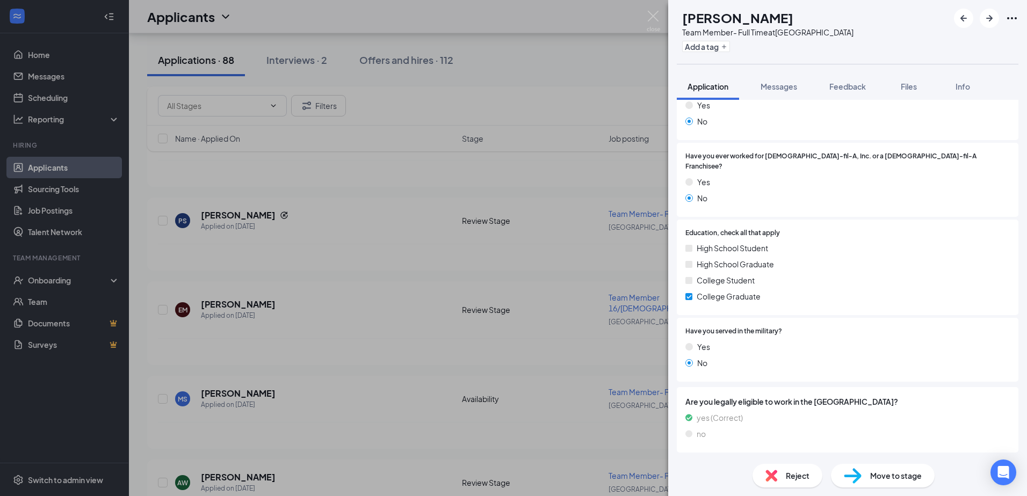
scroll to position [379, 0]
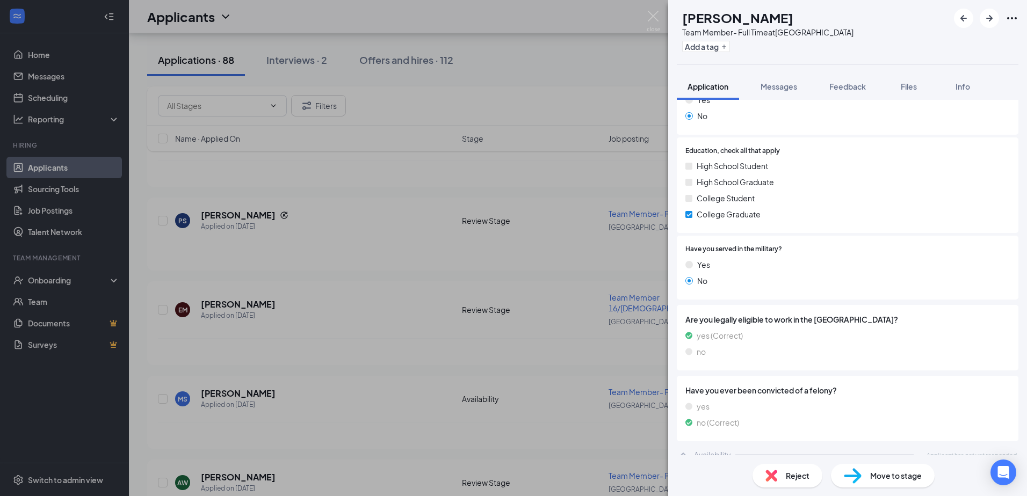
click at [774, 475] on img at bounding box center [771, 476] width 12 height 12
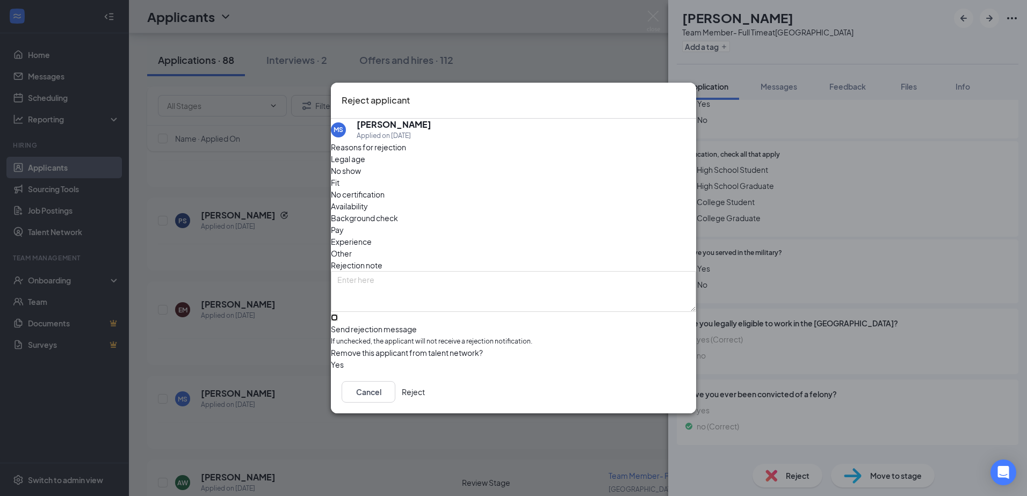
click at [338, 314] on input "Send rejection message If unchecked, the applicant will not receive a rejection…" at bounding box center [334, 317] width 7 height 7
checkbox input "true"
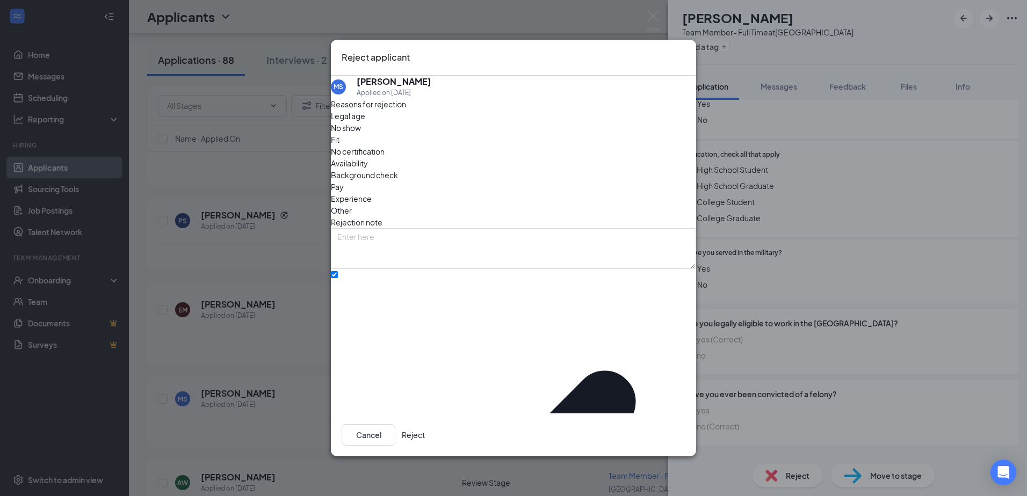
drag, startPoint x: 662, startPoint y: 420, endPoint x: 681, endPoint y: 426, distance: 20.2
click at [425, 424] on button "Reject" at bounding box center [413, 434] width 23 height 21
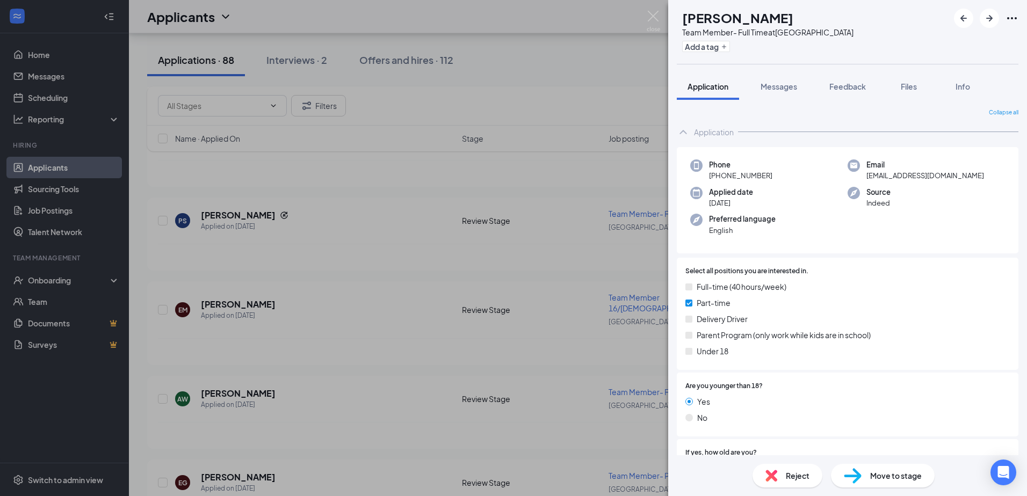
click at [390, 323] on div "AW [PERSON_NAME] Team Member- Full Time at [GEOGRAPHIC_DATA] Add a tag Applicat…" at bounding box center [513, 248] width 1027 height 496
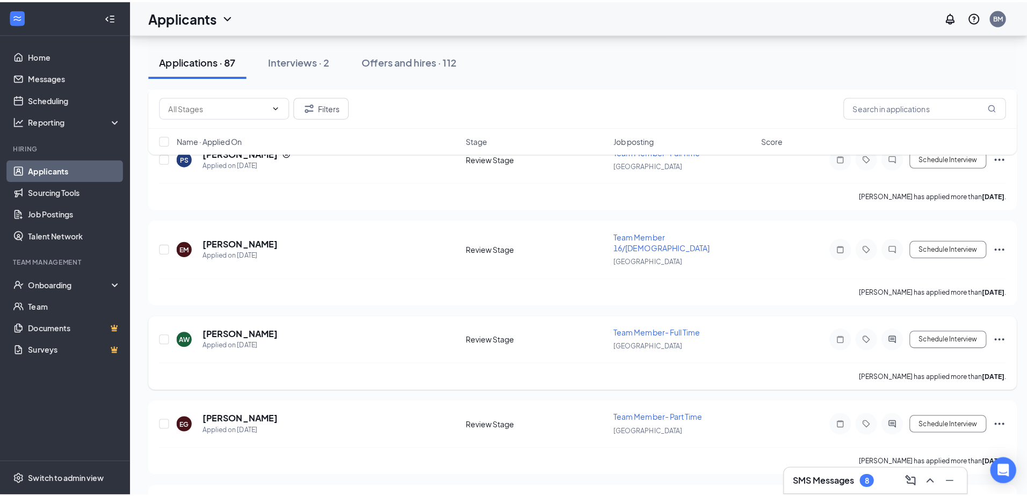
scroll to position [1763, 0]
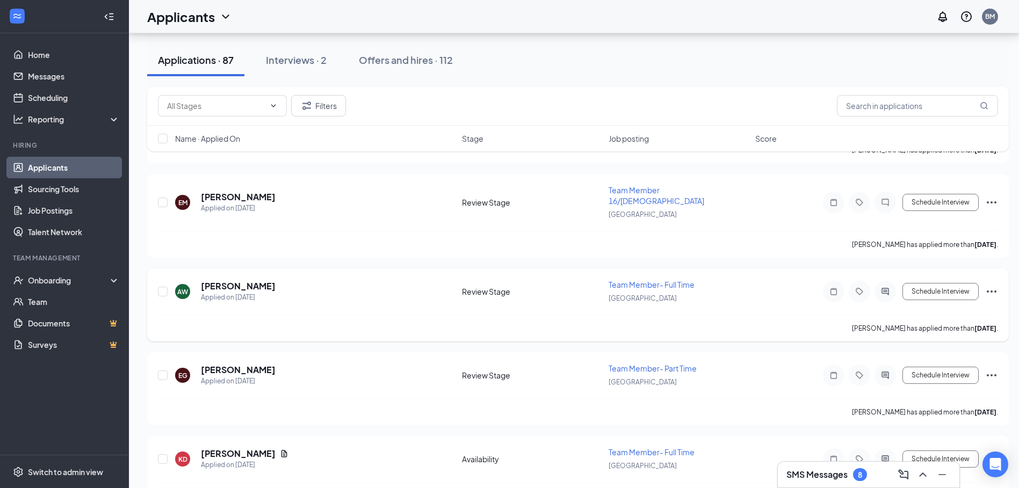
click at [234, 280] on h5 "[PERSON_NAME]" at bounding box center [238, 286] width 75 height 12
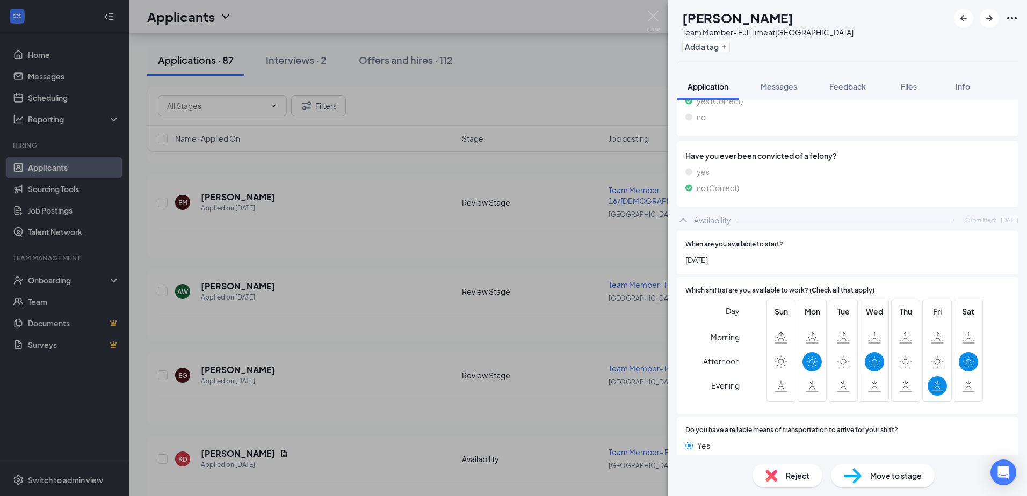
scroll to position [984, 0]
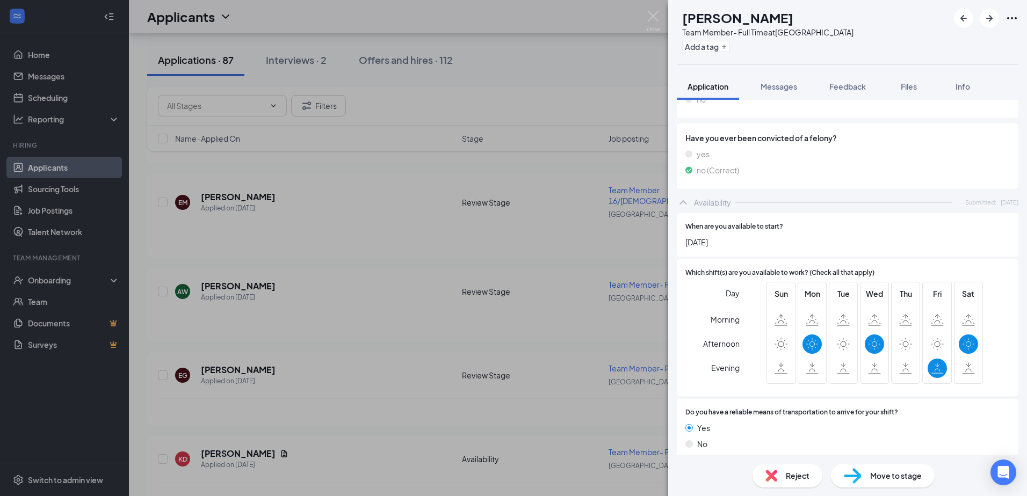
click at [383, 357] on div "AW [PERSON_NAME] Team Member- Full Time at [GEOGRAPHIC_DATA] Add a tag Applicat…" at bounding box center [513, 248] width 1027 height 496
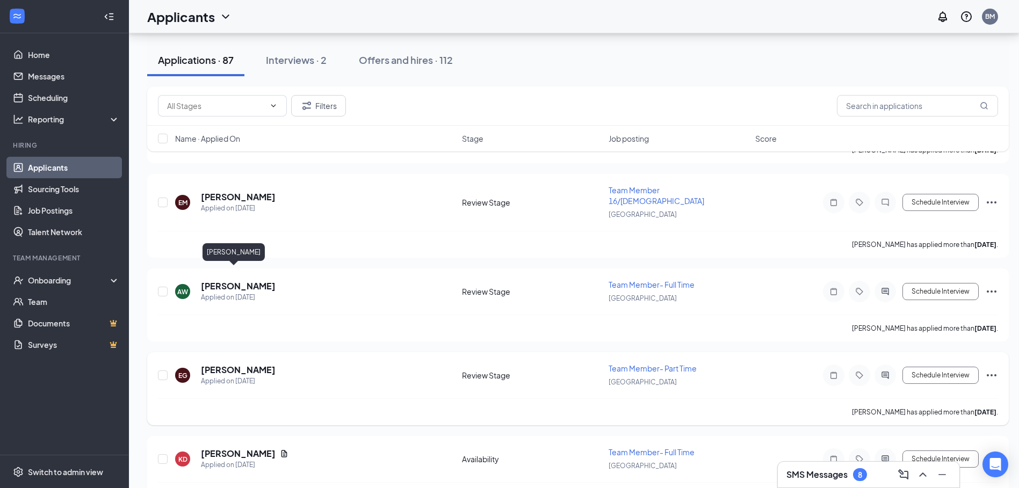
click at [224, 364] on h5 "[PERSON_NAME]" at bounding box center [238, 370] width 75 height 12
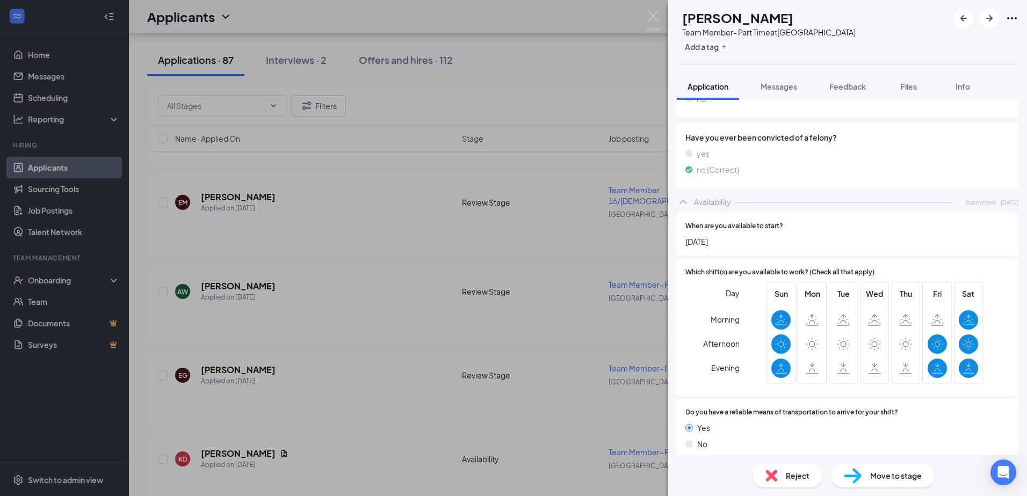
click at [776, 474] on img at bounding box center [771, 476] width 12 height 12
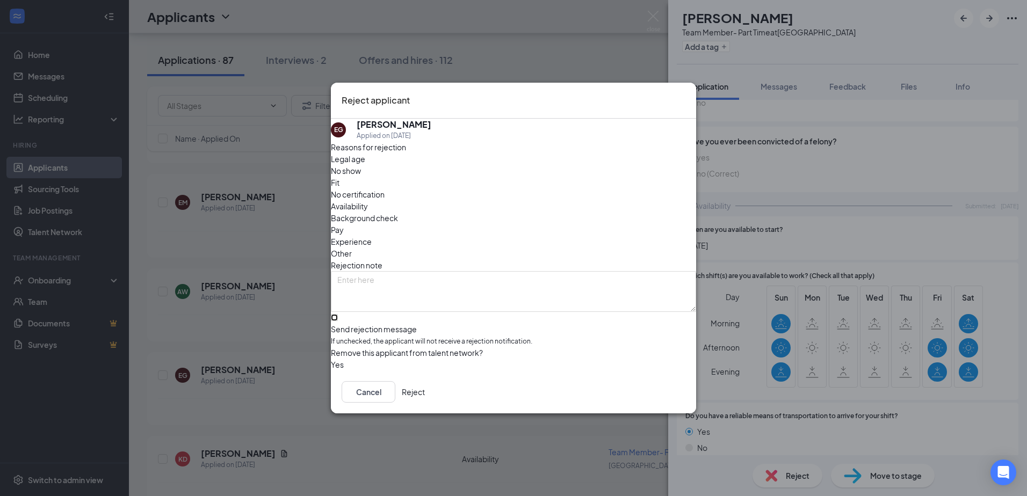
click at [338, 317] on input "Send rejection message If unchecked, the applicant will not receive a rejection…" at bounding box center [334, 317] width 7 height 7
checkbox input "true"
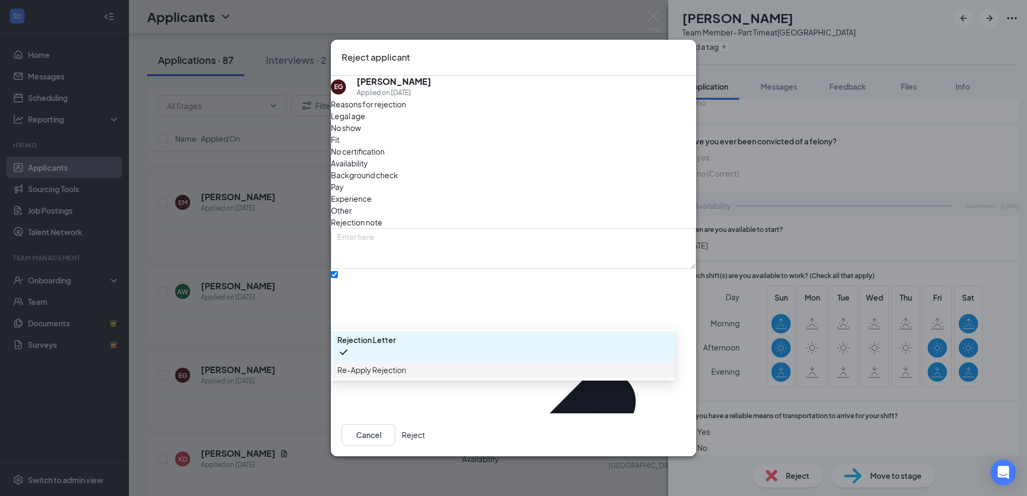
click at [406, 376] on span "Re-Apply Rejection" at bounding box center [371, 370] width 69 height 12
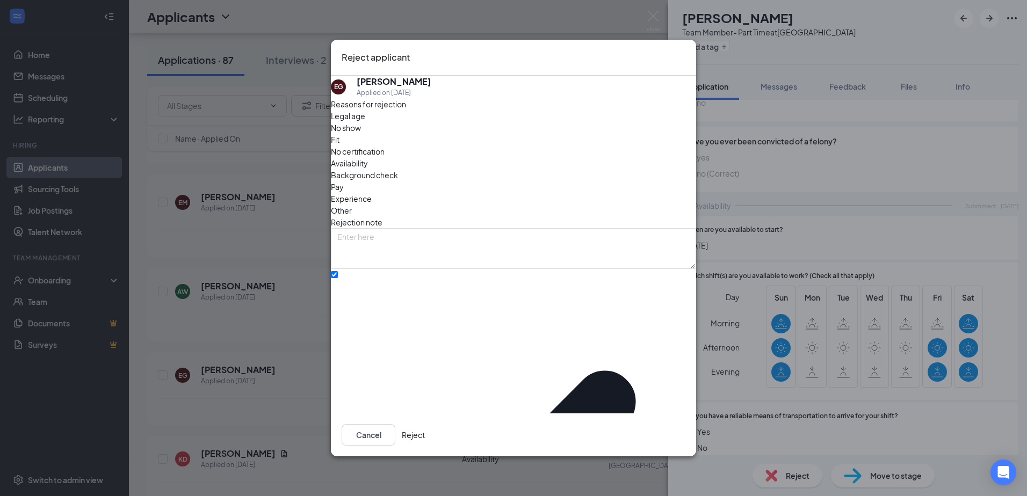
click at [425, 426] on button "Reject" at bounding box center [413, 434] width 23 height 21
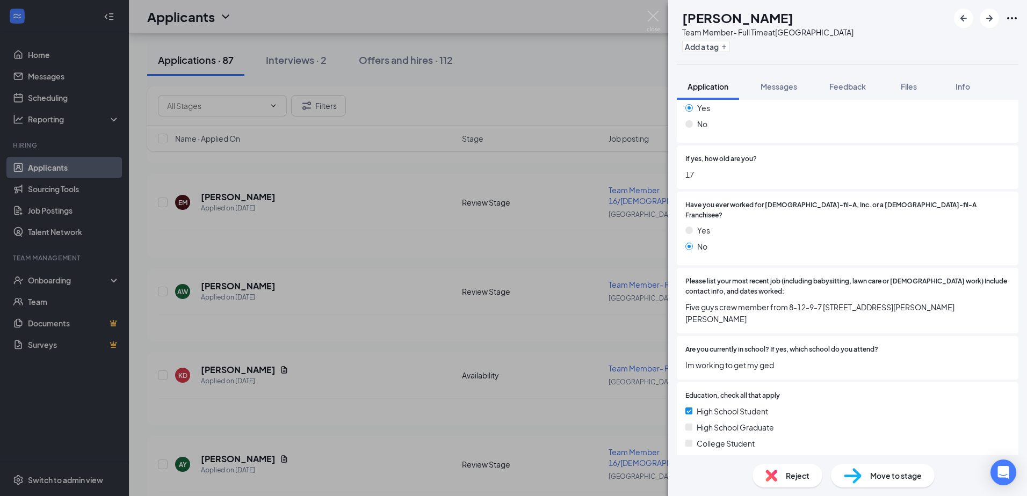
scroll to position [264, 0]
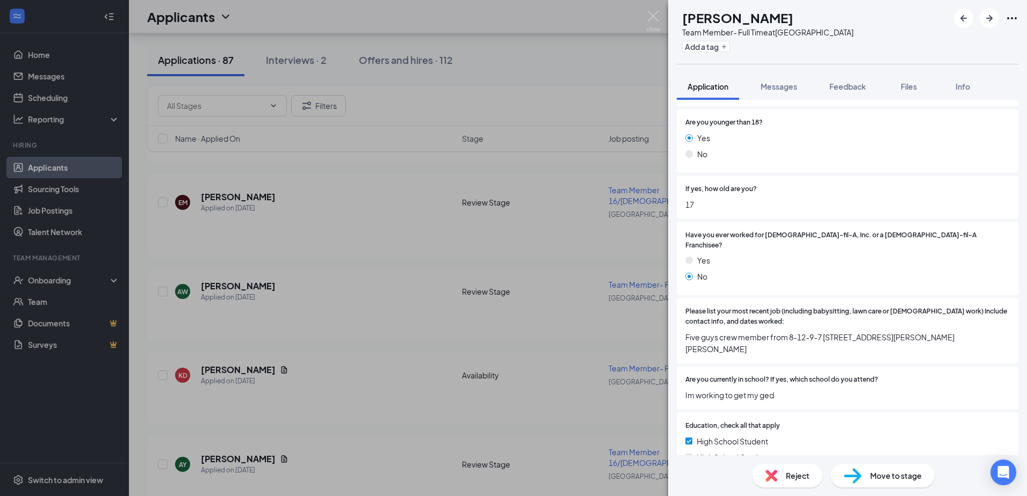
click at [792, 474] on span "Reject" at bounding box center [798, 476] width 24 height 12
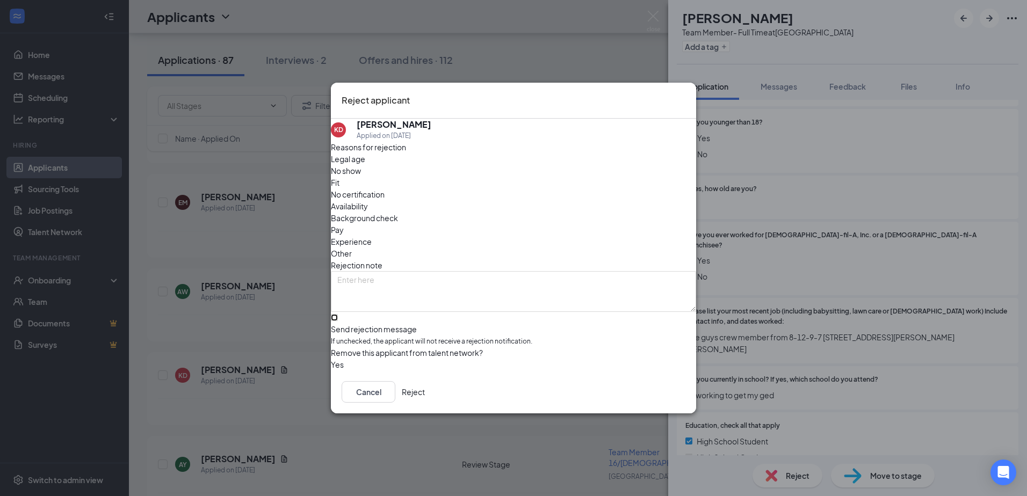
click at [338, 314] on input "Send rejection message If unchecked, the applicant will not receive a rejection…" at bounding box center [334, 317] width 7 height 7
checkbox input "true"
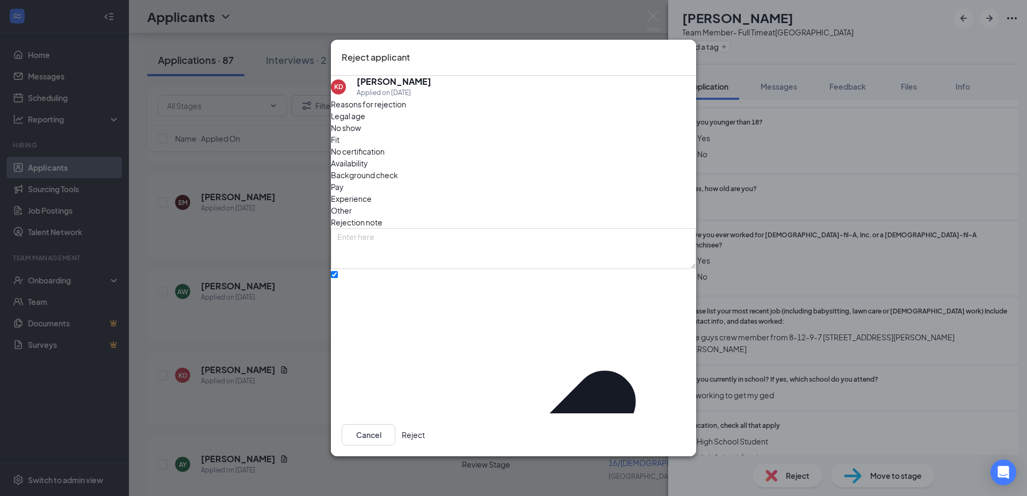
drag, startPoint x: 659, startPoint y: 423, endPoint x: 815, endPoint y: 421, distance: 156.3
click at [425, 424] on button "Reject" at bounding box center [413, 434] width 23 height 21
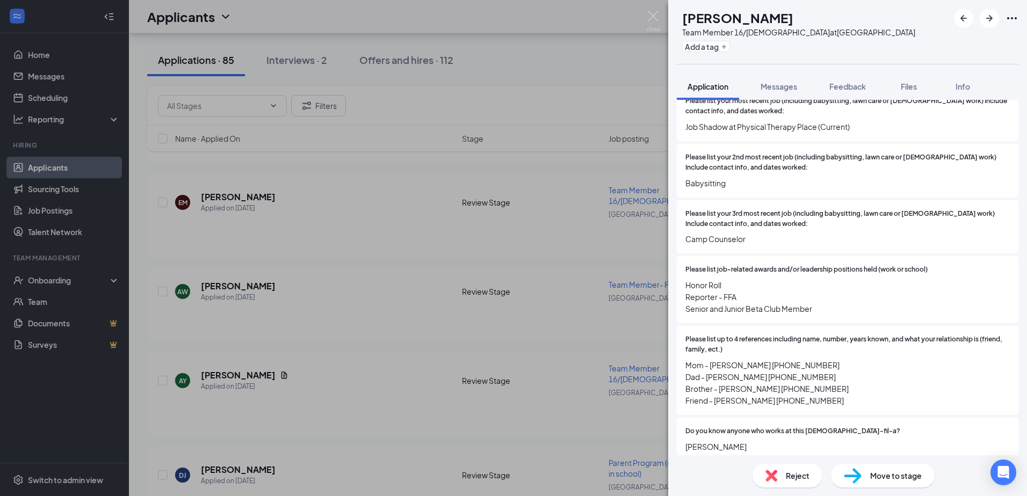
scroll to position [368, 0]
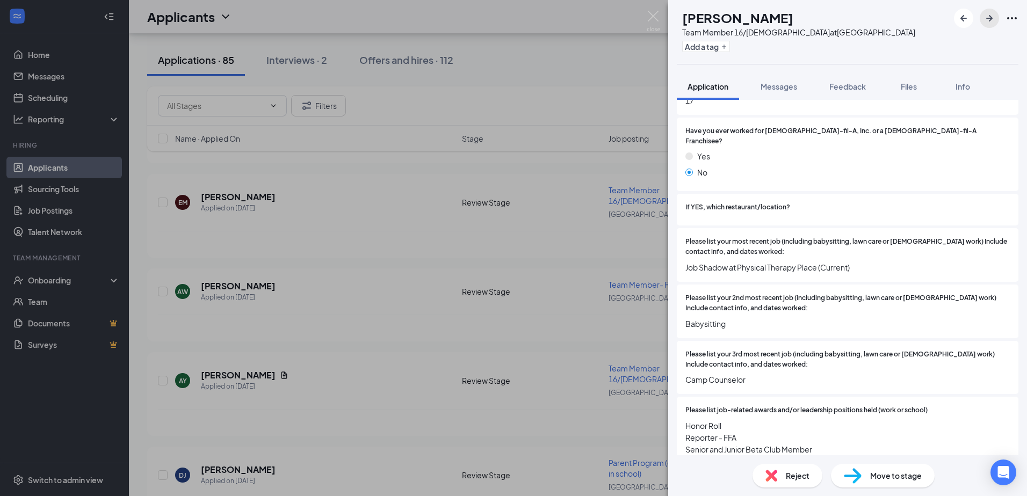
click at [988, 16] on icon "ArrowRight" at bounding box center [989, 18] width 13 height 13
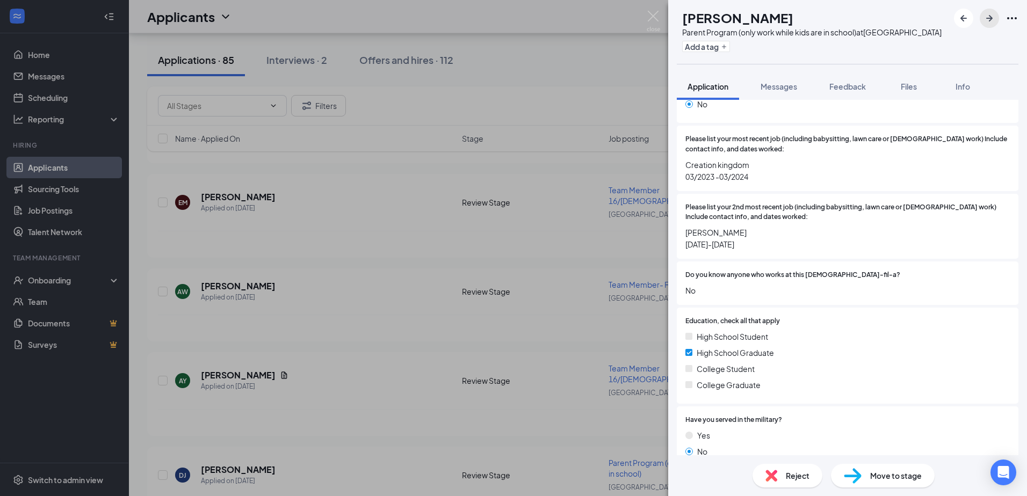
scroll to position [483, 0]
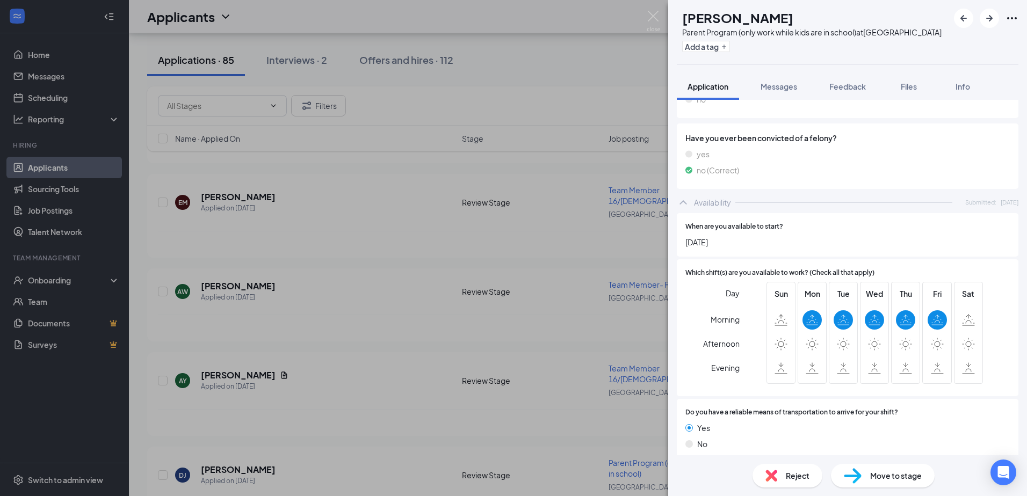
click at [787, 474] on span "Reject" at bounding box center [798, 476] width 24 height 12
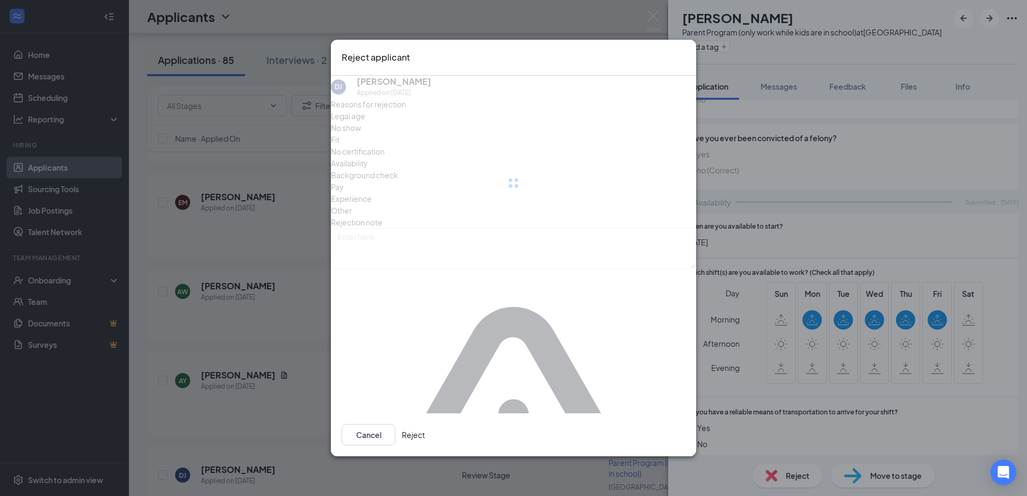
scroll to position [867, 0]
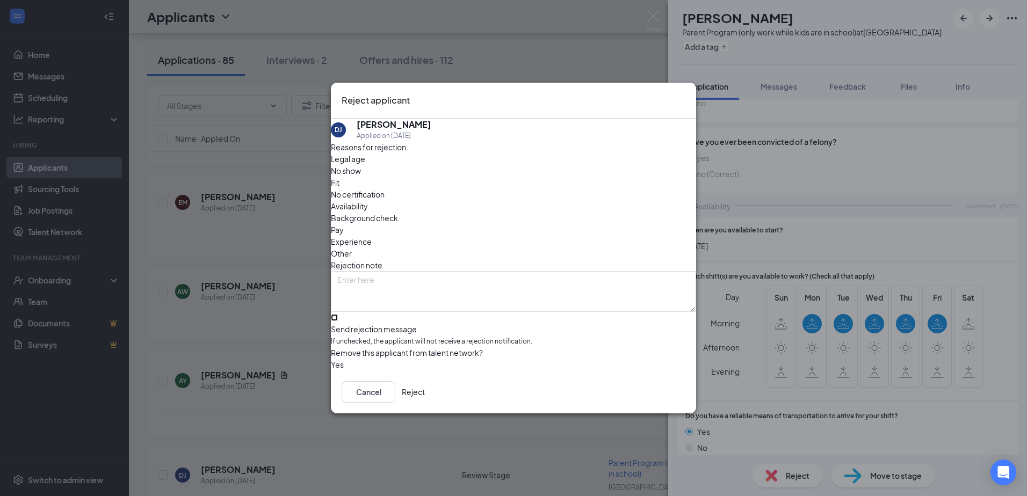
click at [338, 314] on input "Send rejection message If unchecked, the applicant will not receive a rejection…" at bounding box center [334, 317] width 7 height 7
checkbox input "true"
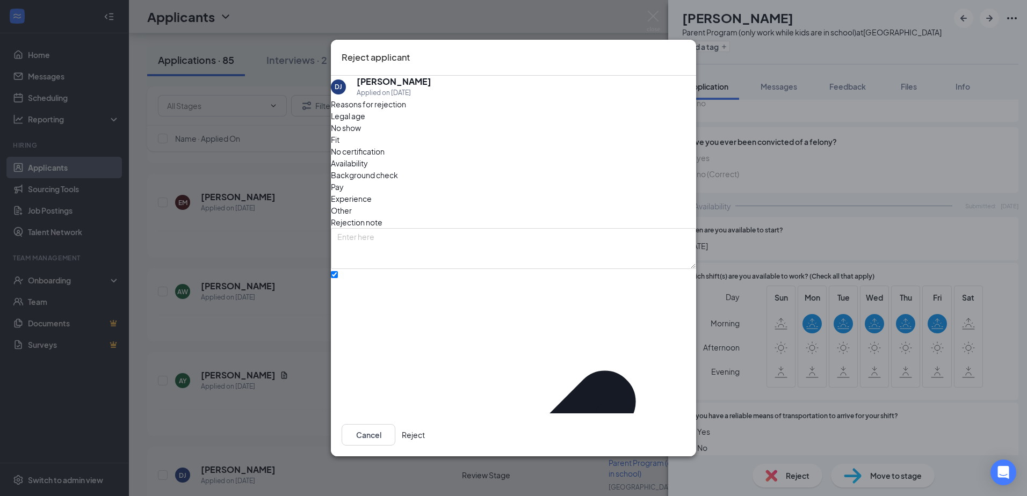
click at [425, 424] on button "Reject" at bounding box center [413, 434] width 23 height 21
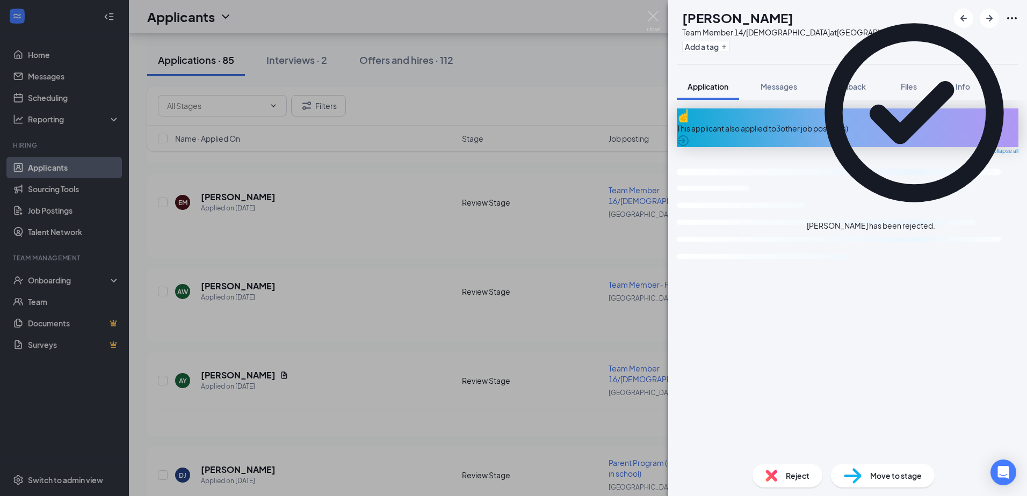
click at [945, 223] on icon "Cross" at bounding box center [941, 226] width 6 height 6
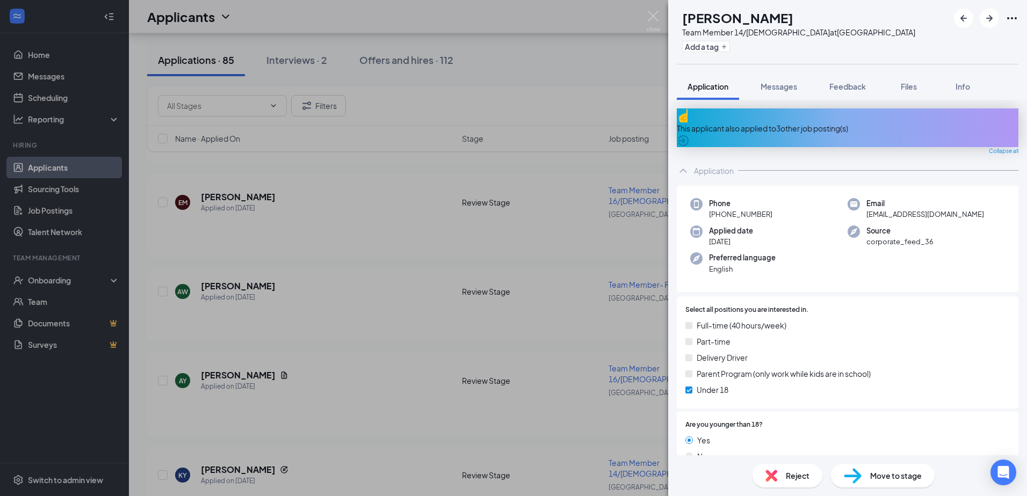
click at [531, 148] on div "KY [PERSON_NAME] Team Member 14/[DEMOGRAPHIC_DATA] at [GEOGRAPHIC_DATA] Add a t…" at bounding box center [513, 248] width 1027 height 496
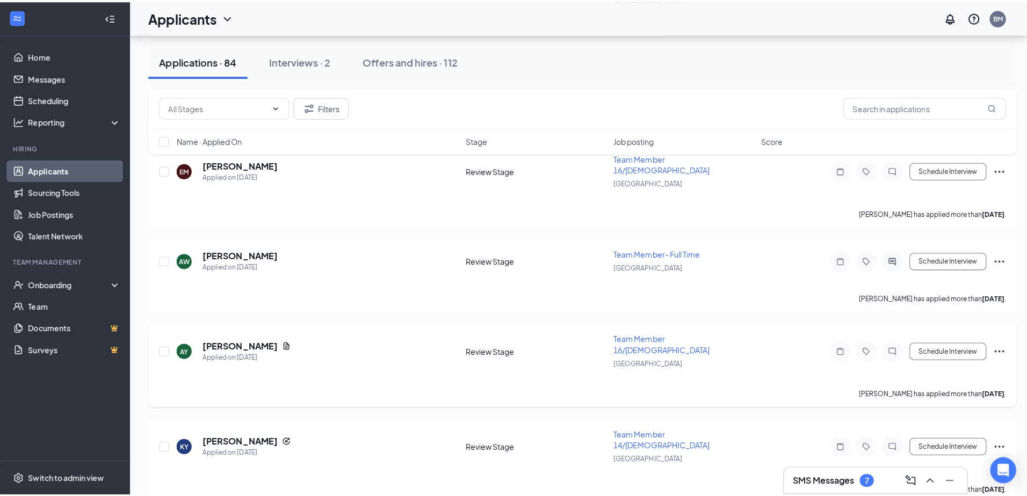
scroll to position [1817, 0]
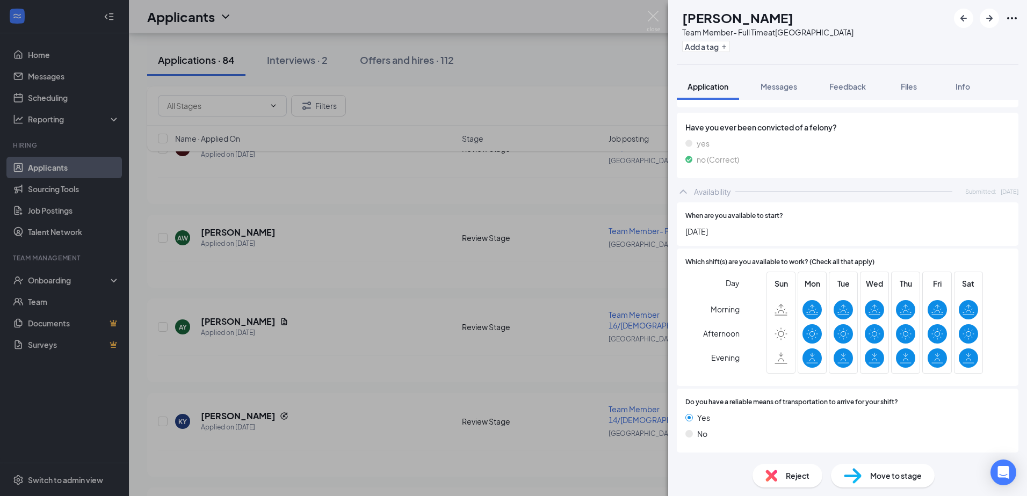
scroll to position [1204, 0]
click at [211, 400] on div "[PERSON_NAME] Team Member- Full Time at [GEOGRAPHIC_DATA] Add a tag Application…" at bounding box center [513, 248] width 1027 height 496
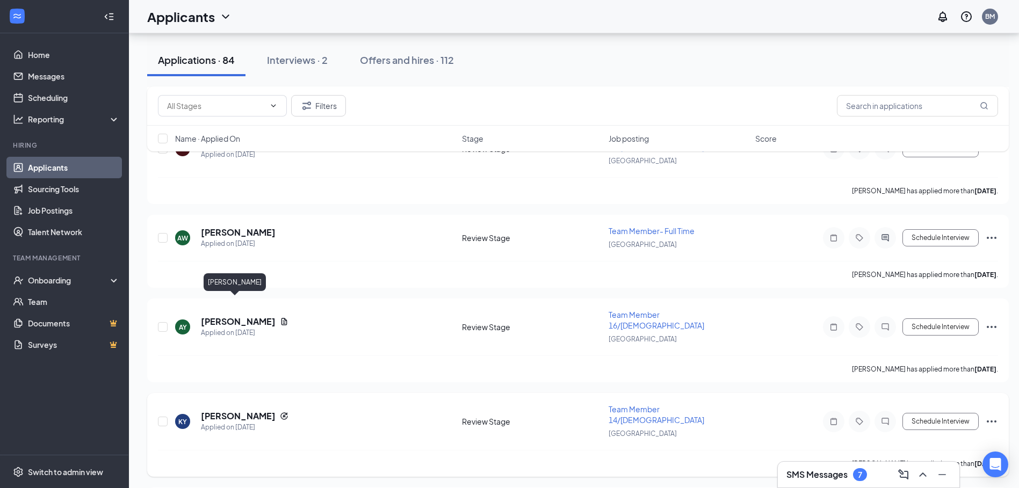
click at [232, 410] on h5 "[PERSON_NAME]" at bounding box center [238, 416] width 75 height 12
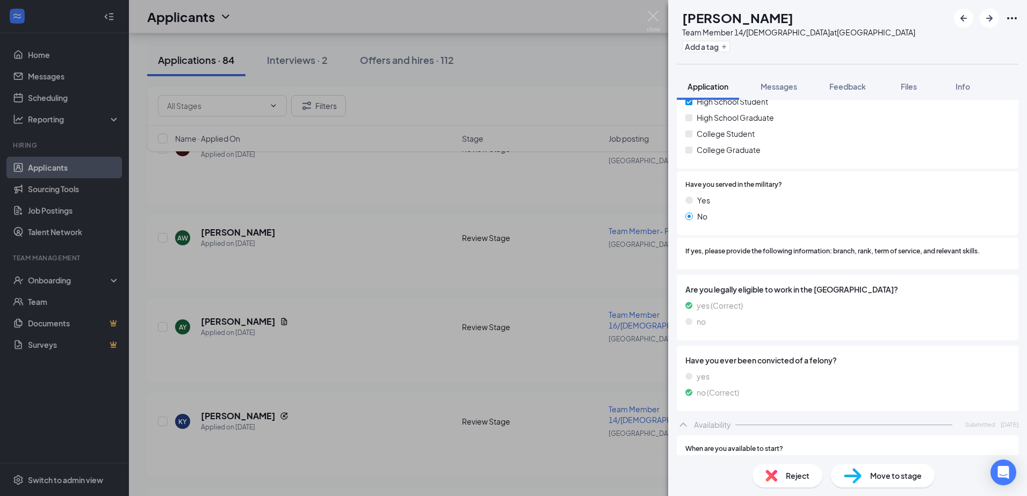
scroll to position [967, 0]
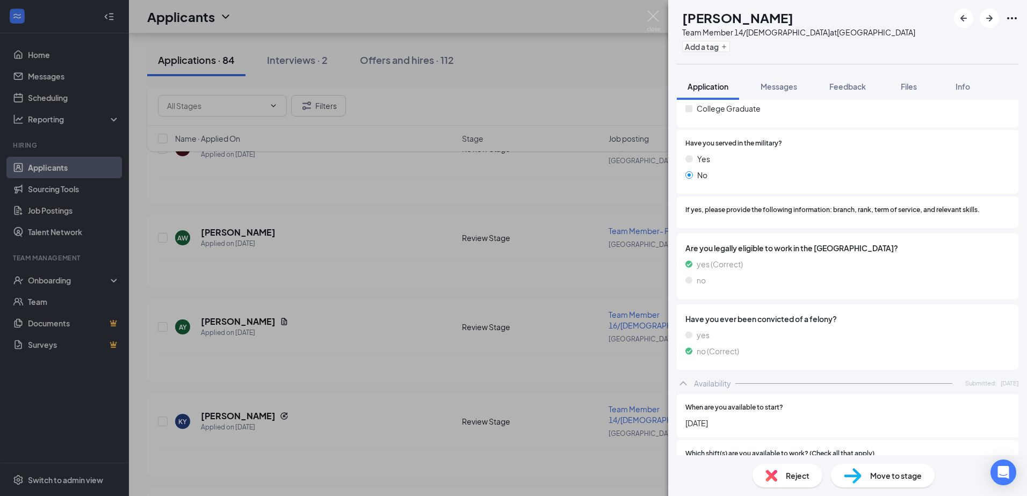
click at [347, 361] on div "KY [PERSON_NAME] Team Member 14/[DEMOGRAPHIC_DATA] at [GEOGRAPHIC_DATA] Add a t…" at bounding box center [513, 248] width 1027 height 496
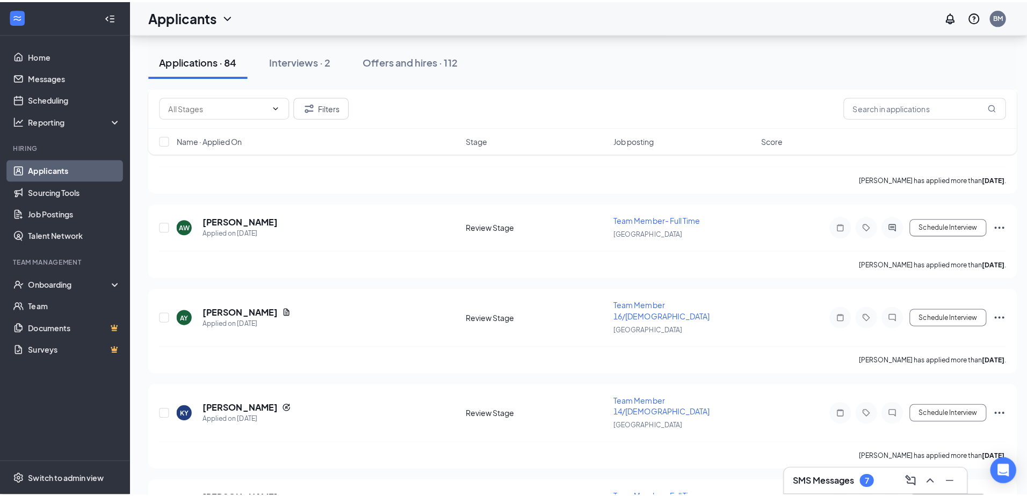
scroll to position [1924, 0]
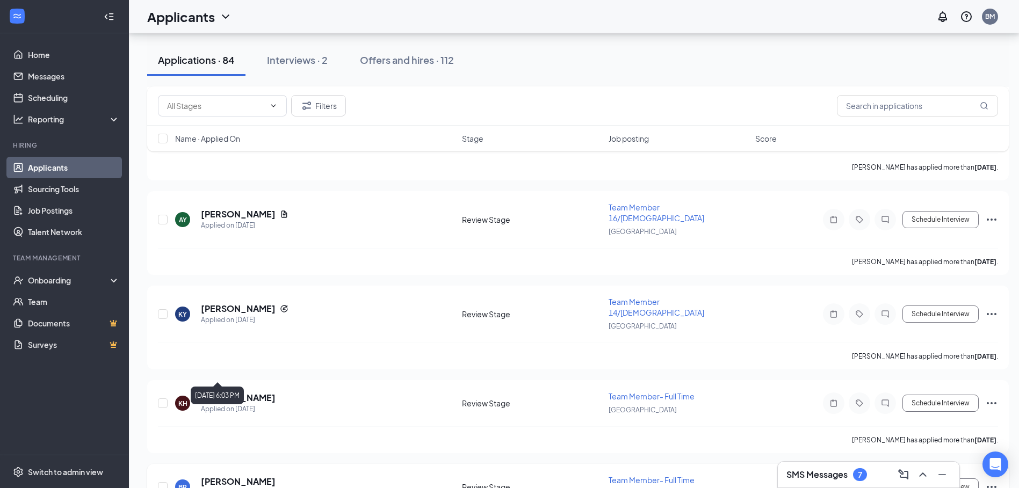
click at [242, 476] on h5 "[PERSON_NAME]" at bounding box center [238, 482] width 75 height 12
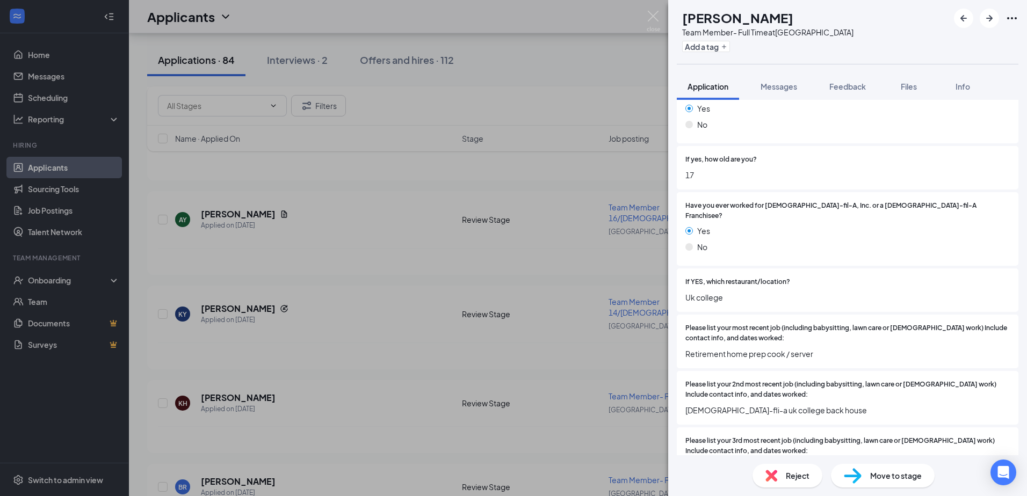
scroll to position [286, 0]
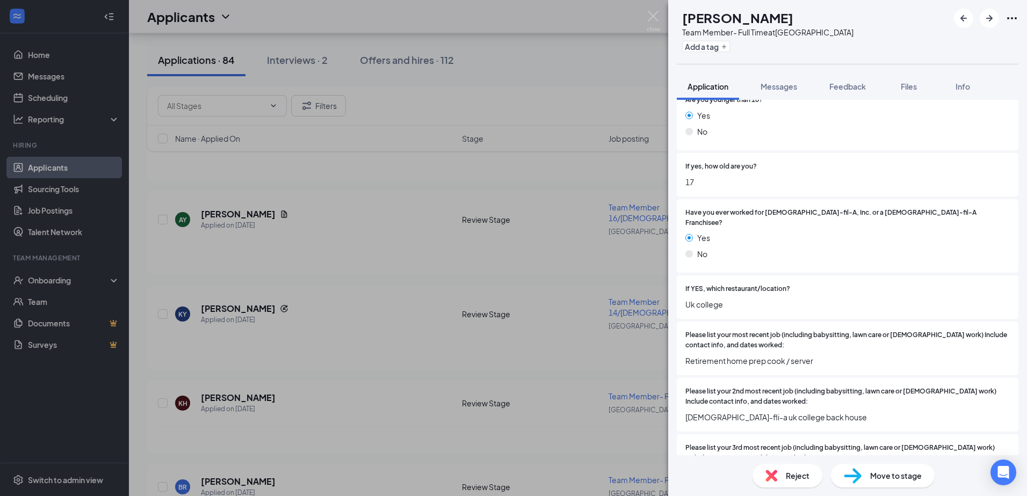
click at [500, 367] on div "BR [PERSON_NAME] Team Member- Full Time at [GEOGRAPHIC_DATA] Add a tag Applicat…" at bounding box center [513, 248] width 1027 height 496
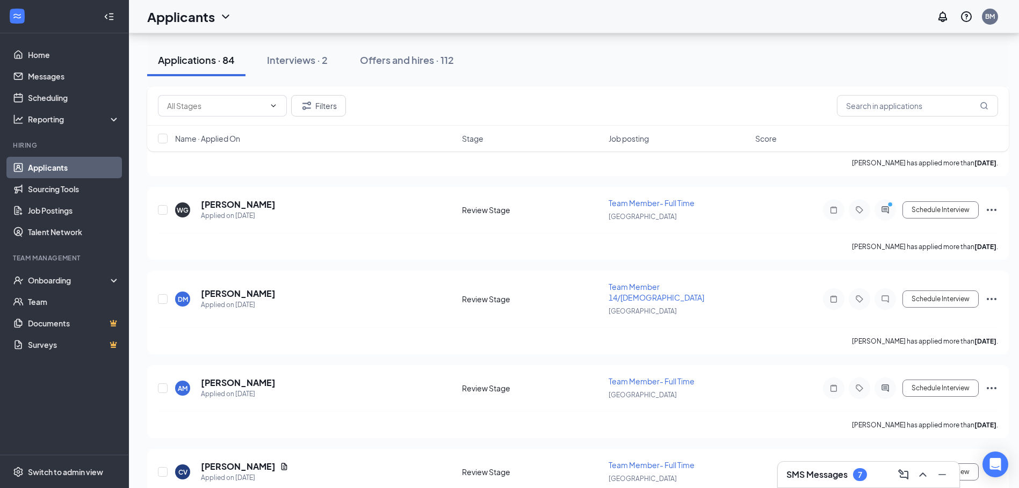
scroll to position [2287, 0]
click at [249, 375] on h5 "[PERSON_NAME]" at bounding box center [238, 381] width 75 height 12
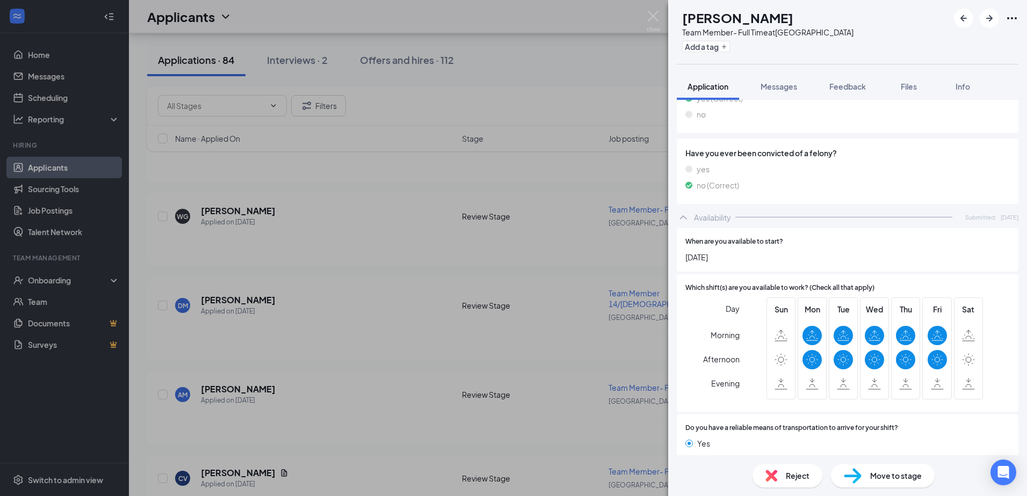
scroll to position [724, 0]
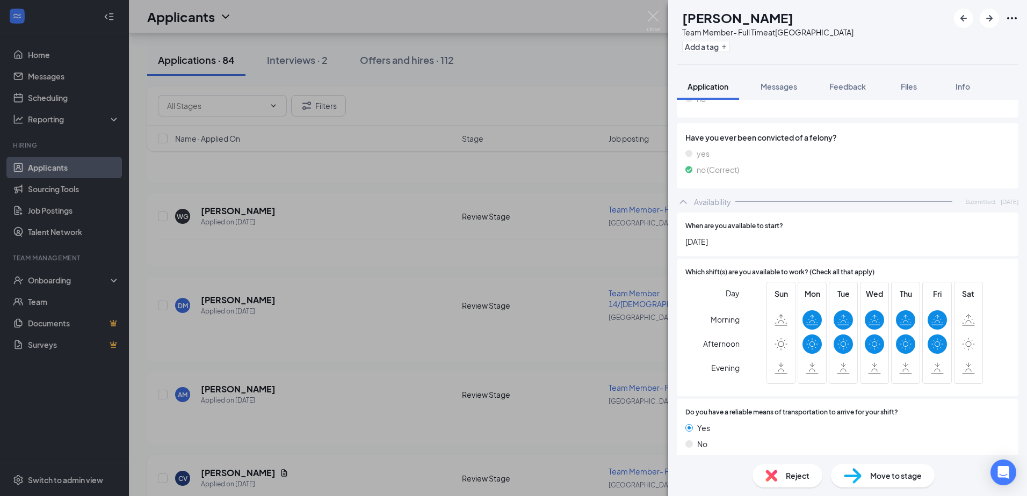
drag, startPoint x: 310, startPoint y: 338, endPoint x: 232, endPoint y: 343, distance: 78.5
click at [306, 338] on div "AM [PERSON_NAME] Team Member- Full Time at [GEOGRAPHIC_DATA] Add a tag Applicat…" at bounding box center [513, 248] width 1027 height 496
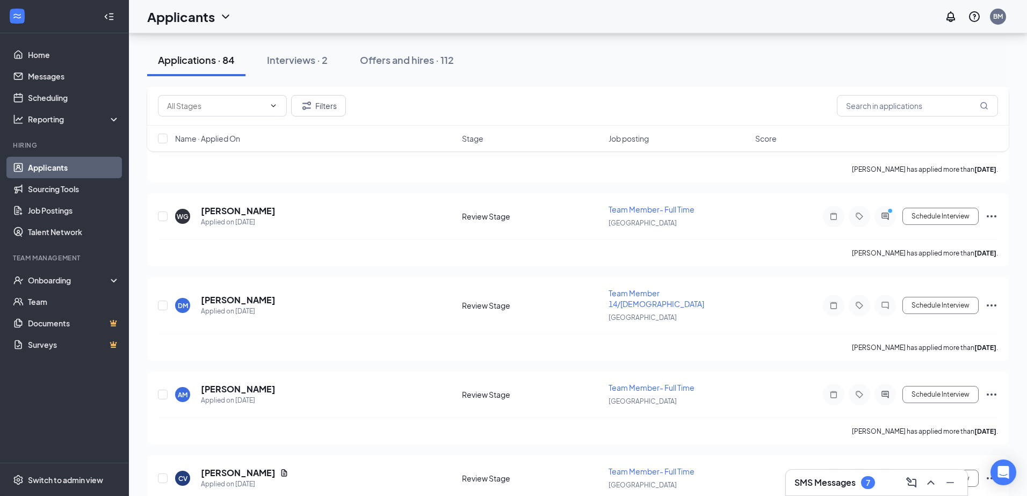
click at [230, 467] on h5 "[PERSON_NAME]" at bounding box center [238, 473] width 75 height 12
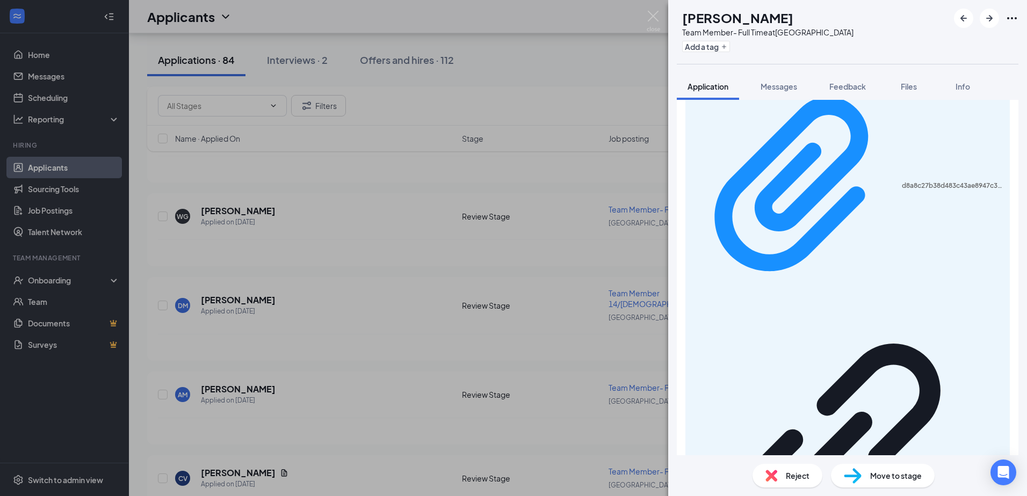
scroll to position [1156, 0]
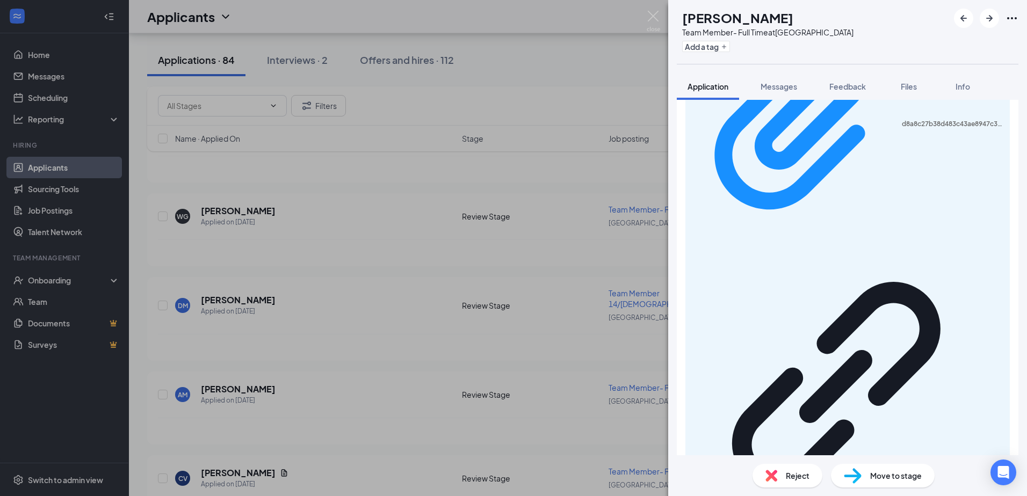
click at [289, 387] on div "CV [DEMOGRAPHIC_DATA][PERSON_NAME] Team Member- Full Time at [GEOGRAPHIC_DATA] …" at bounding box center [513, 248] width 1027 height 496
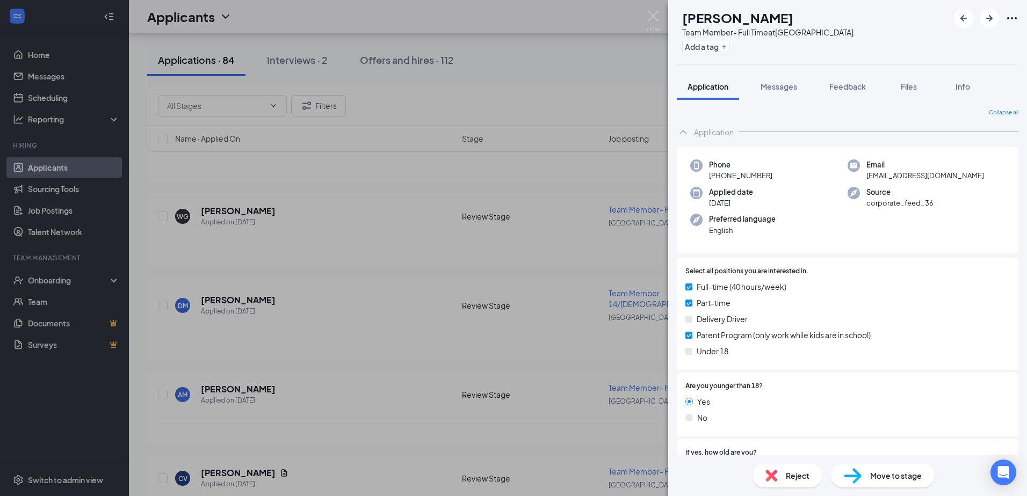
click at [377, 300] on div "MP [PERSON_NAME] Team Member- Full Time at [GEOGRAPHIC_DATA] Add a tag Applicat…" at bounding box center [513, 248] width 1027 height 496
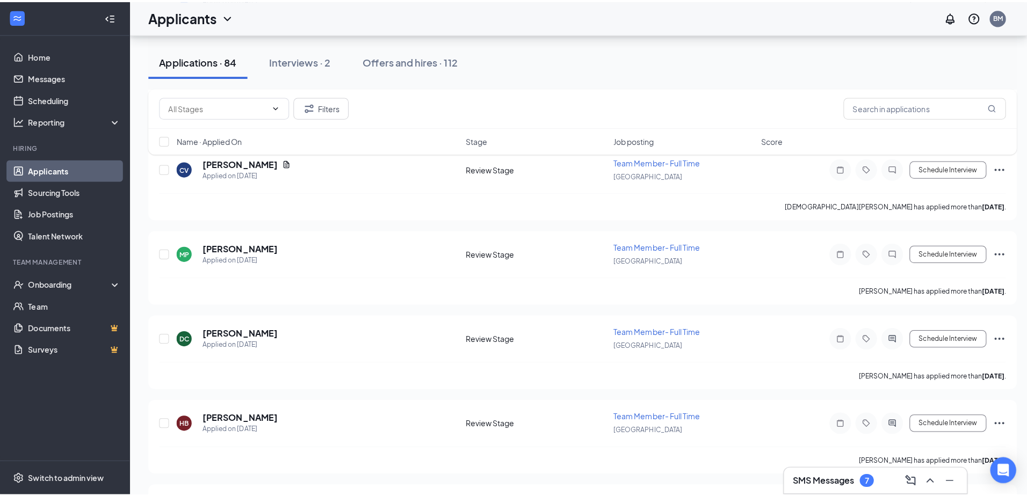
scroll to position [2601, 0]
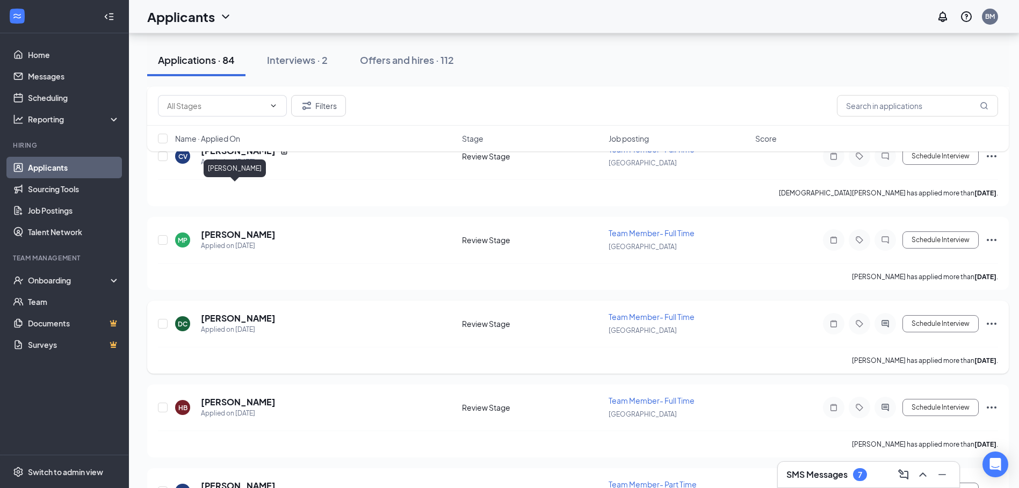
click at [238, 313] on h5 "[PERSON_NAME]" at bounding box center [238, 319] width 75 height 12
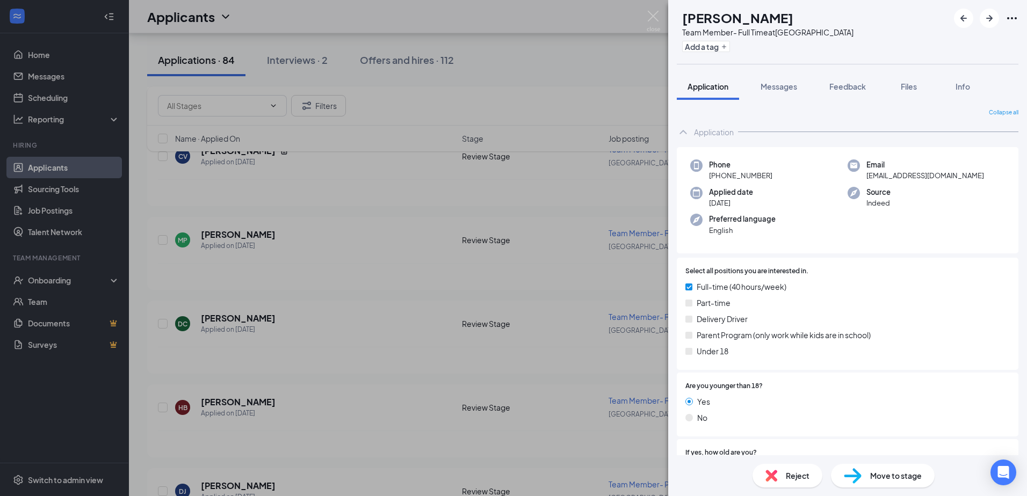
click at [788, 476] on span "Reject" at bounding box center [798, 476] width 24 height 12
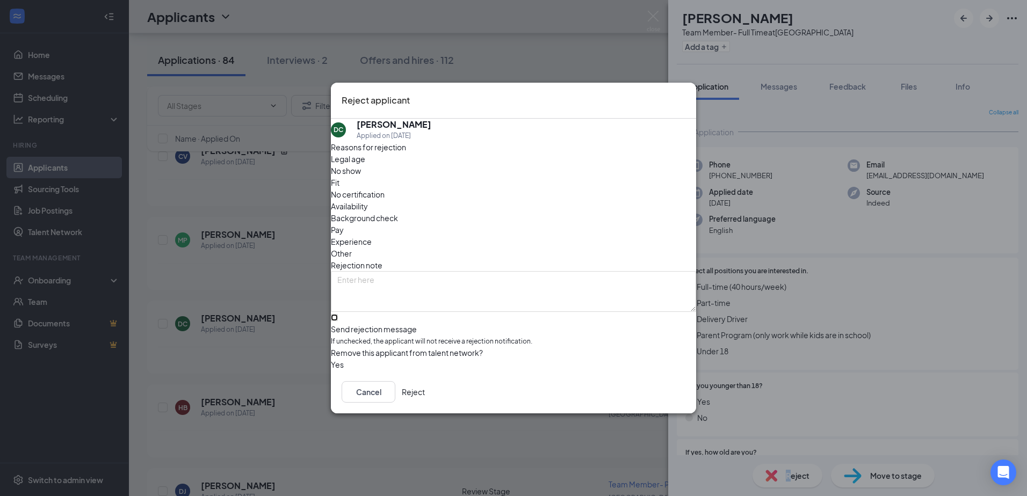
click at [338, 314] on input "Send rejection message If unchecked, the applicant will not receive a rejection…" at bounding box center [334, 317] width 7 height 7
checkbox input "true"
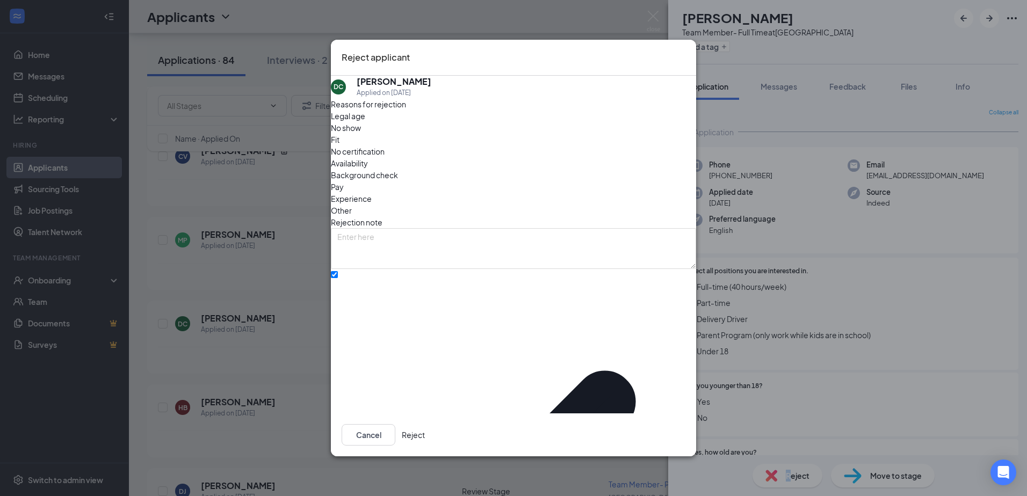
click at [425, 432] on button "Reject" at bounding box center [413, 434] width 23 height 21
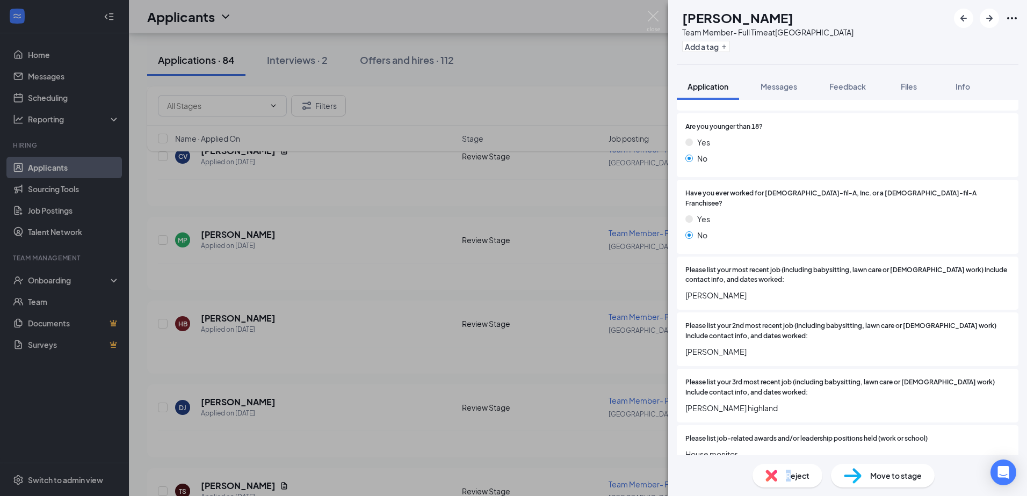
scroll to position [205, 0]
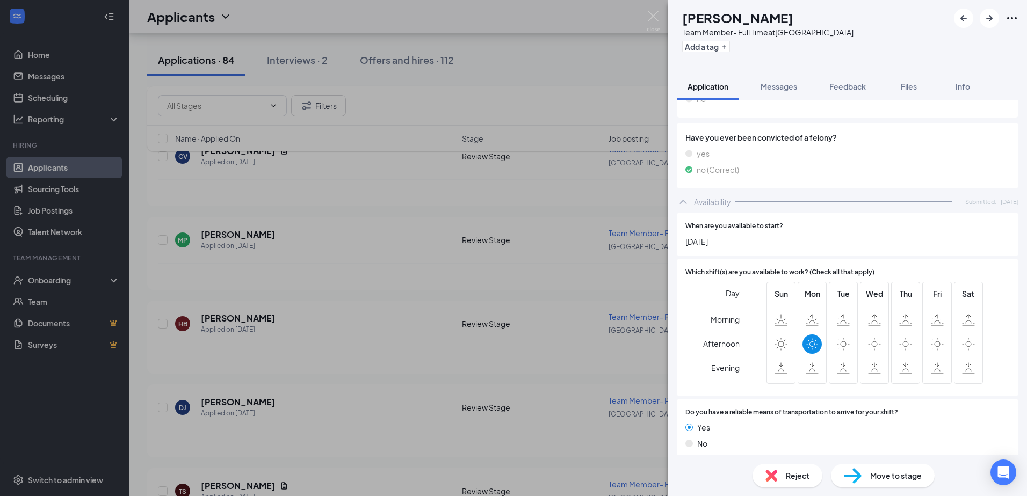
click at [802, 469] on div "Reject" at bounding box center [787, 476] width 70 height 24
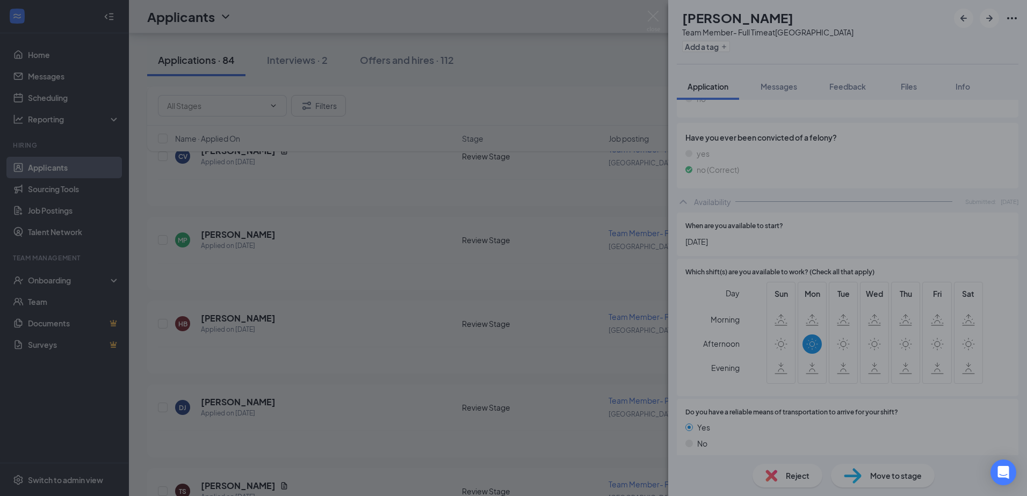
scroll to position [898, 0]
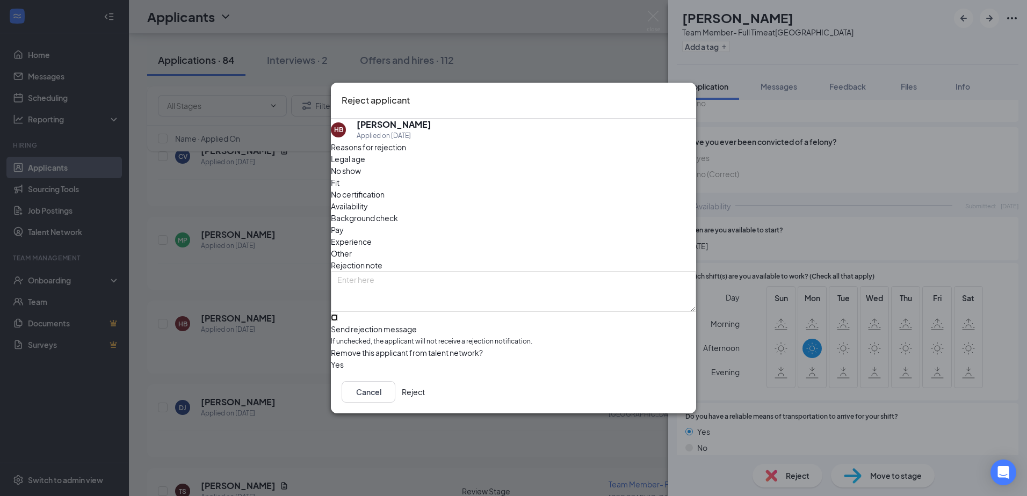
click at [338, 314] on input "Send rejection message If unchecked, the applicant will not receive a rejection…" at bounding box center [334, 317] width 7 height 7
checkbox input "true"
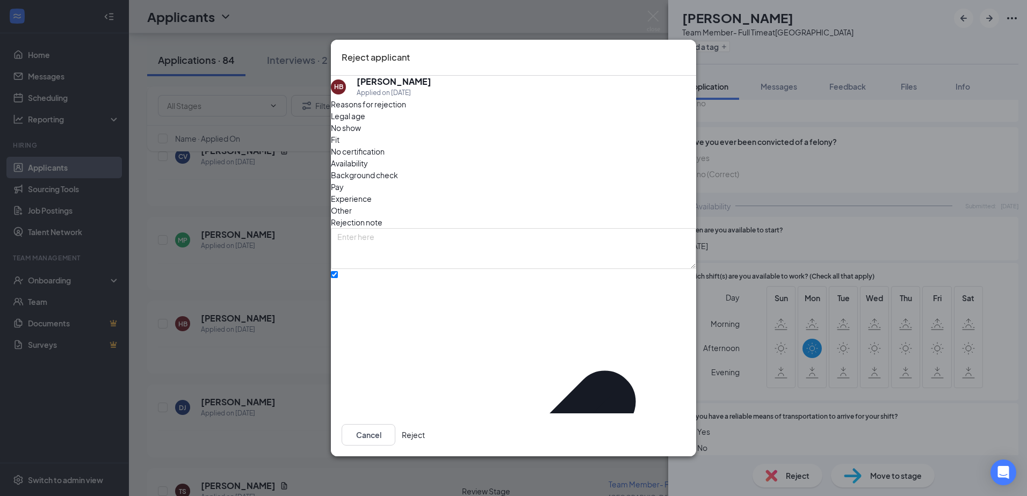
click at [425, 426] on button "Reject" at bounding box center [413, 434] width 23 height 21
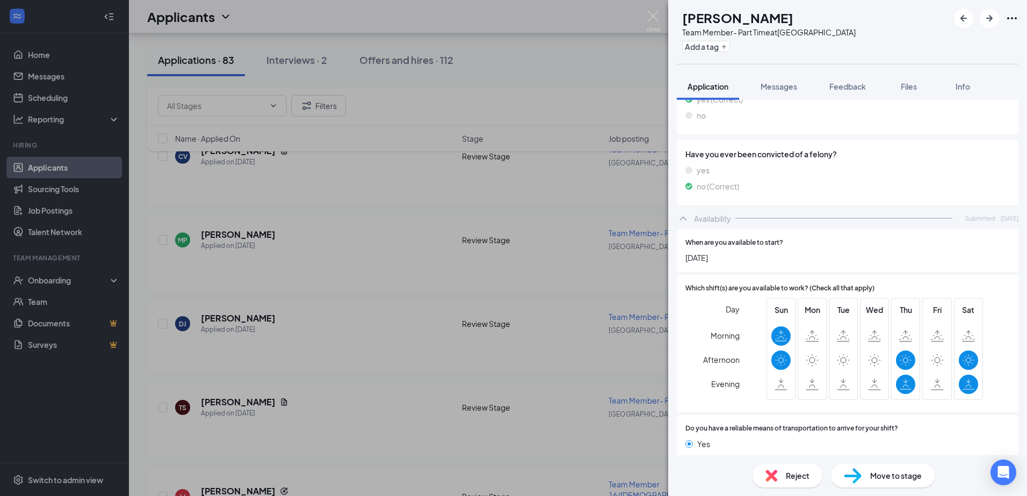
scroll to position [880, 0]
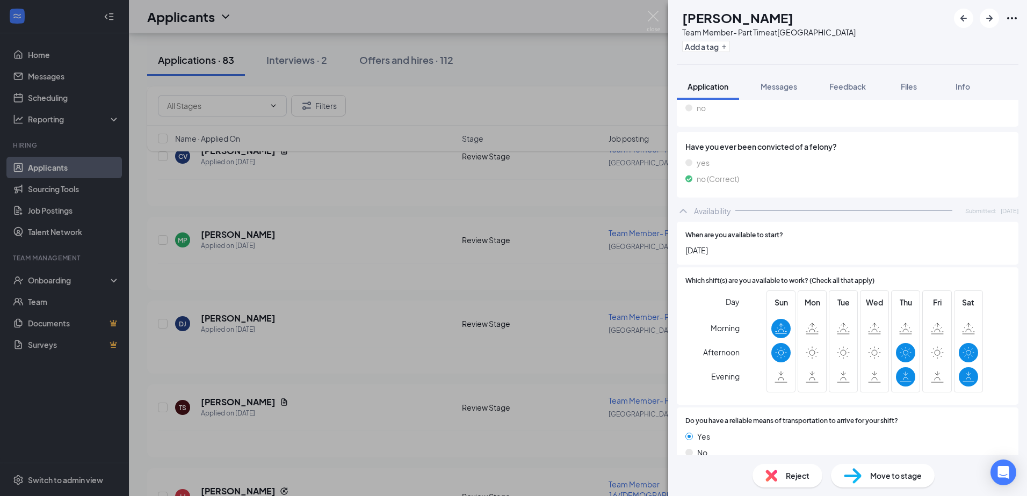
click at [787, 469] on div "Reject" at bounding box center [787, 476] width 70 height 24
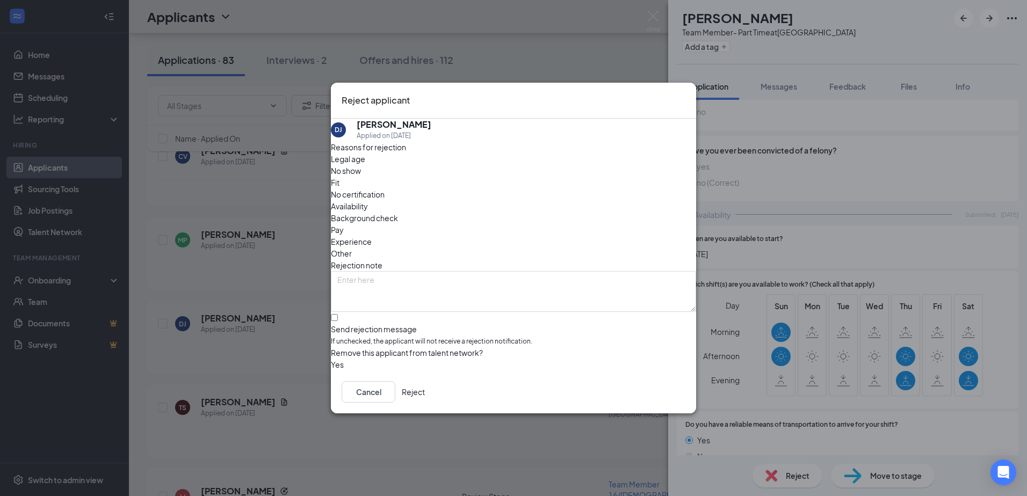
click at [465, 291] on div "Reasons for rejection Legal age No show Fit No certification Availability Backg…" at bounding box center [513, 256] width 365 height 230
click at [338, 314] on input "Send rejection message If unchecked, the applicant will not receive a rejection…" at bounding box center [334, 317] width 7 height 7
checkbox input "true"
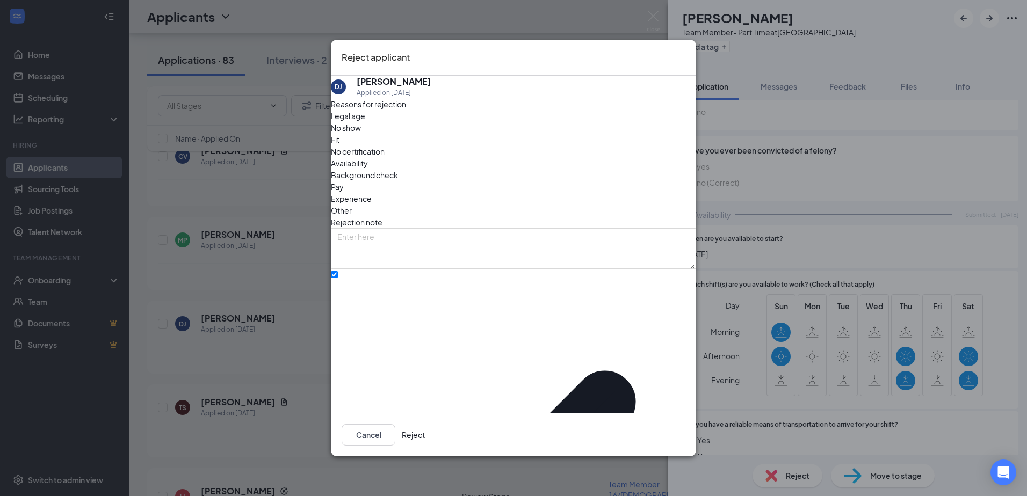
click at [425, 436] on button "Reject" at bounding box center [413, 434] width 23 height 21
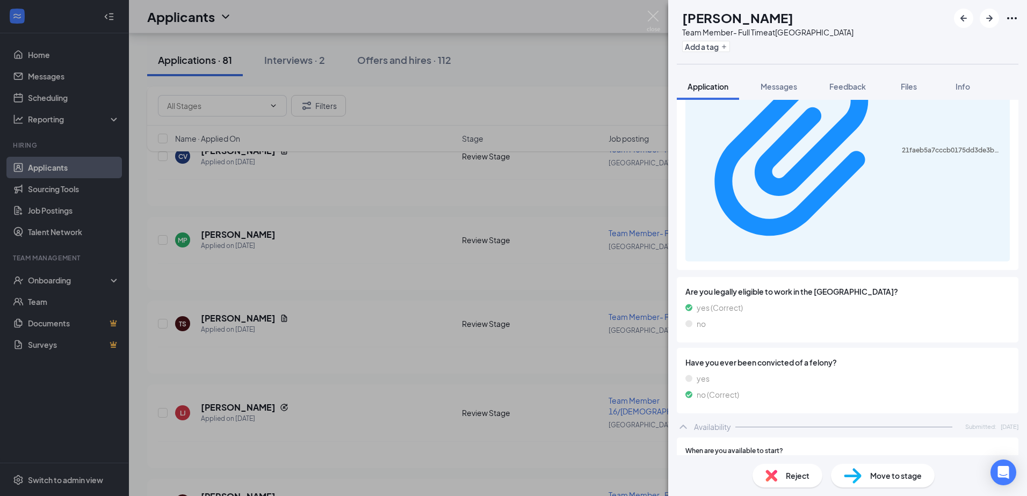
scroll to position [1251, 0]
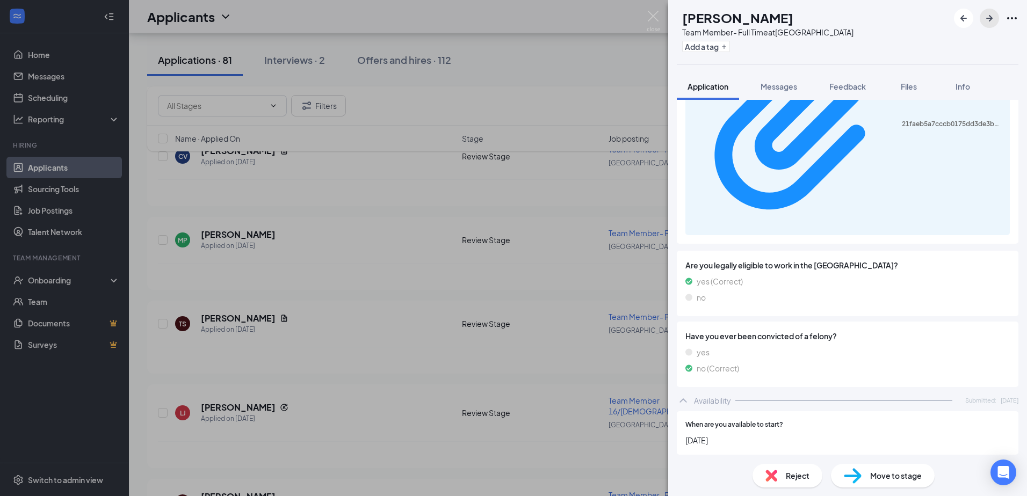
click at [986, 16] on icon "ArrowRight" at bounding box center [989, 18] width 13 height 13
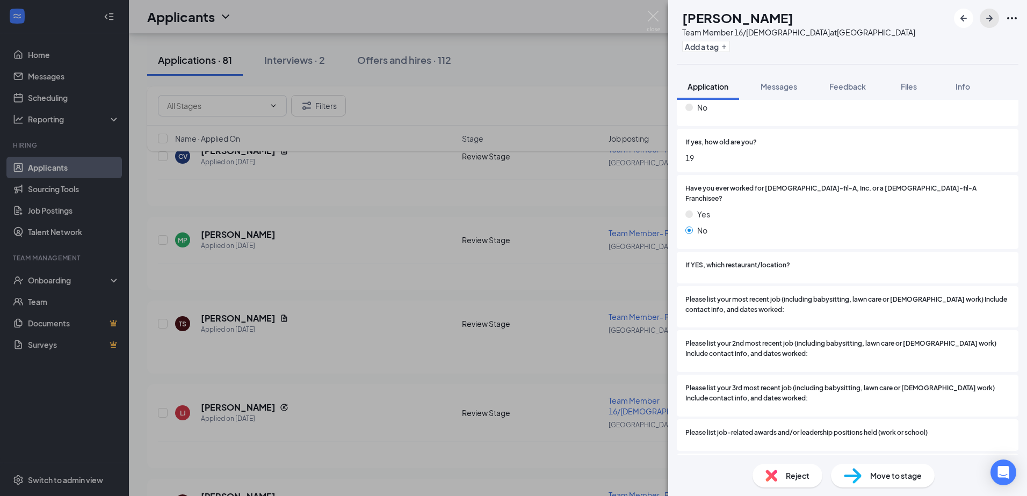
scroll to position [359, 0]
click at [786, 467] on div "Reject" at bounding box center [787, 476] width 70 height 24
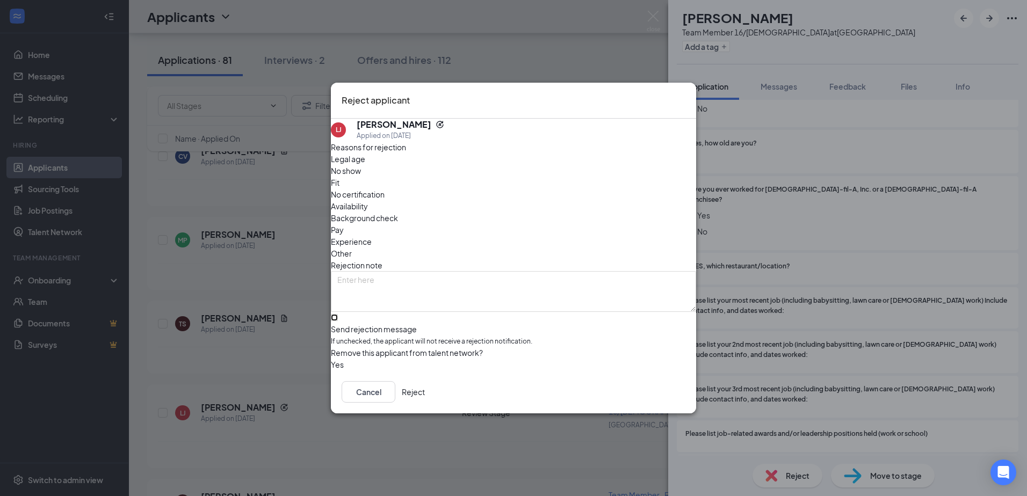
click at [338, 314] on input "Send rejection message If unchecked, the applicant will not receive a rejection…" at bounding box center [334, 317] width 7 height 7
checkbox input "true"
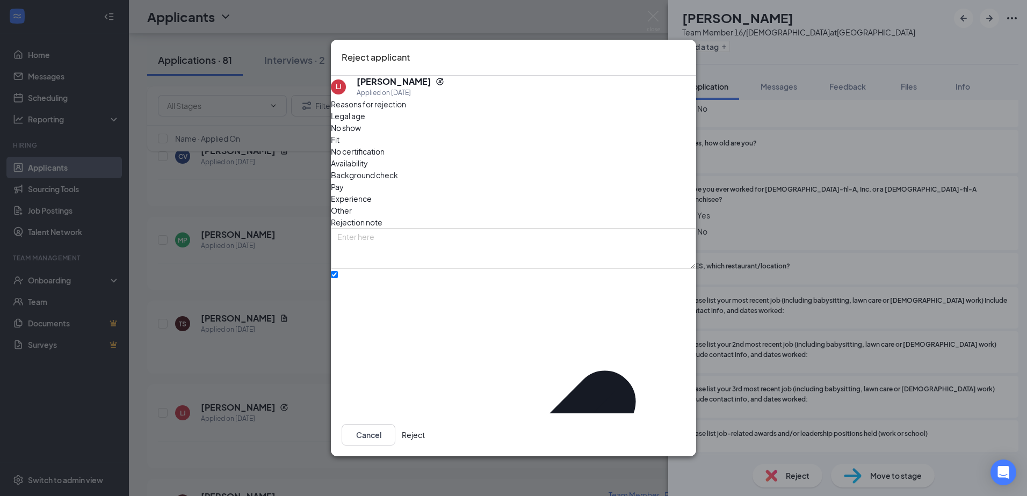
click at [425, 432] on button "Reject" at bounding box center [413, 434] width 23 height 21
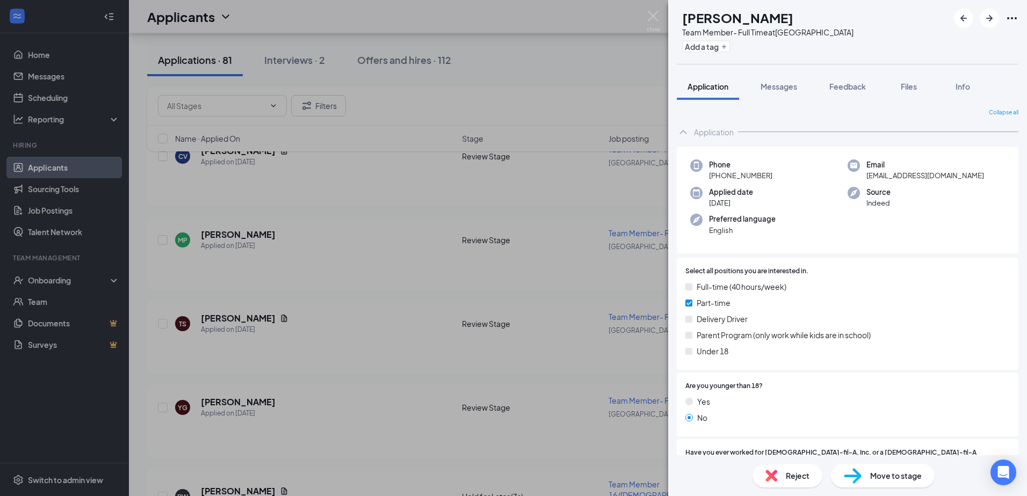
click at [794, 469] on div "Reject" at bounding box center [787, 476] width 70 height 24
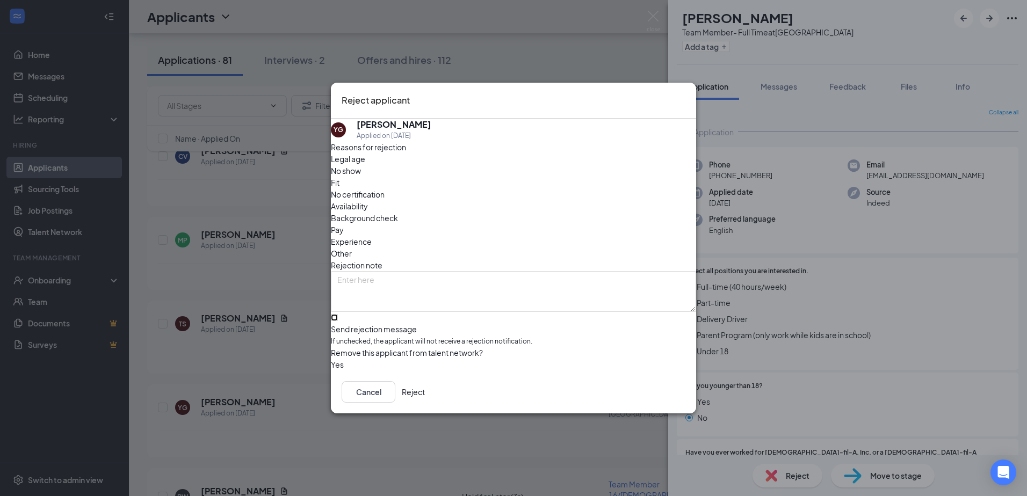
click at [338, 314] on input "Send rejection message If unchecked, the applicant will not receive a rejection…" at bounding box center [334, 317] width 7 height 7
checkbox input "true"
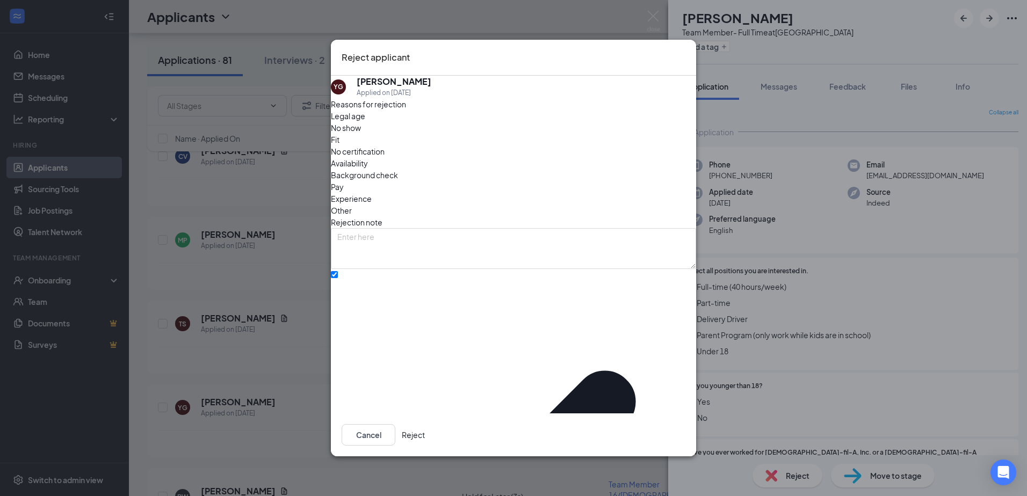
drag, startPoint x: 649, startPoint y: 424, endPoint x: 735, endPoint y: 417, distance: 85.7
click at [425, 425] on button "Reject" at bounding box center [413, 434] width 23 height 21
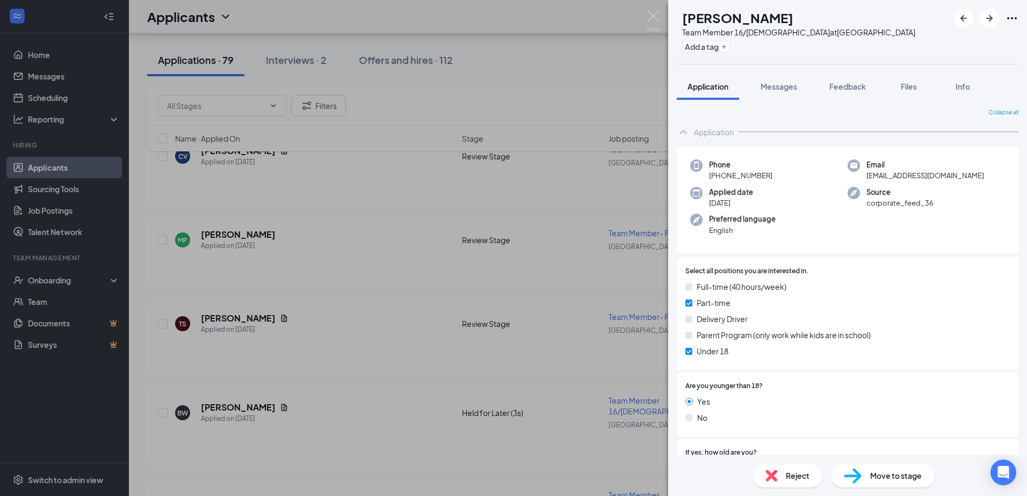
click at [389, 162] on div "[PERSON_NAME] Team Member 16/[DEMOGRAPHIC_DATA] at [GEOGRAPHIC_DATA] Add a tag …" at bounding box center [513, 248] width 1027 height 496
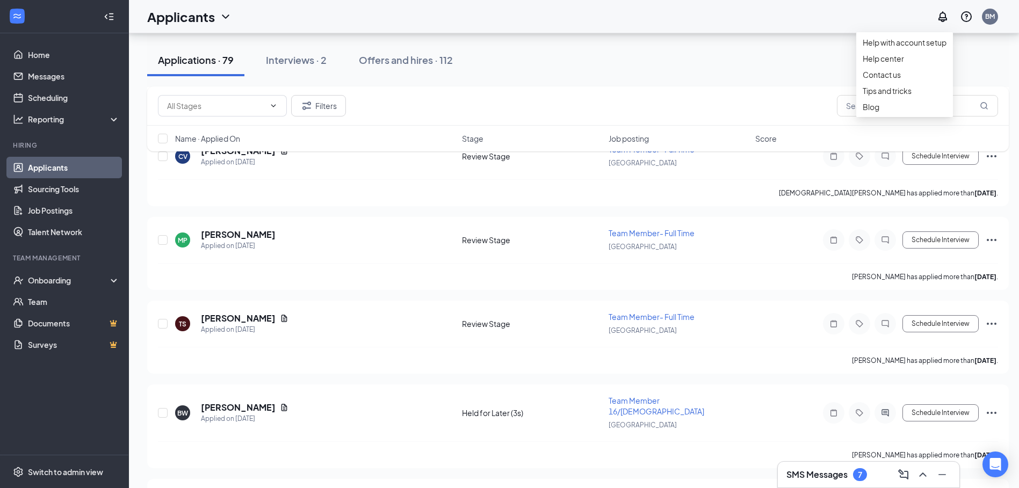
click at [793, 102] on div "Filters" at bounding box center [578, 105] width 840 height 21
click at [869, 104] on input "text" at bounding box center [917, 105] width 161 height 21
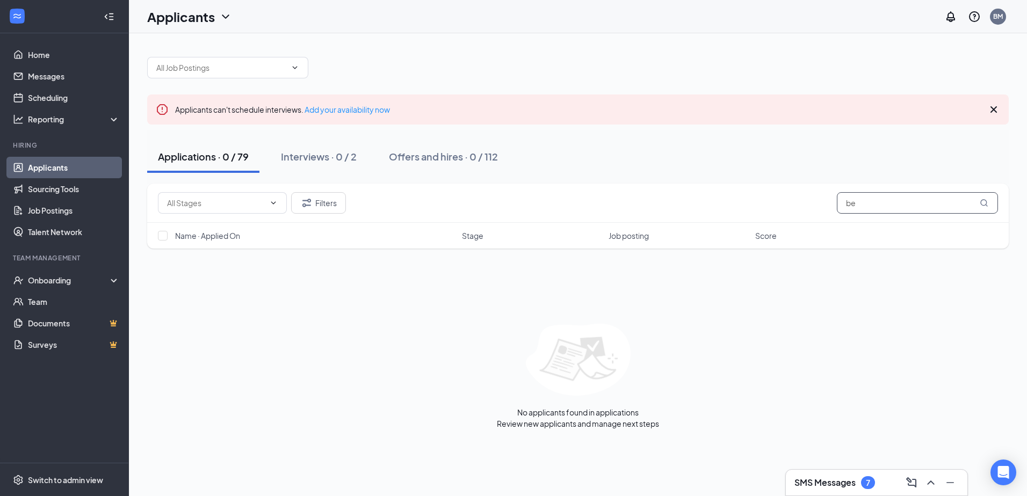
type input "b"
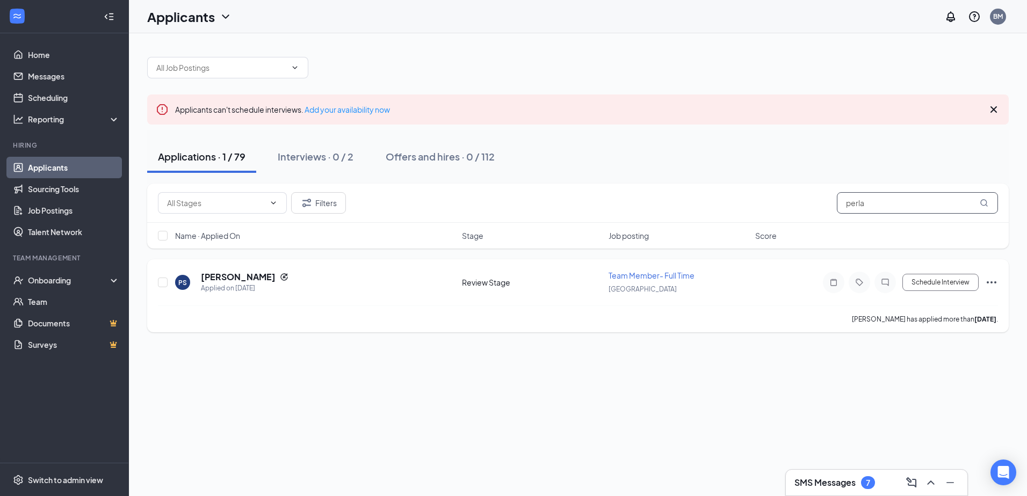
type input "perla"
click at [251, 272] on h5 "[PERSON_NAME]" at bounding box center [238, 277] width 75 height 12
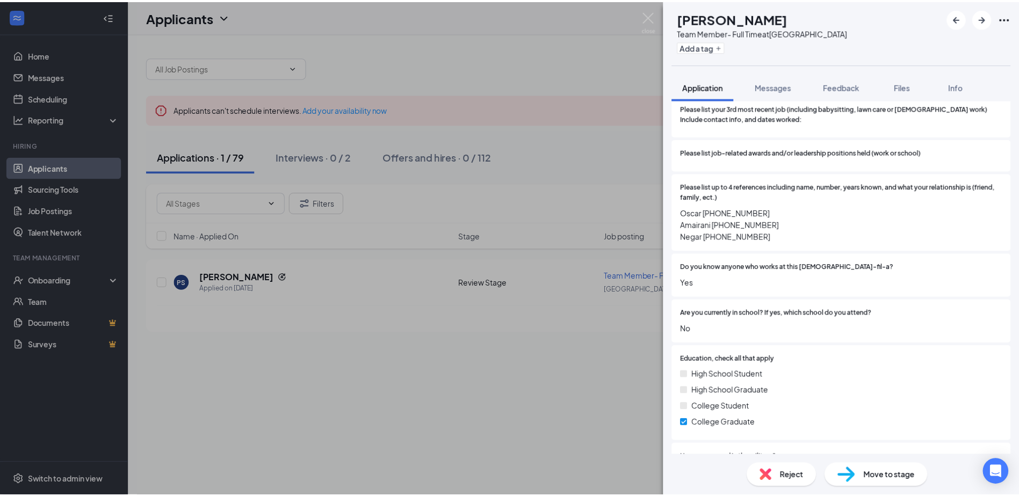
scroll to position [633, 0]
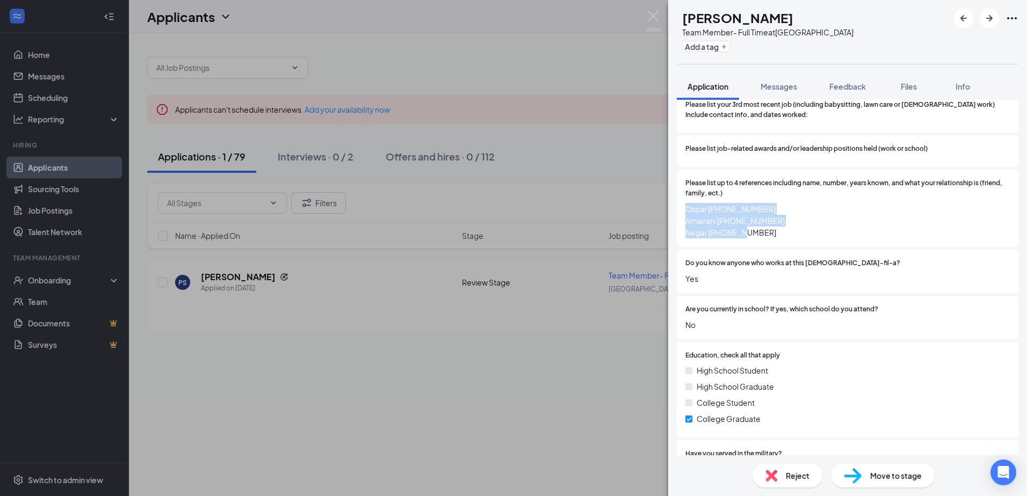
drag, startPoint x: 692, startPoint y: 189, endPoint x: 780, endPoint y: 216, distance: 92.2
click at [780, 216] on div "Please list up to 4 references including name, number, years known, and what yo…" at bounding box center [848, 208] width 342 height 77
drag, startPoint x: 780, startPoint y: 216, endPoint x: 771, endPoint y: 259, distance: 43.9
click at [771, 273] on span "Yes" at bounding box center [847, 279] width 324 height 12
drag, startPoint x: 681, startPoint y: 192, endPoint x: 751, endPoint y: 221, distance: 75.6
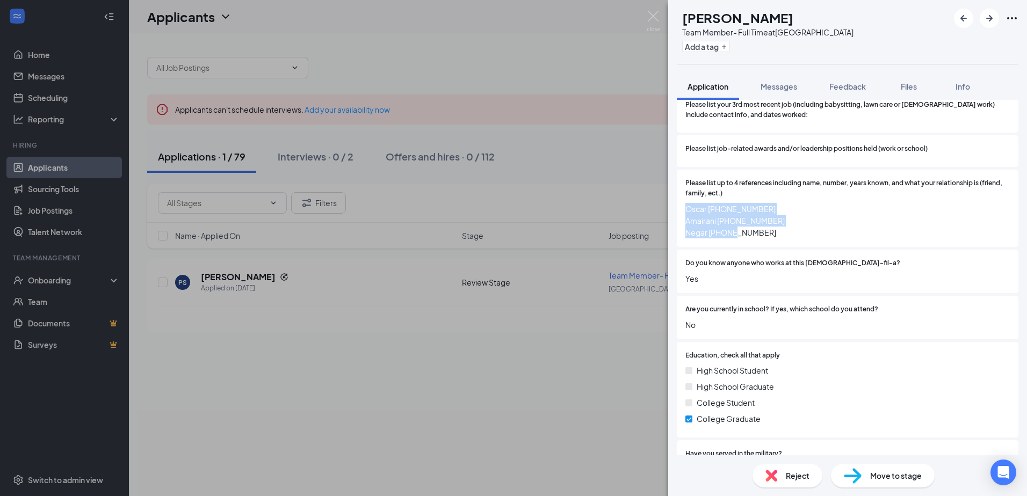
click at [751, 221] on div "Please list up to 4 references including name, number, years known, and what yo…" at bounding box center [848, 208] width 342 height 77
drag, startPoint x: 751, startPoint y: 221, endPoint x: 795, endPoint y: 239, distance: 48.0
click at [795, 250] on div "Do you know anyone who works at this [DEMOGRAPHIC_DATA]-fil-a? Yes" at bounding box center [848, 271] width 342 height 43
drag, startPoint x: 773, startPoint y: 213, endPoint x: 804, endPoint y: 231, distance: 35.8
click at [804, 231] on div "Select all positions you are interested in. Full-time (40 hours/week) Part-time…" at bounding box center [848, 102] width 342 height 877
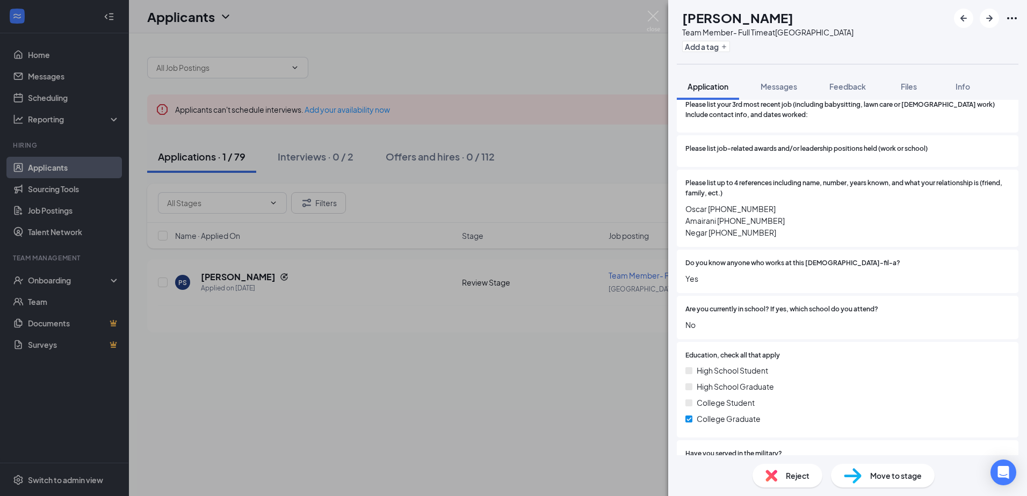
drag, startPoint x: 804, startPoint y: 231, endPoint x: 871, endPoint y: 311, distance: 104.4
click at [871, 319] on span "No" at bounding box center [847, 325] width 324 height 12
click at [586, 331] on div "PS [PERSON_NAME] Team Member- Full Time at [GEOGRAPHIC_DATA] Add a tag Applicat…" at bounding box center [513, 248] width 1027 height 496
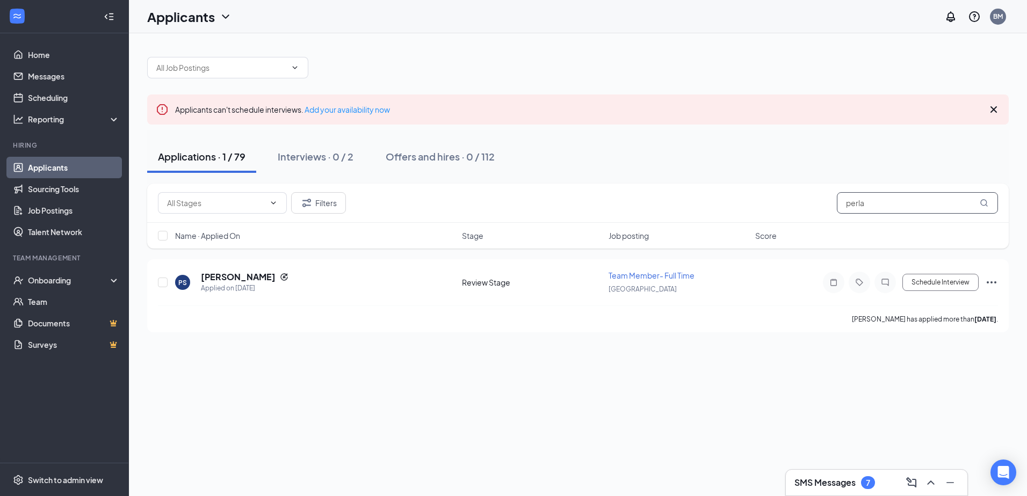
drag, startPoint x: 973, startPoint y: 204, endPoint x: 777, endPoint y: 199, distance: 196.1
click at [796, 212] on div "Filters perla" at bounding box center [578, 202] width 840 height 21
